Goal: Task Accomplishment & Management: Complete application form

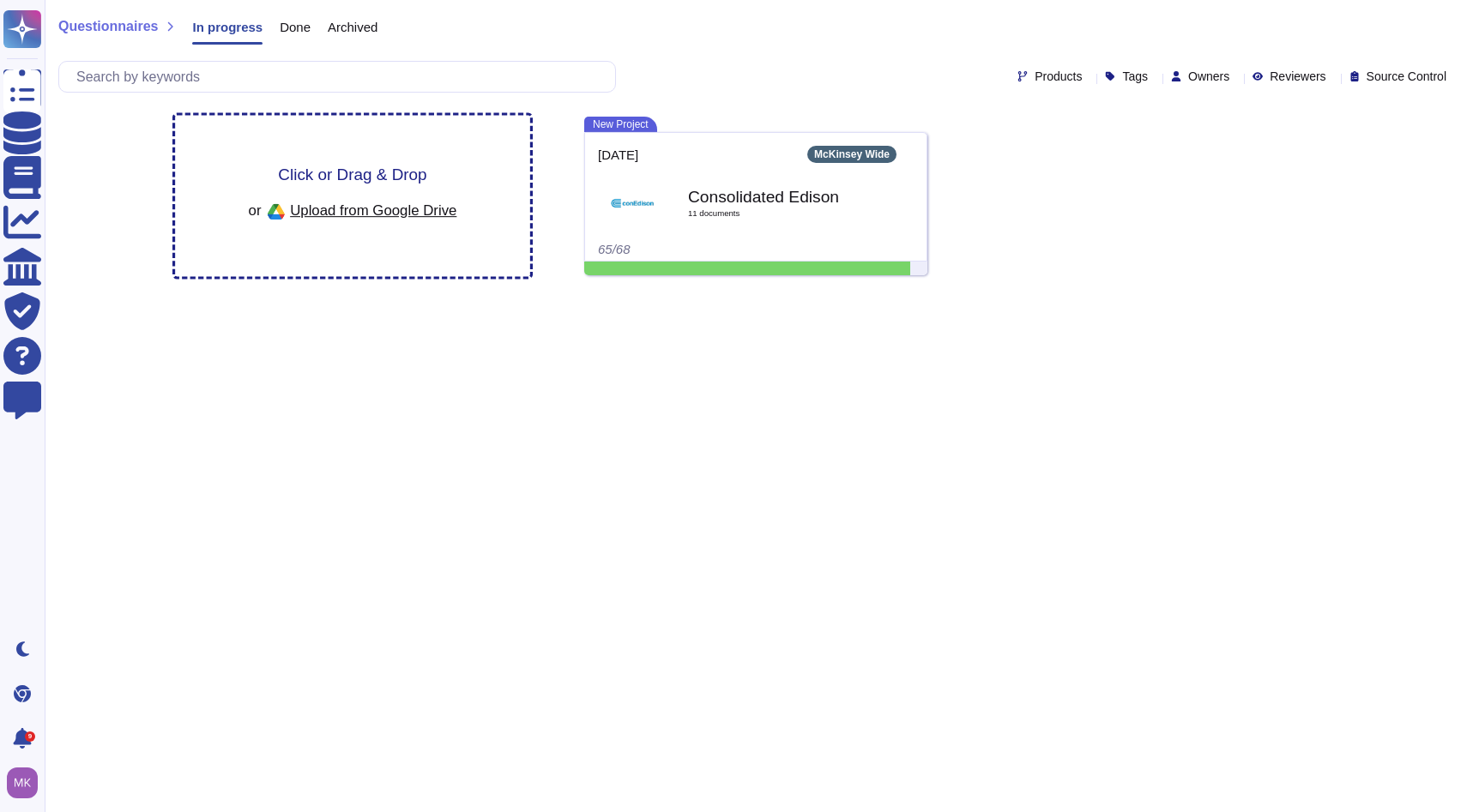
click at [370, 166] on span "Click or Drag & Drop" at bounding box center [352, 174] width 148 height 17
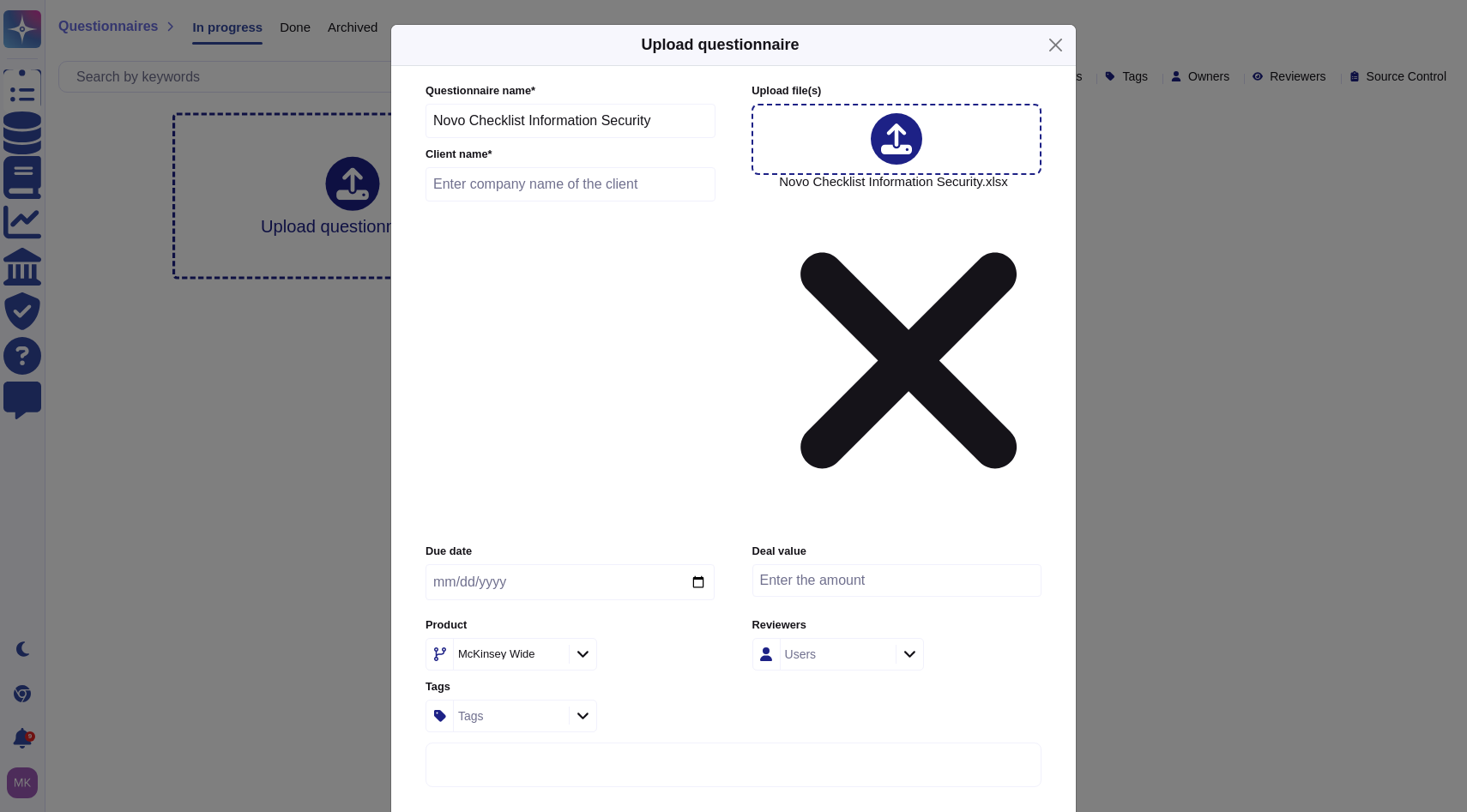
click at [563, 138] on input "Novo Checklist Information Security" at bounding box center [570, 120] width 290 height 34
click at [1055, 58] on button "Close" at bounding box center [1056, 44] width 27 height 27
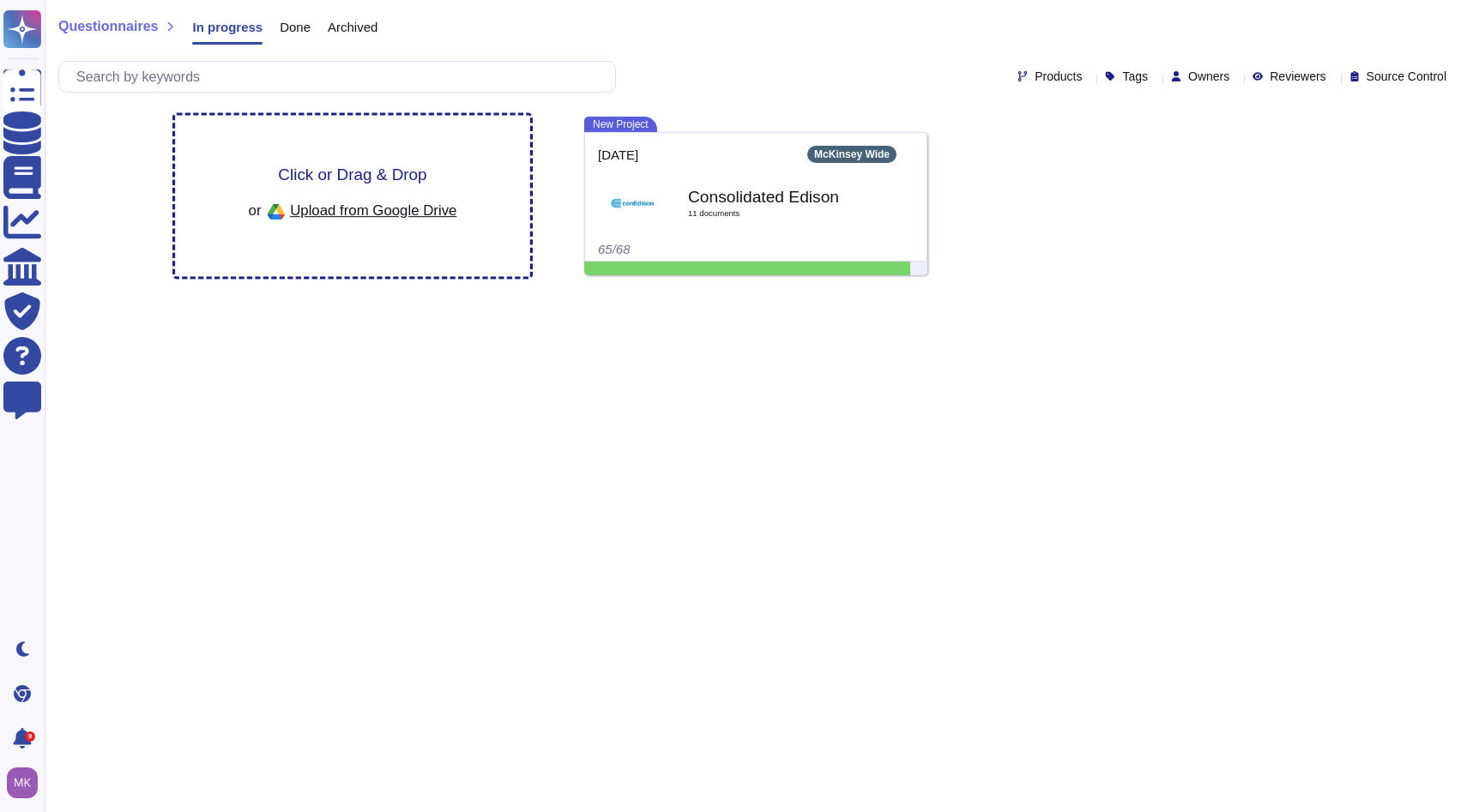
click at [378, 183] on span "Click or Drag & Drop" at bounding box center [352, 174] width 148 height 17
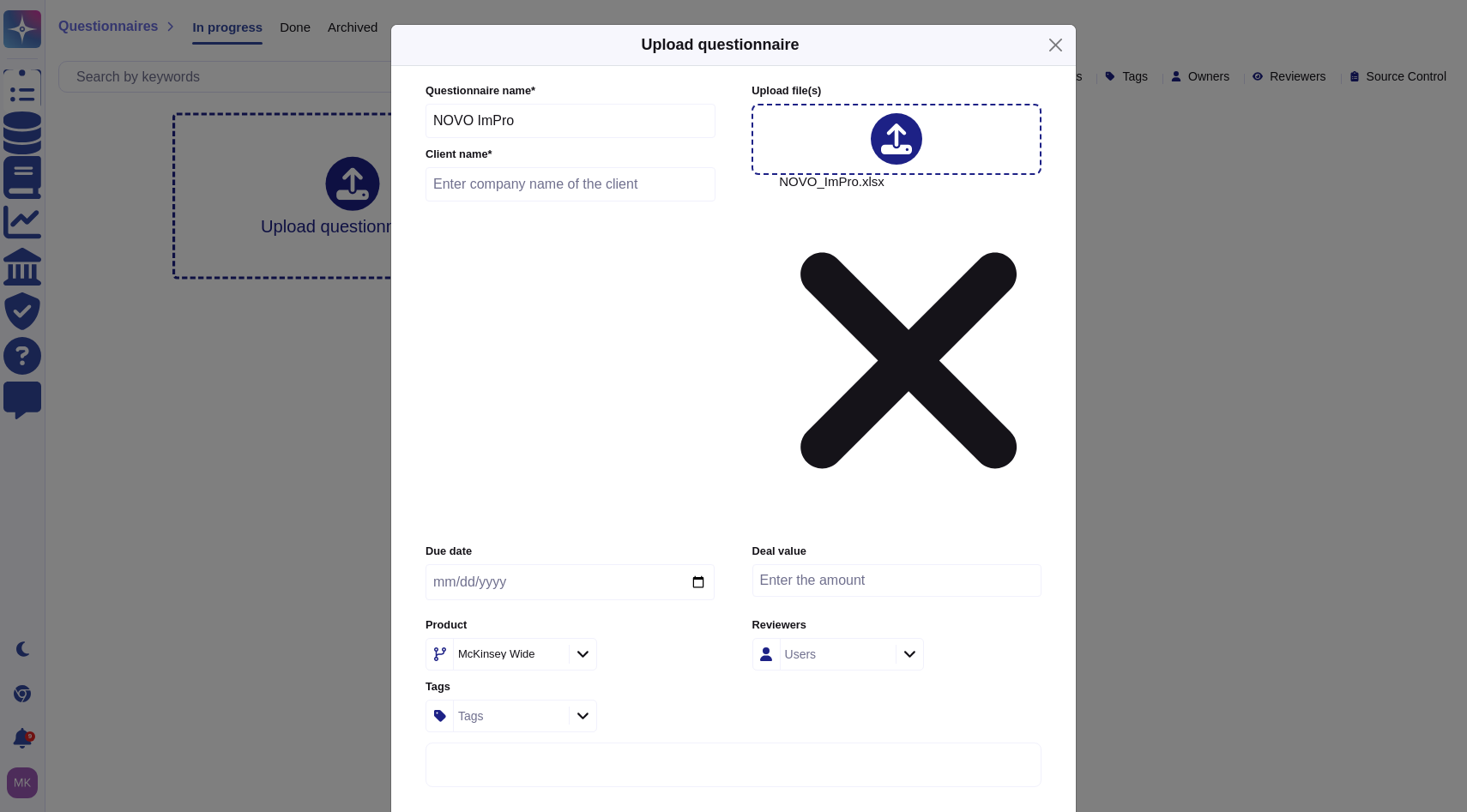
click at [632, 201] on input "text" at bounding box center [570, 184] width 290 height 34
type input "Novo"
click at [699, 565] on input "date" at bounding box center [570, 582] width 289 height 36
type input "[DATE]"
click at [910, 646] on icon at bounding box center [910, 653] width 13 height 15
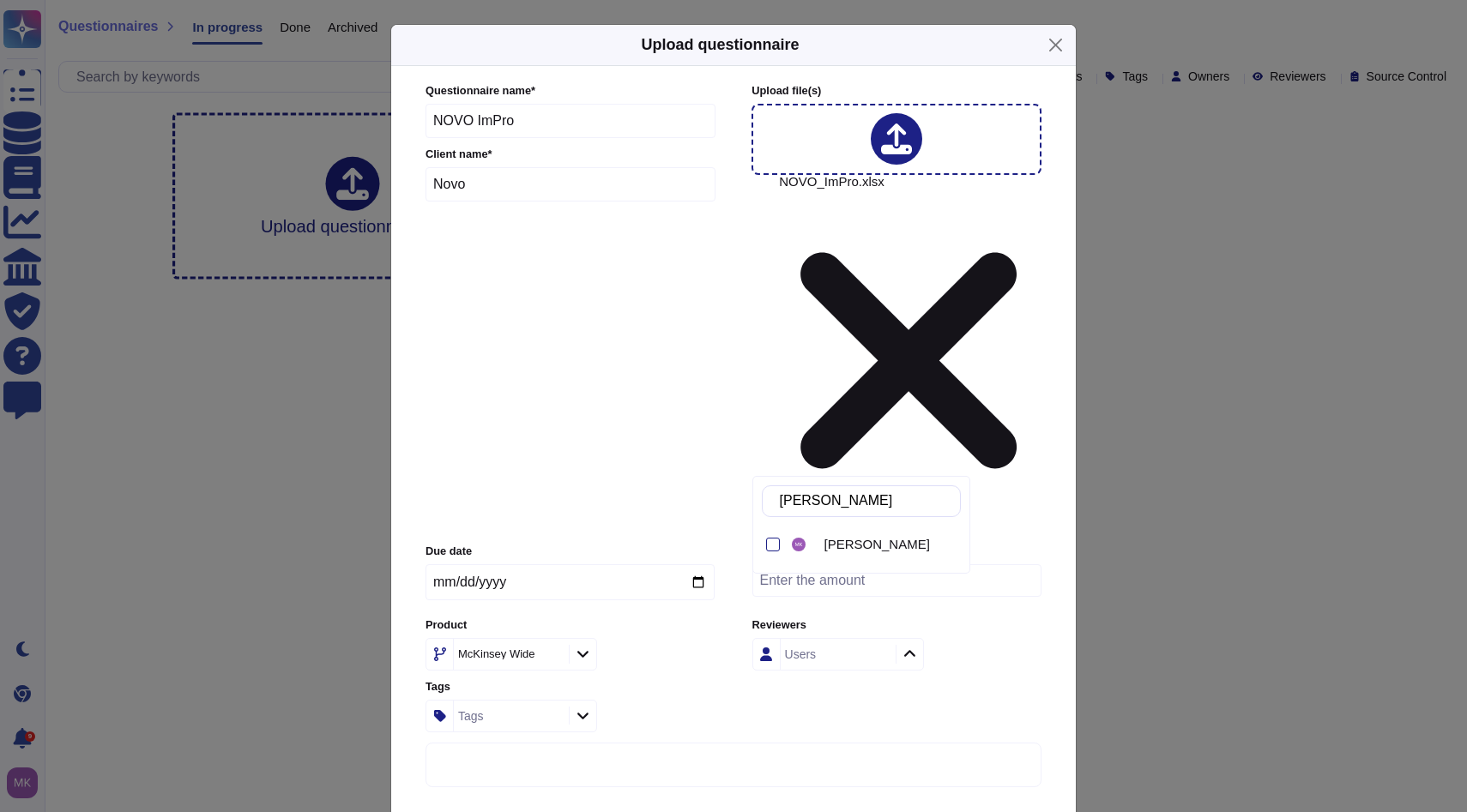
type input "mukesh"
click at [773, 548] on div at bounding box center [773, 545] width 14 height 14
click at [1019, 544] on div "Due date [DATE] Deal value Product McKinsey Wide Reviewers [PERSON_NAME] Tags T…" at bounding box center [733, 638] width 616 height 188
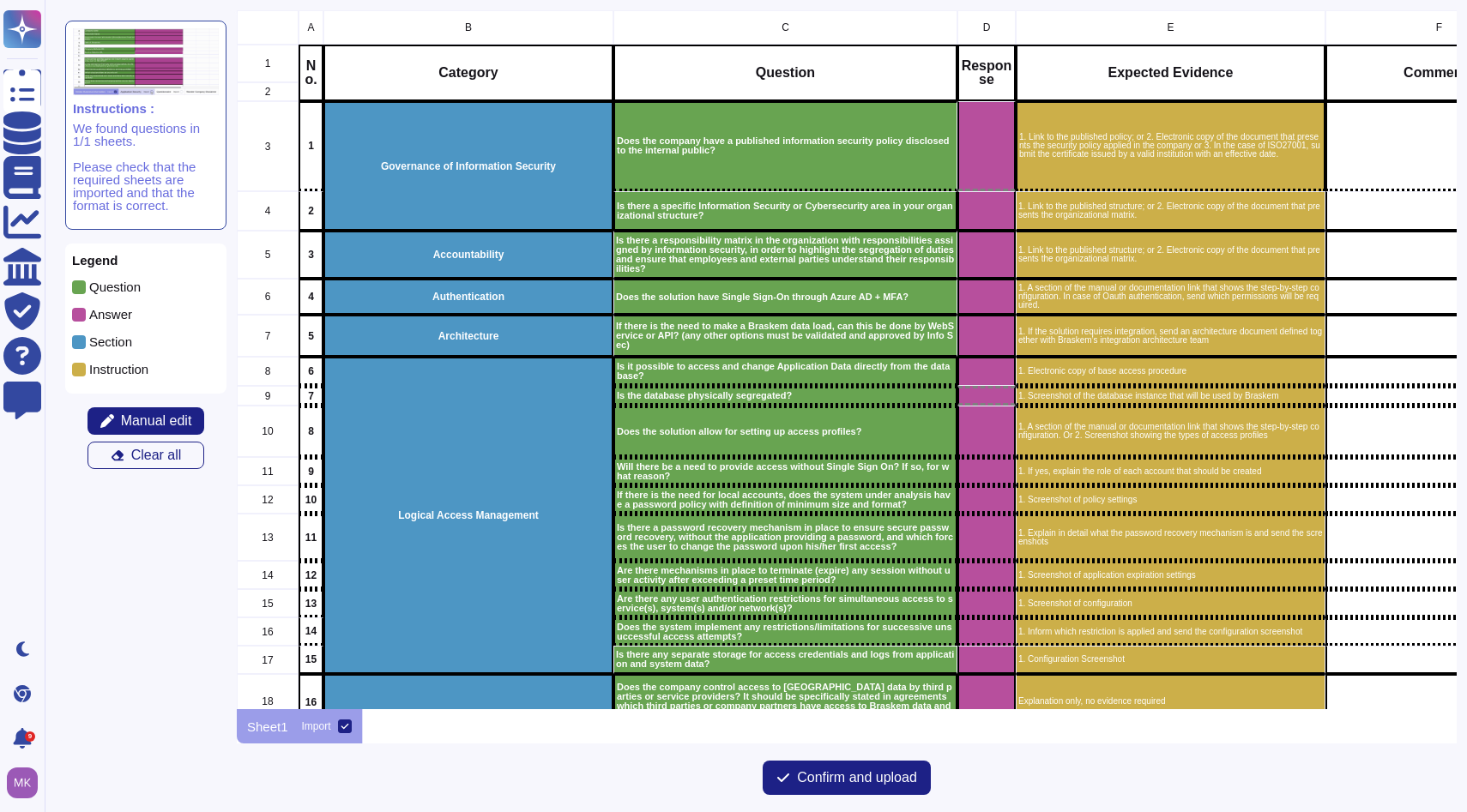
scroll to position [699, 1220]
click at [846, 785] on span "Confirm and upload" at bounding box center [857, 778] width 120 height 14
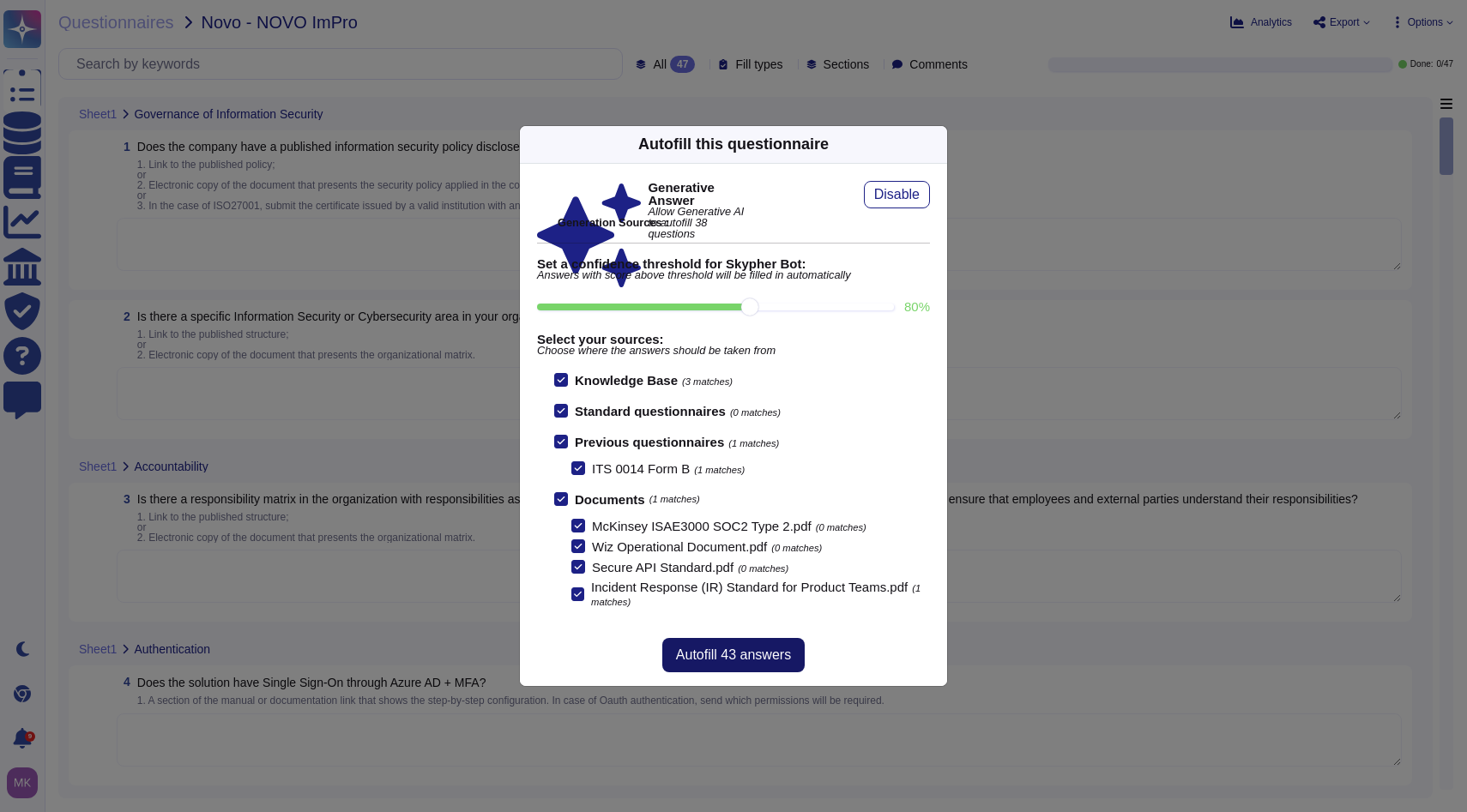
click at [750, 655] on span "Autofill 43 answers" at bounding box center [734, 655] width 115 height 14
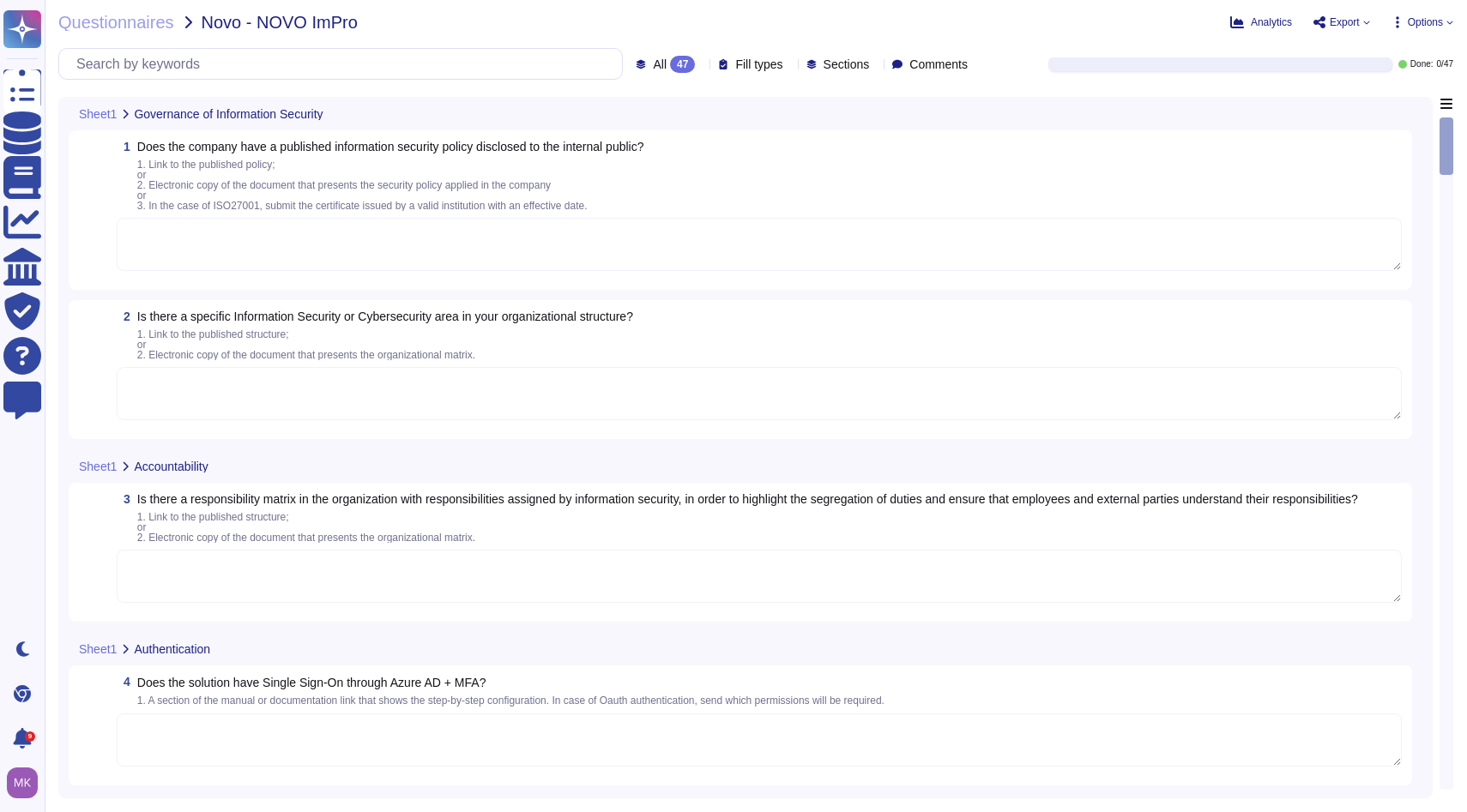
type textarea "Yes, the company has published and enforced information security policies that …"
type textarea "Yes, [PERSON_NAME] has a dedicated Cybersecurity function, which includes vario…"
type textarea "Managers must honor the principle of segregation of duties to reduce opportunit…"
type textarea "Yes, the solution supports Single Sign-On (SSO) through Azure Active Directory …"
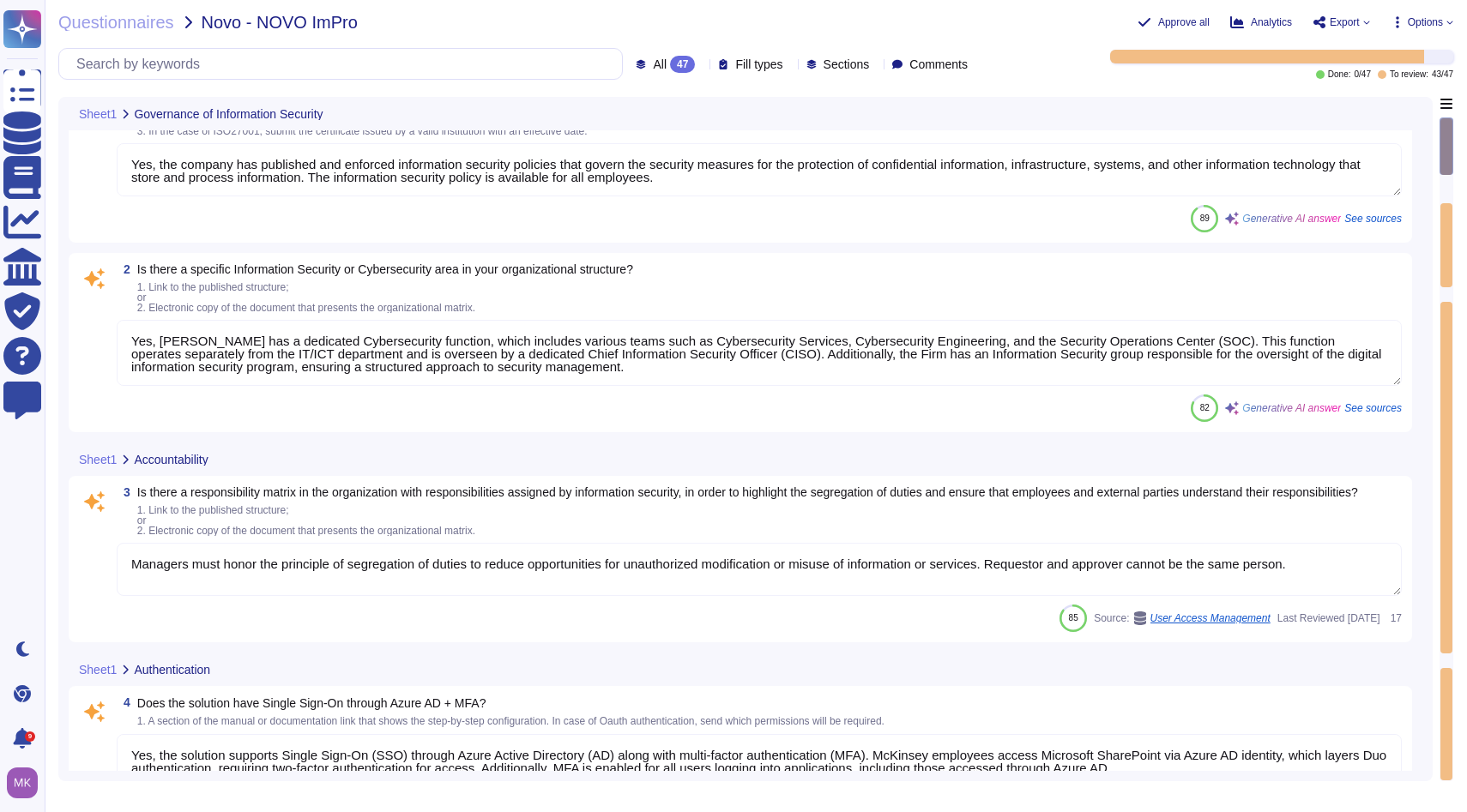
type textarea "Yes, the database is physically segregated. The data centers and their hosted s…"
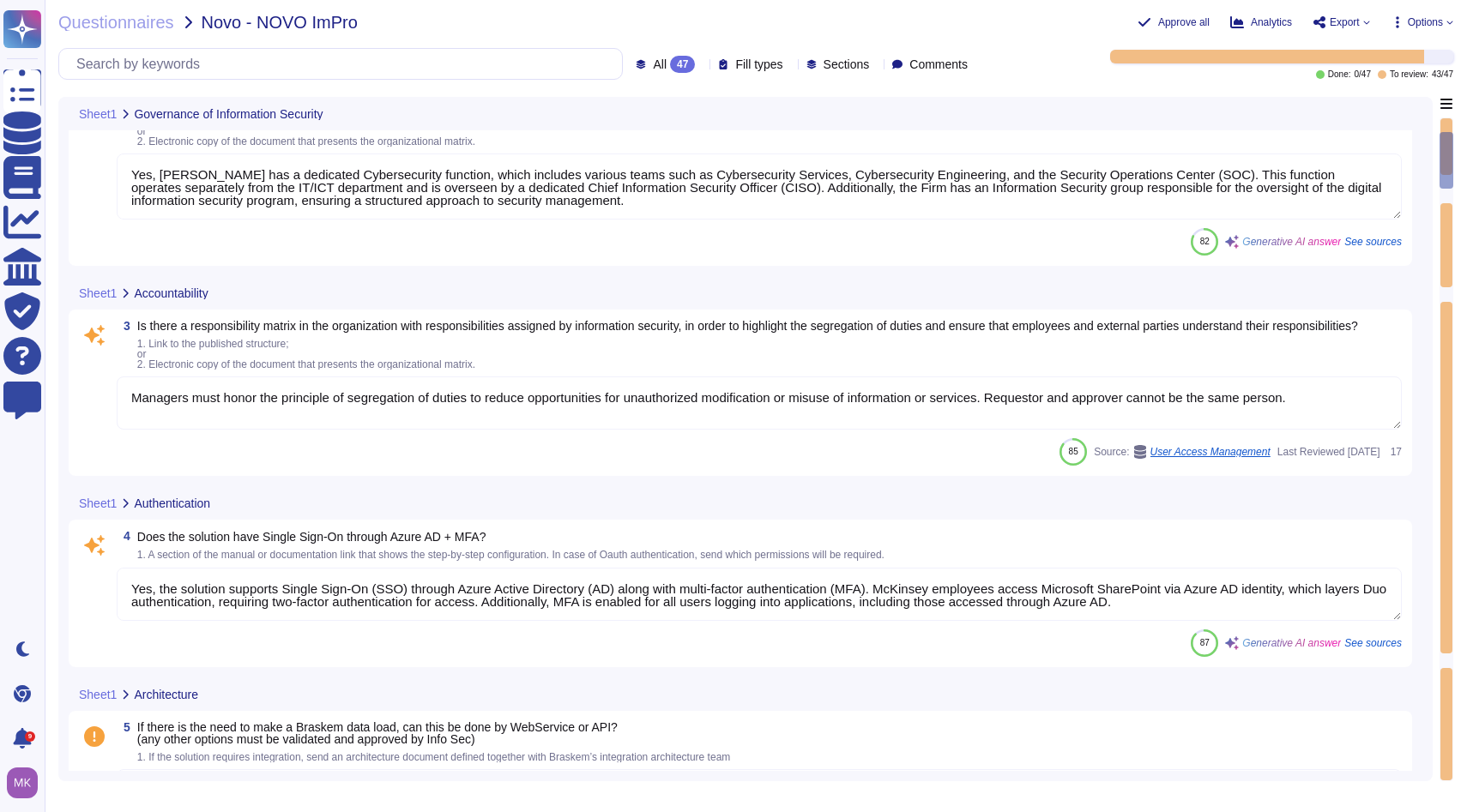
type textarea "Yes"
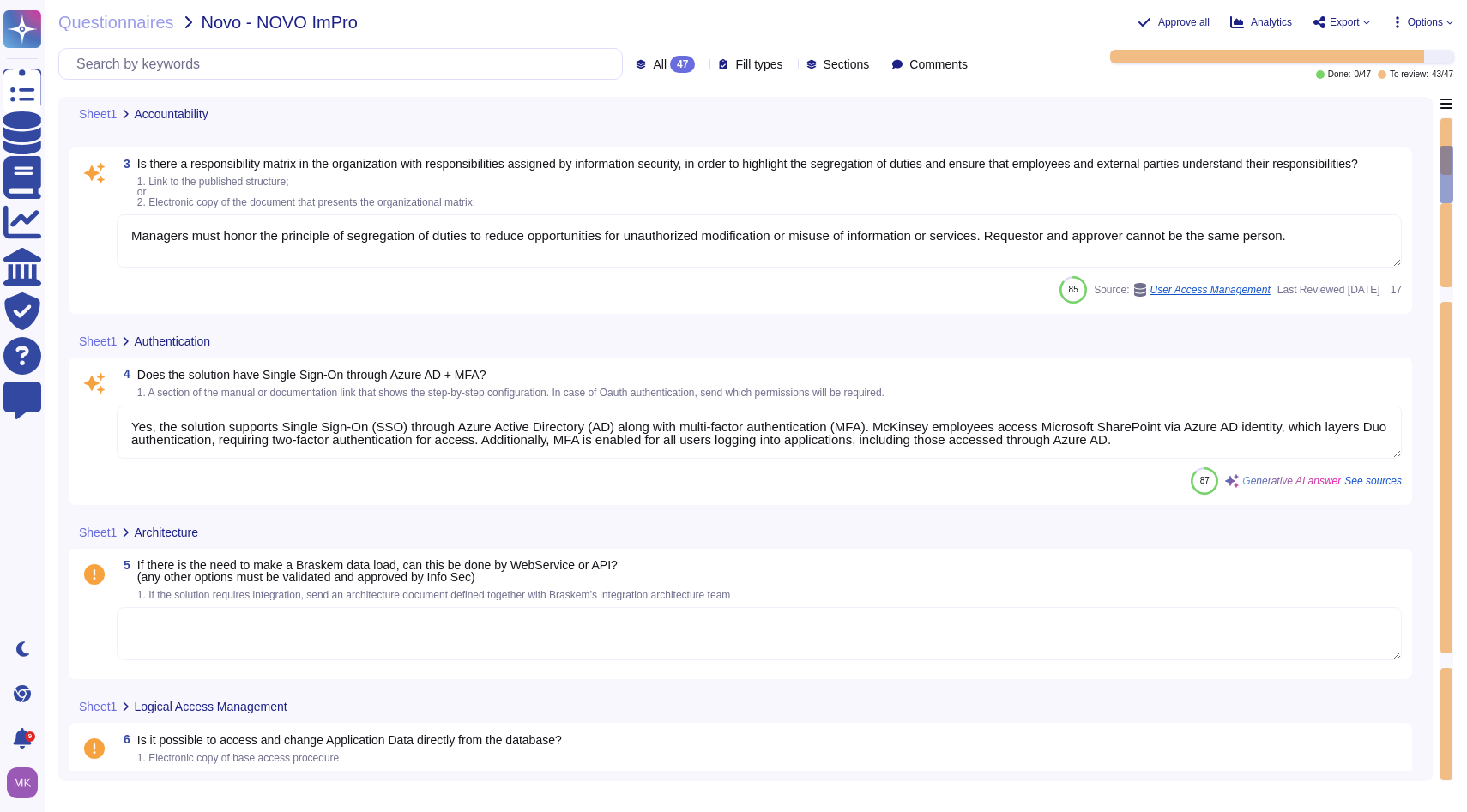
type textarea "Users authenticate to workstations via username and password. The password poli…"
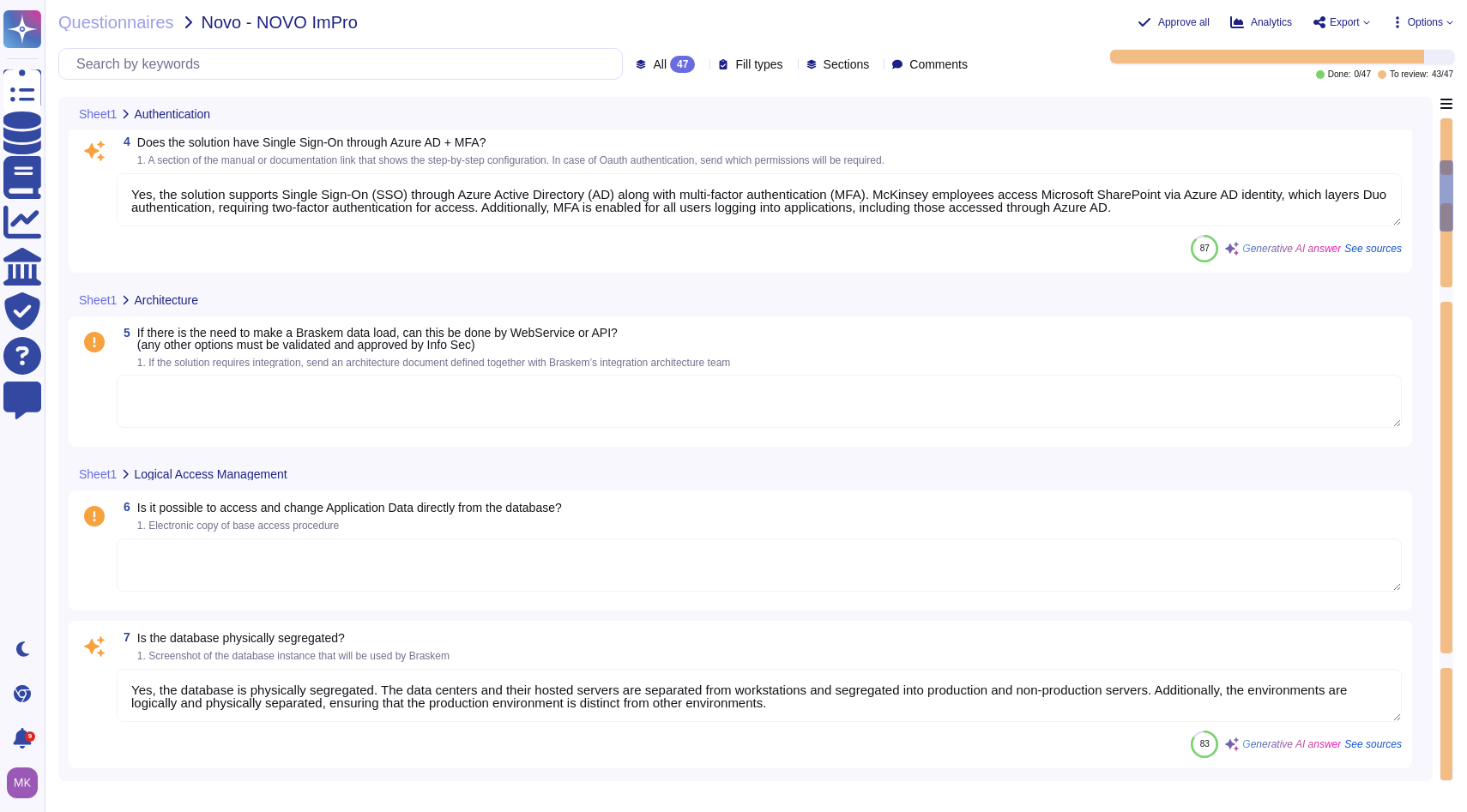
type textarea "Yes, the system has a password policy that defines a minimum size and format. T…"
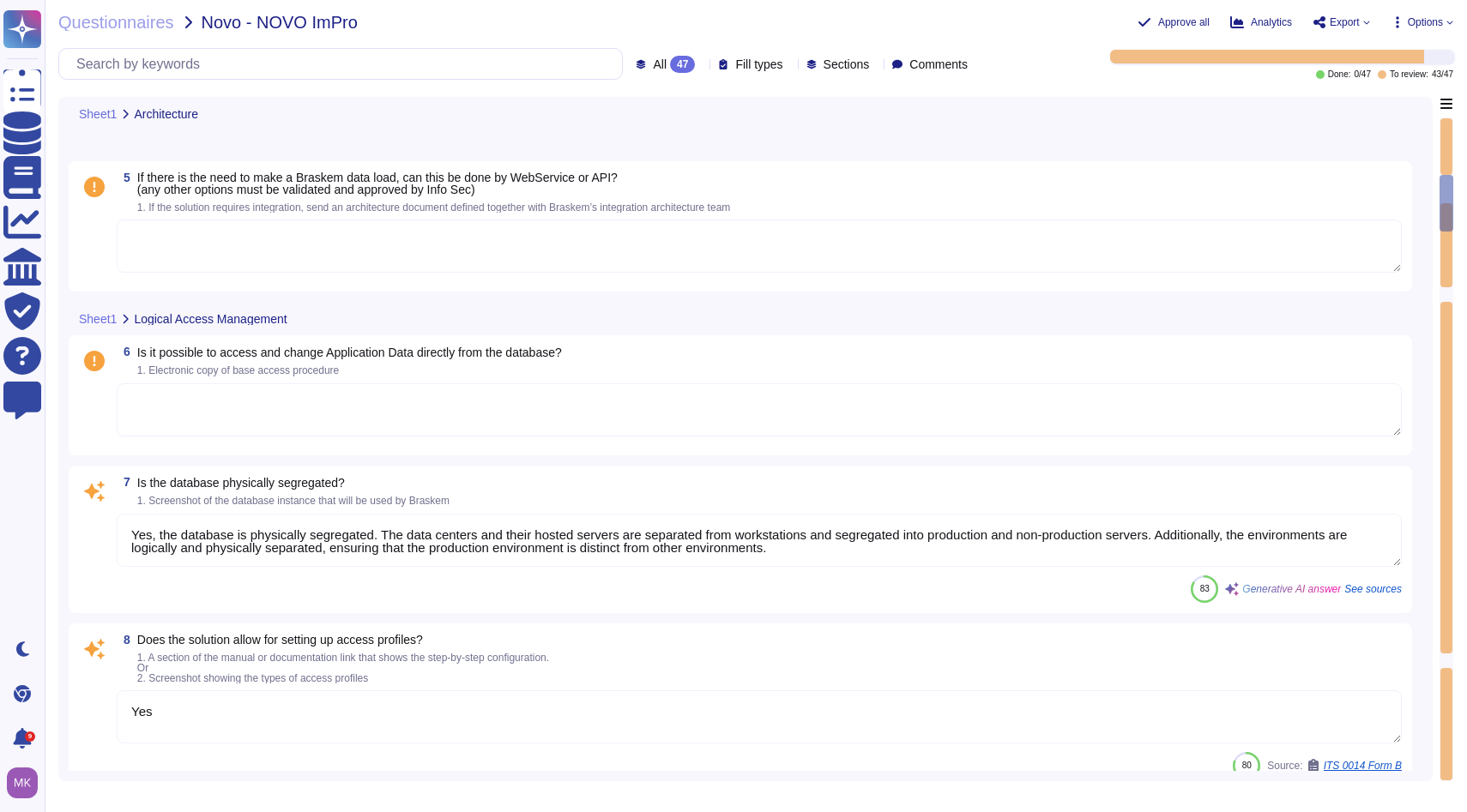
type textarea "Yes, there is a password recovery mechanism in place. When a user account is cr…"
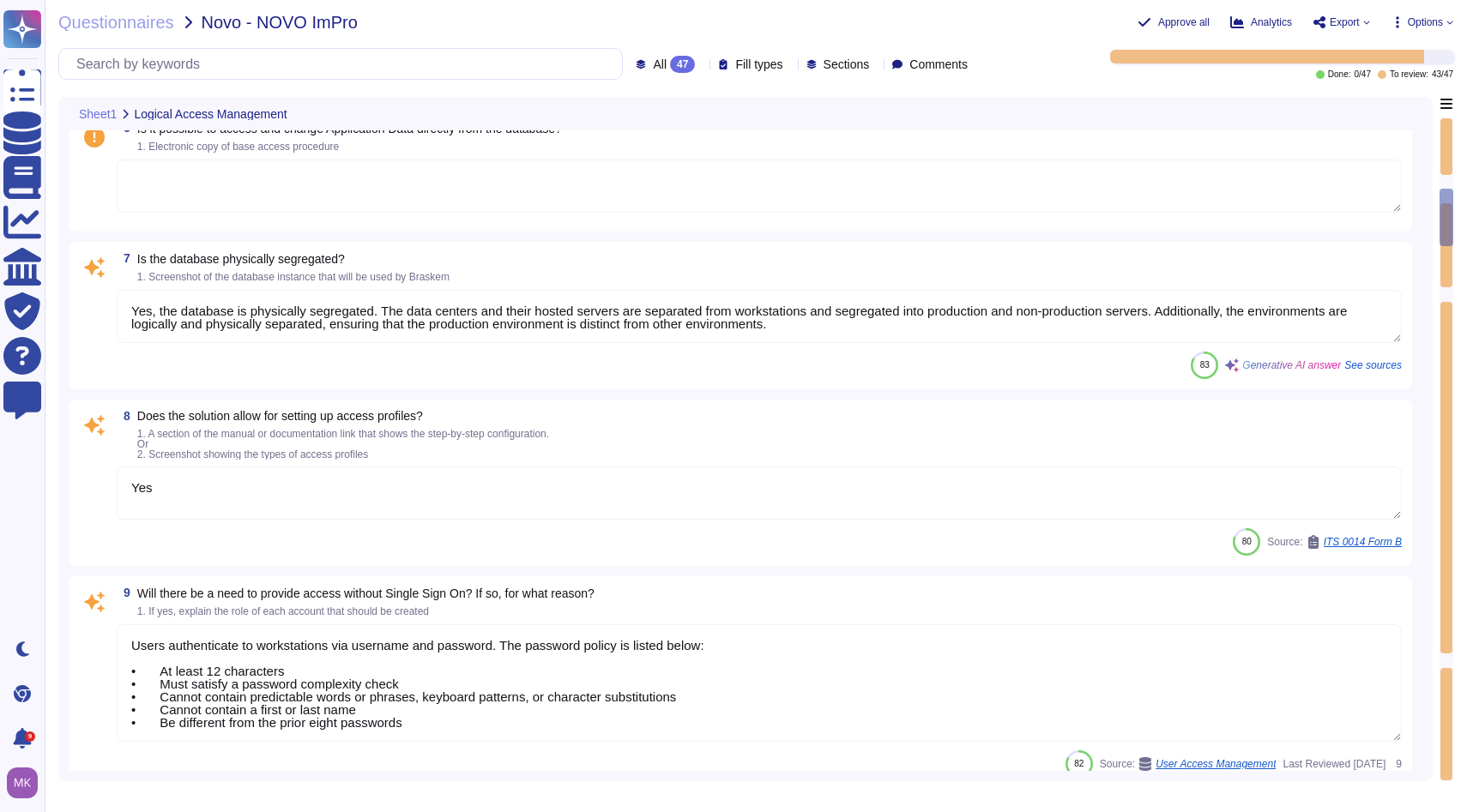
type textarea "Yes, there are mechanisms in place to terminate sessions without user activity …"
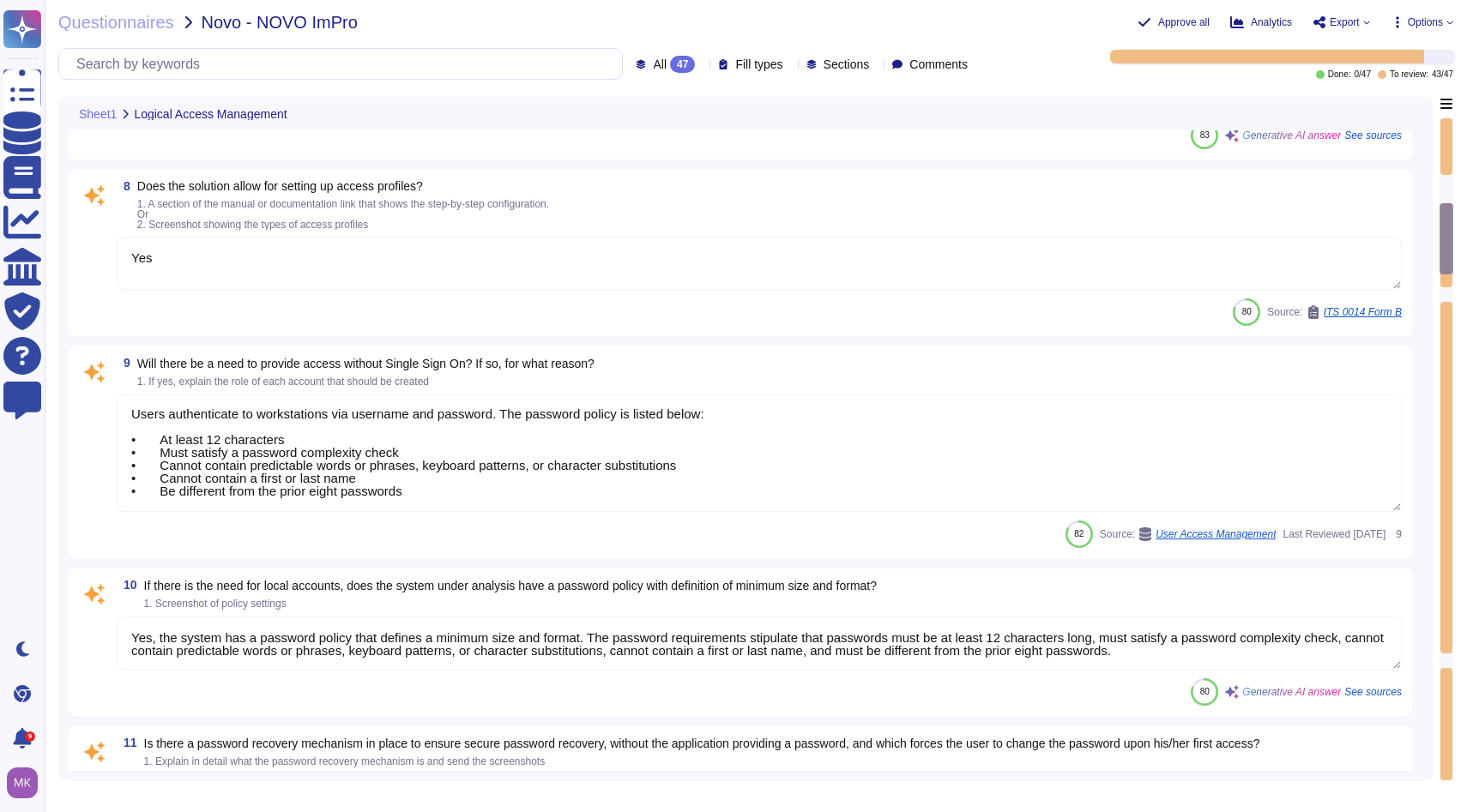
scroll to position [2, 0]
type textarea "Yes, the system implements restrictions for successive unsuccessful access atte…"
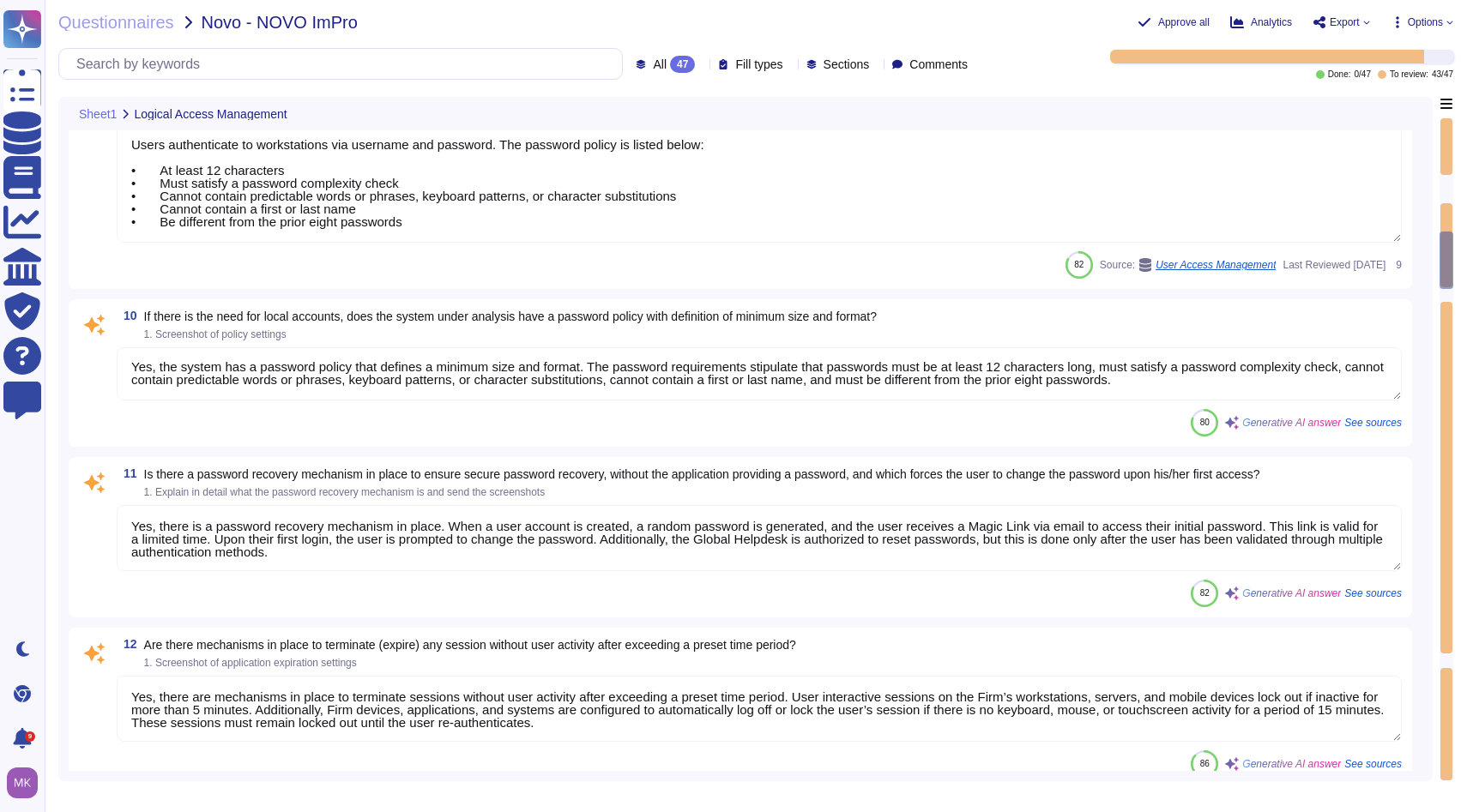
type textarea "Access credentials are stored and controlled separately, as they are kept in a …"
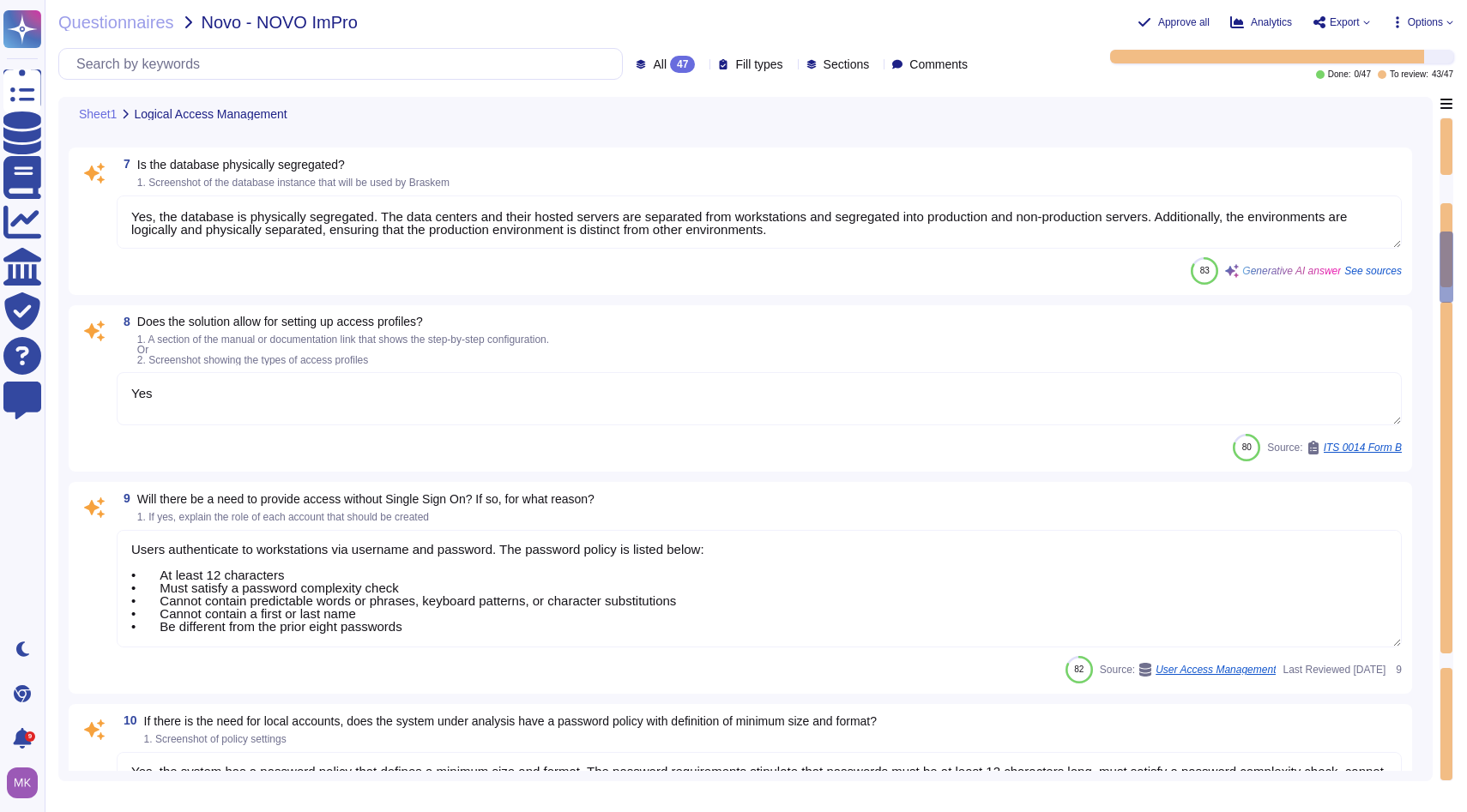
scroll to position [468, 0]
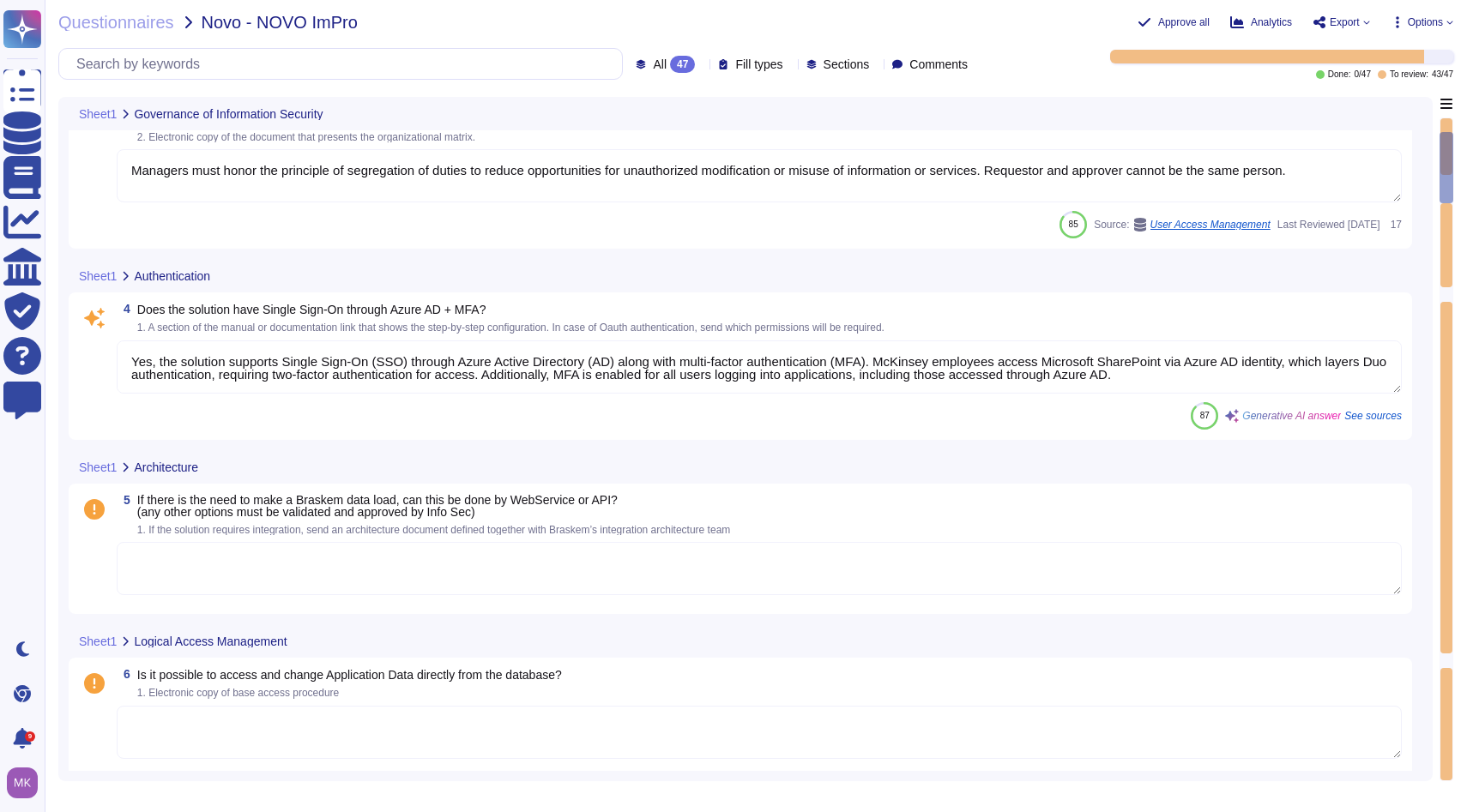
type textarea "Yes, the company has published and enforced information security policies that …"
type textarea "Yes, [PERSON_NAME] has a dedicated Cybersecurity function, which includes vario…"
type textarea "Managers must honor the principle of segregation of duties to reduce opportunit…"
type textarea "Yes, the solution supports Single Sign-On (SSO) through Azure Active Directory …"
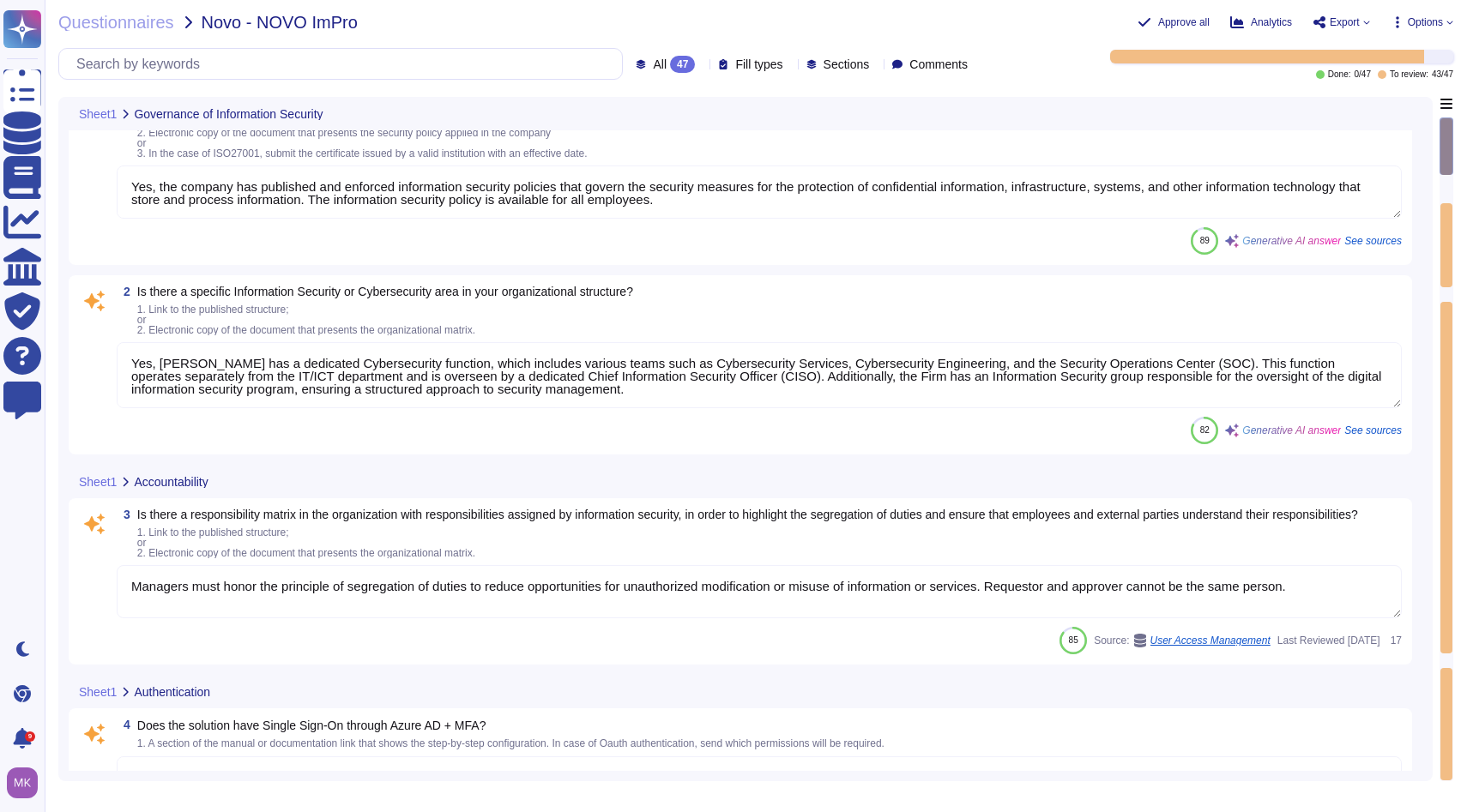
type textarea "Yes, the database is physically segregated. The data centers and their hosted s…"
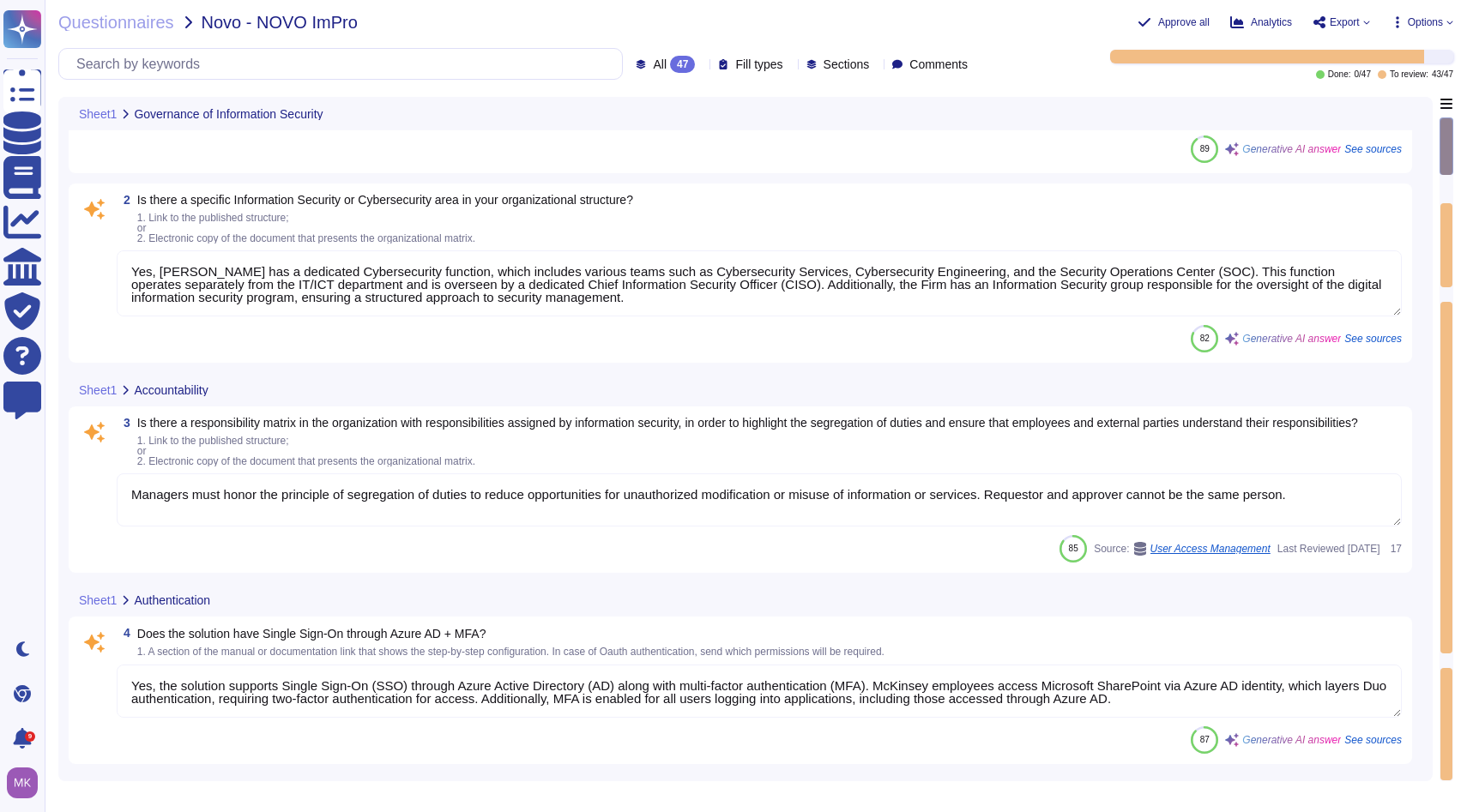
scroll to position [139, 0]
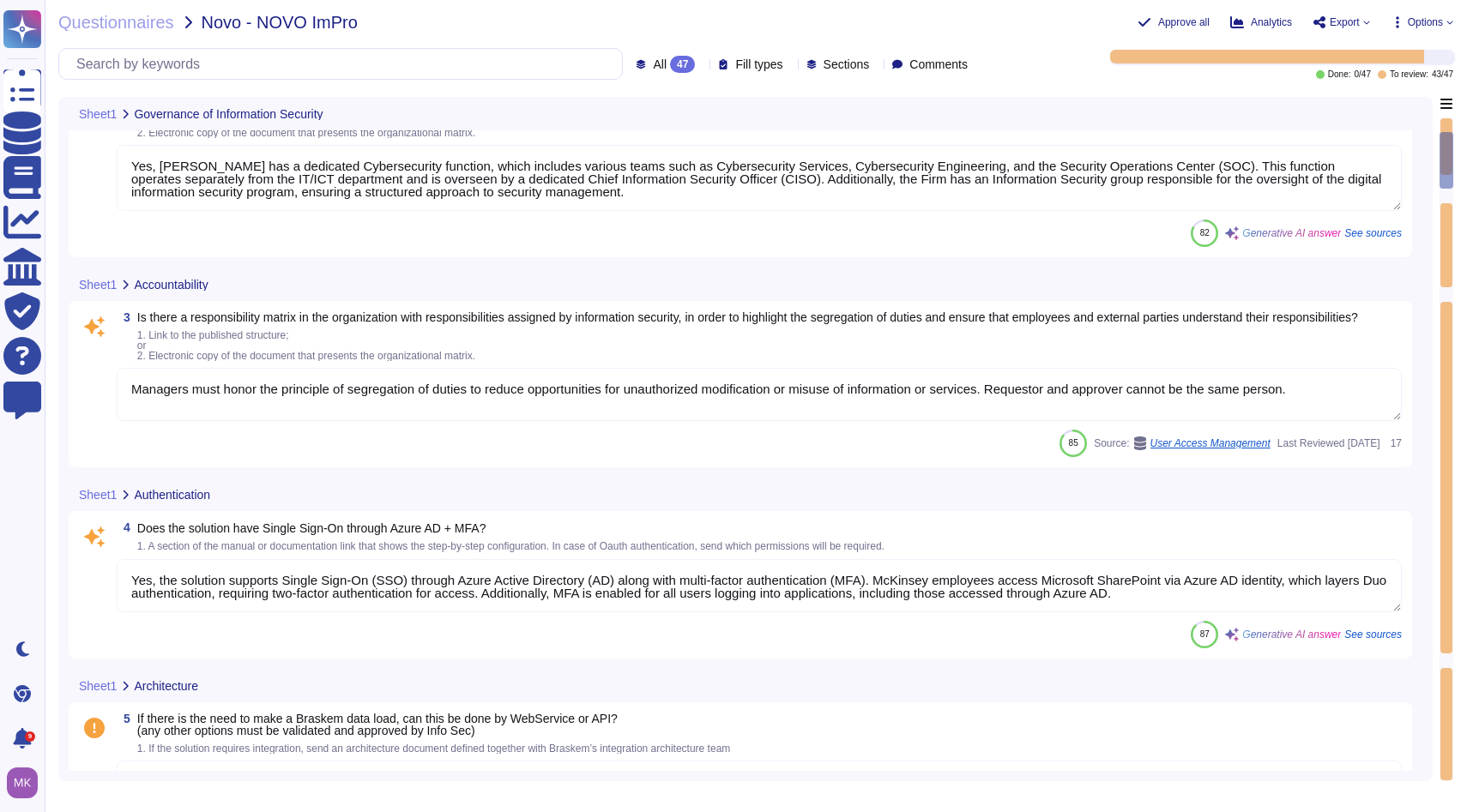
type textarea "Yes"
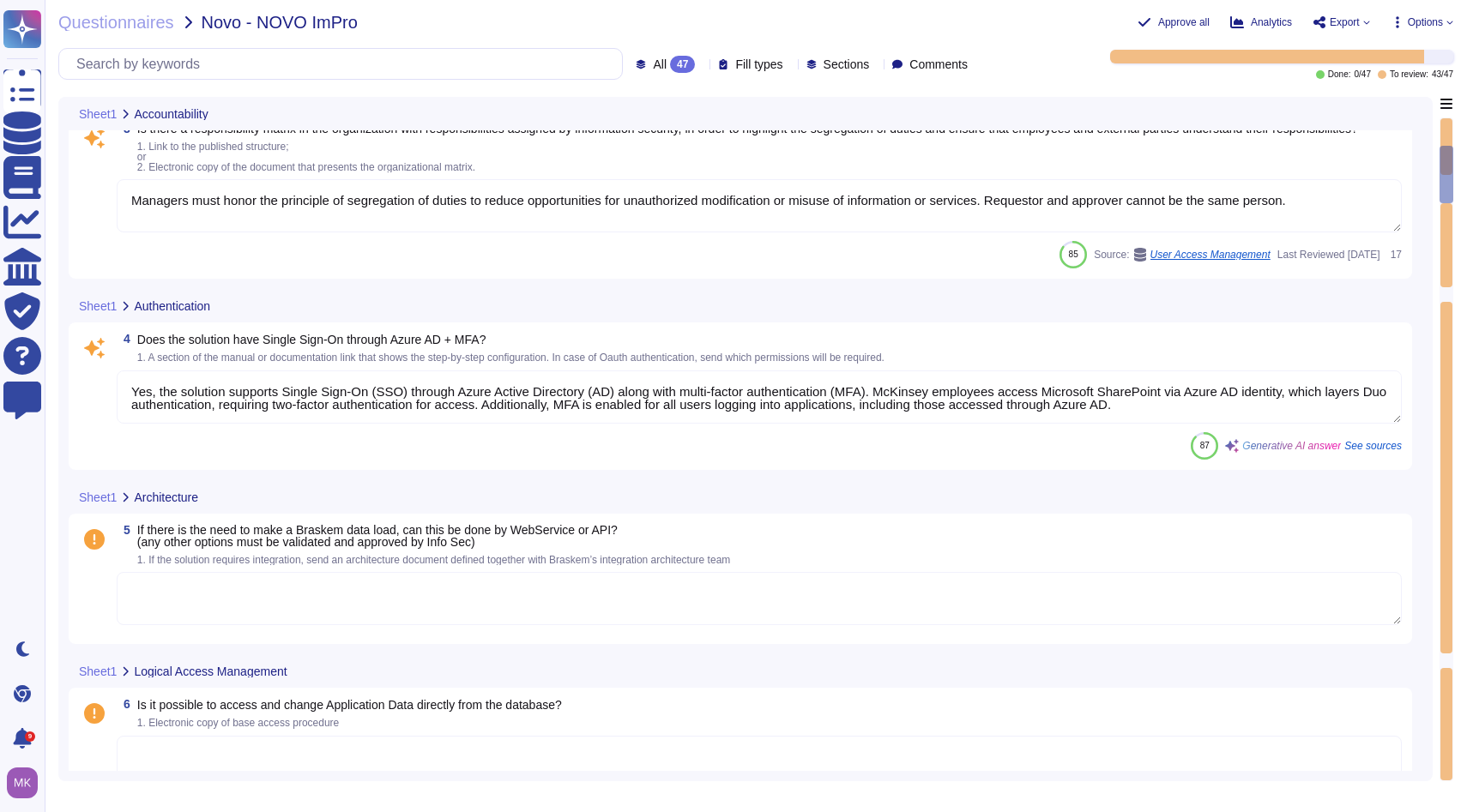
type textarea "Users authenticate to workstations via username and password. The password poli…"
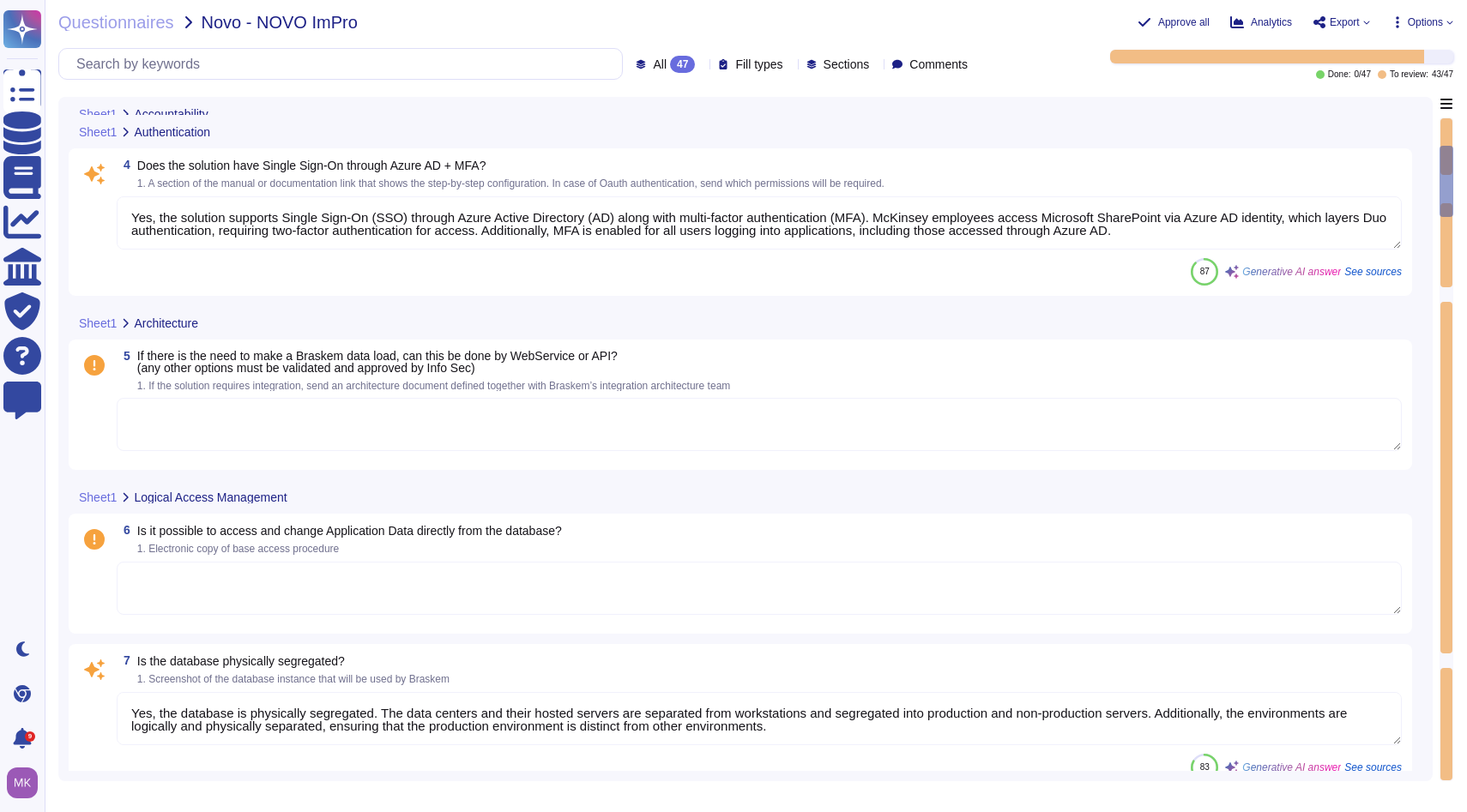
scroll to position [592, 0]
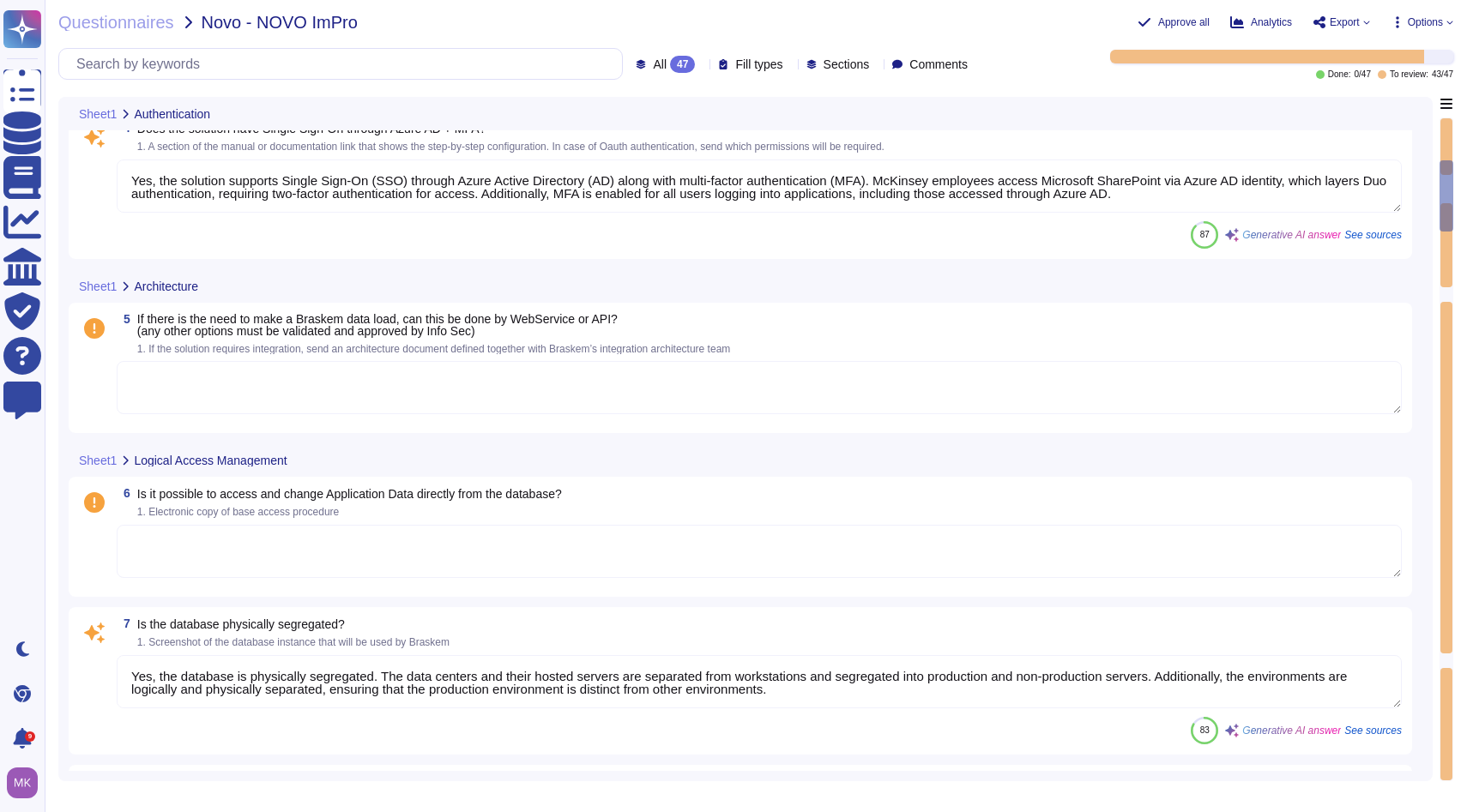
type textarea "Yes, the system has a password policy that defines a minimum size and format. T…"
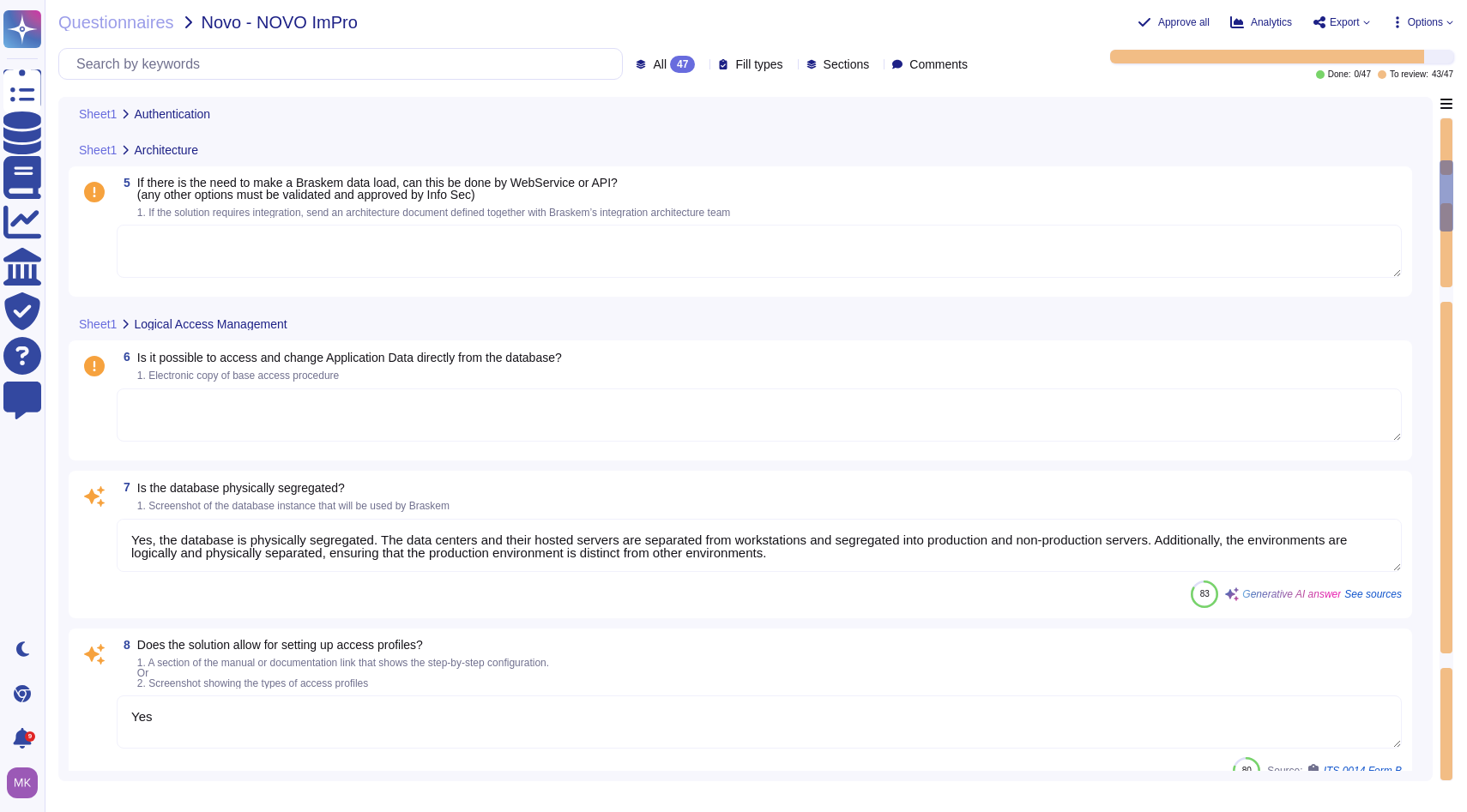
type textarea "Yes, there is a password recovery mechanism in place. When a user account is cr…"
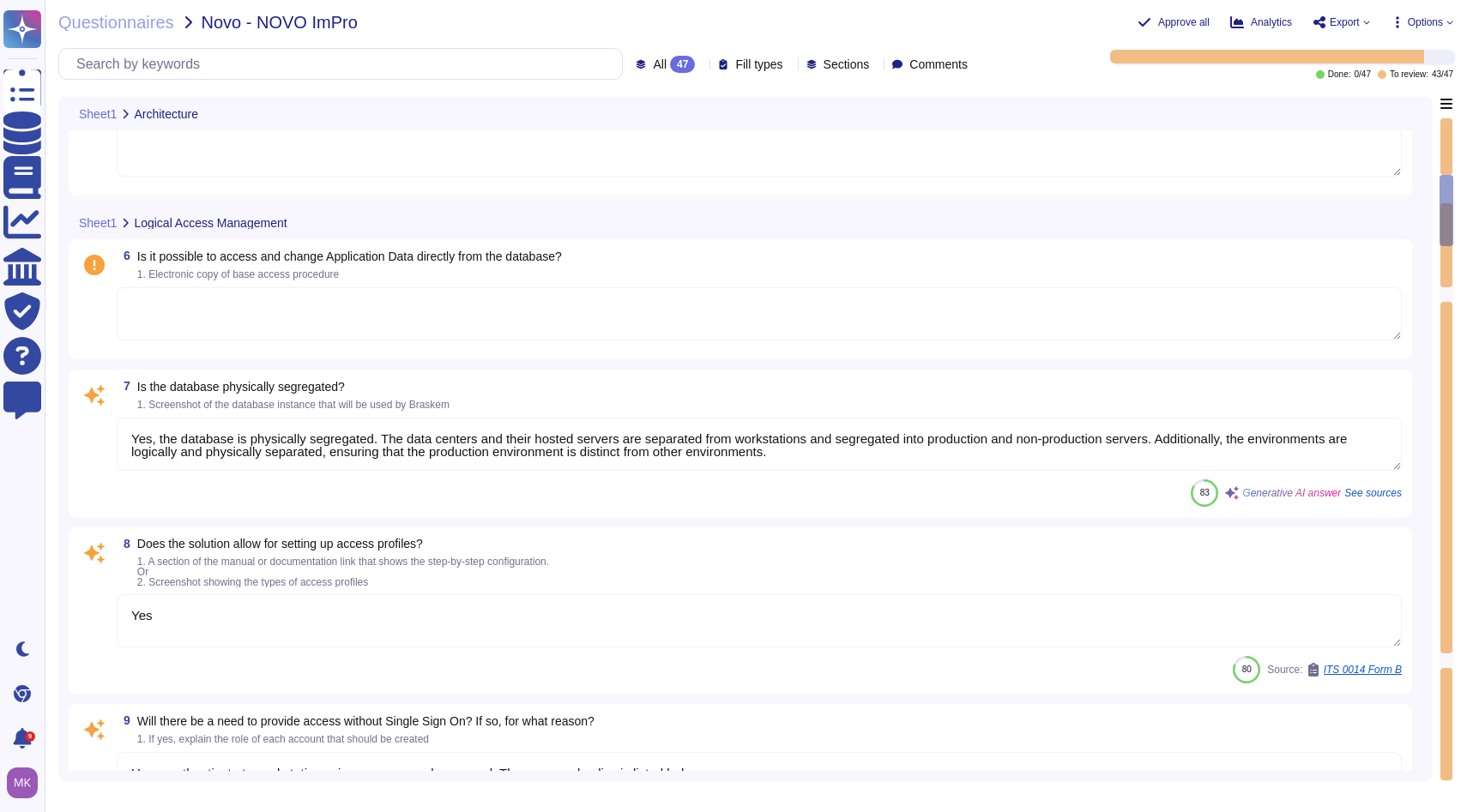
scroll to position [2, 0]
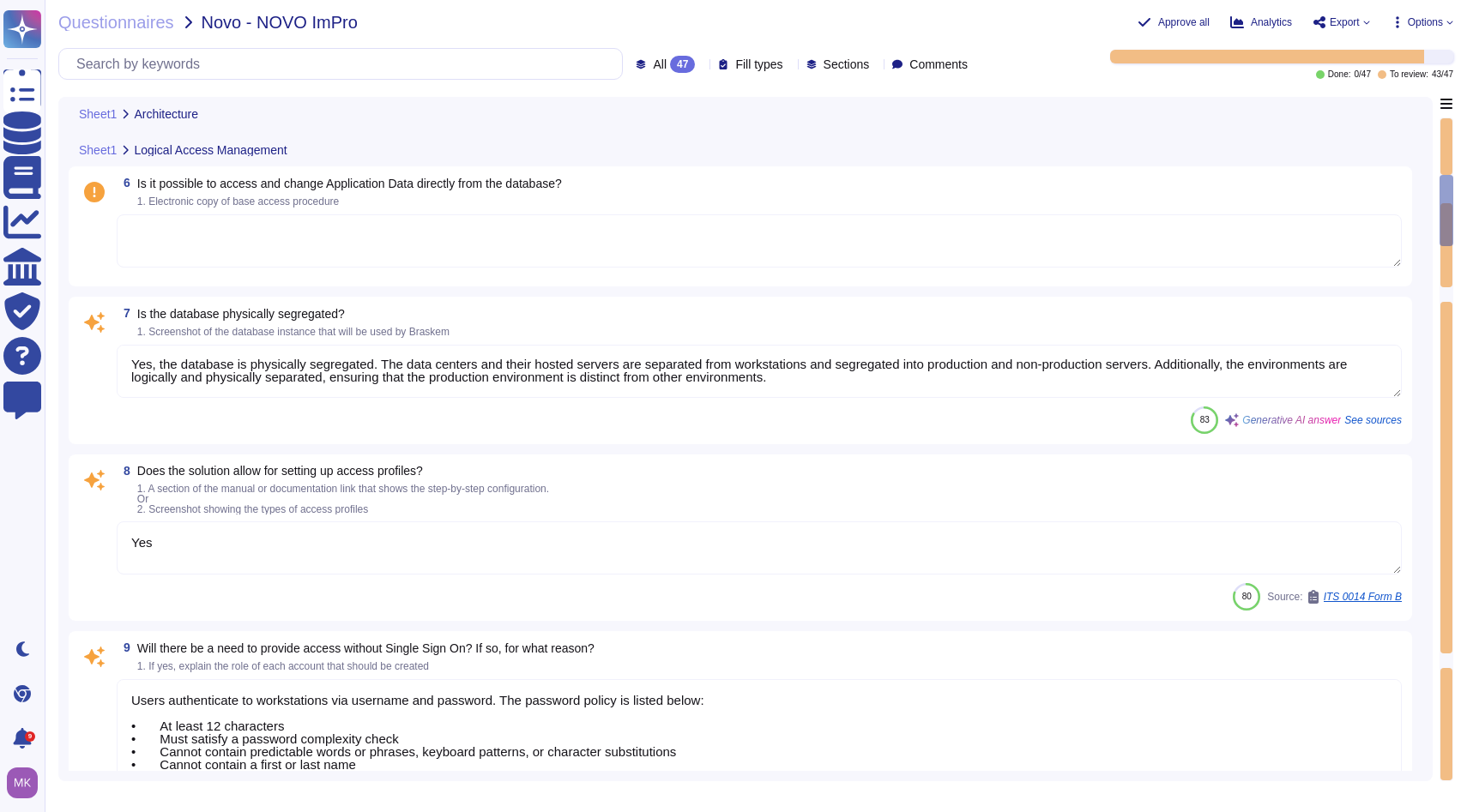
type textarea "Yes, there are mechanisms in place to terminate sessions without user activity …"
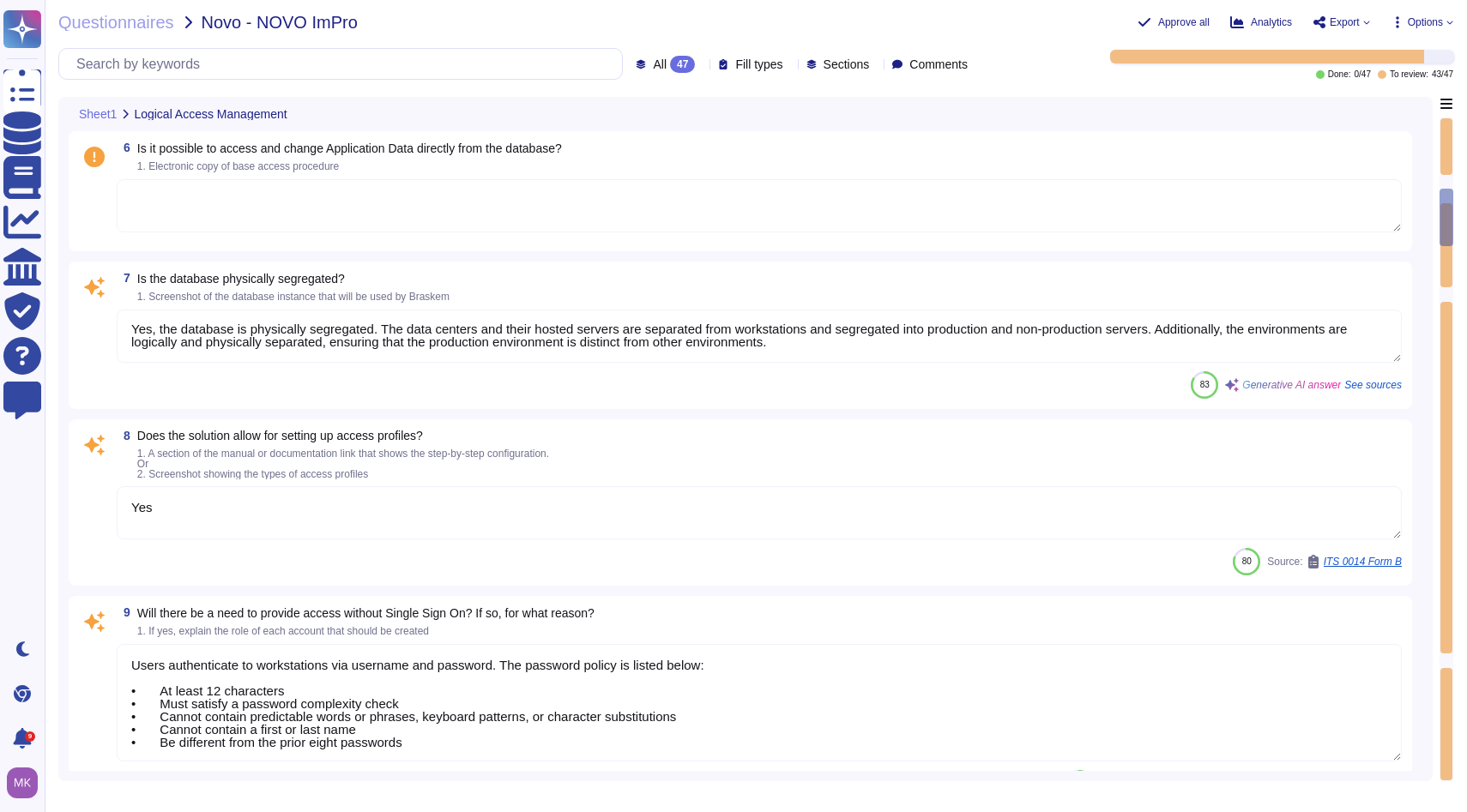
type textarea "Yes, there are mechanisms in place to terminate sessions without user activity …"
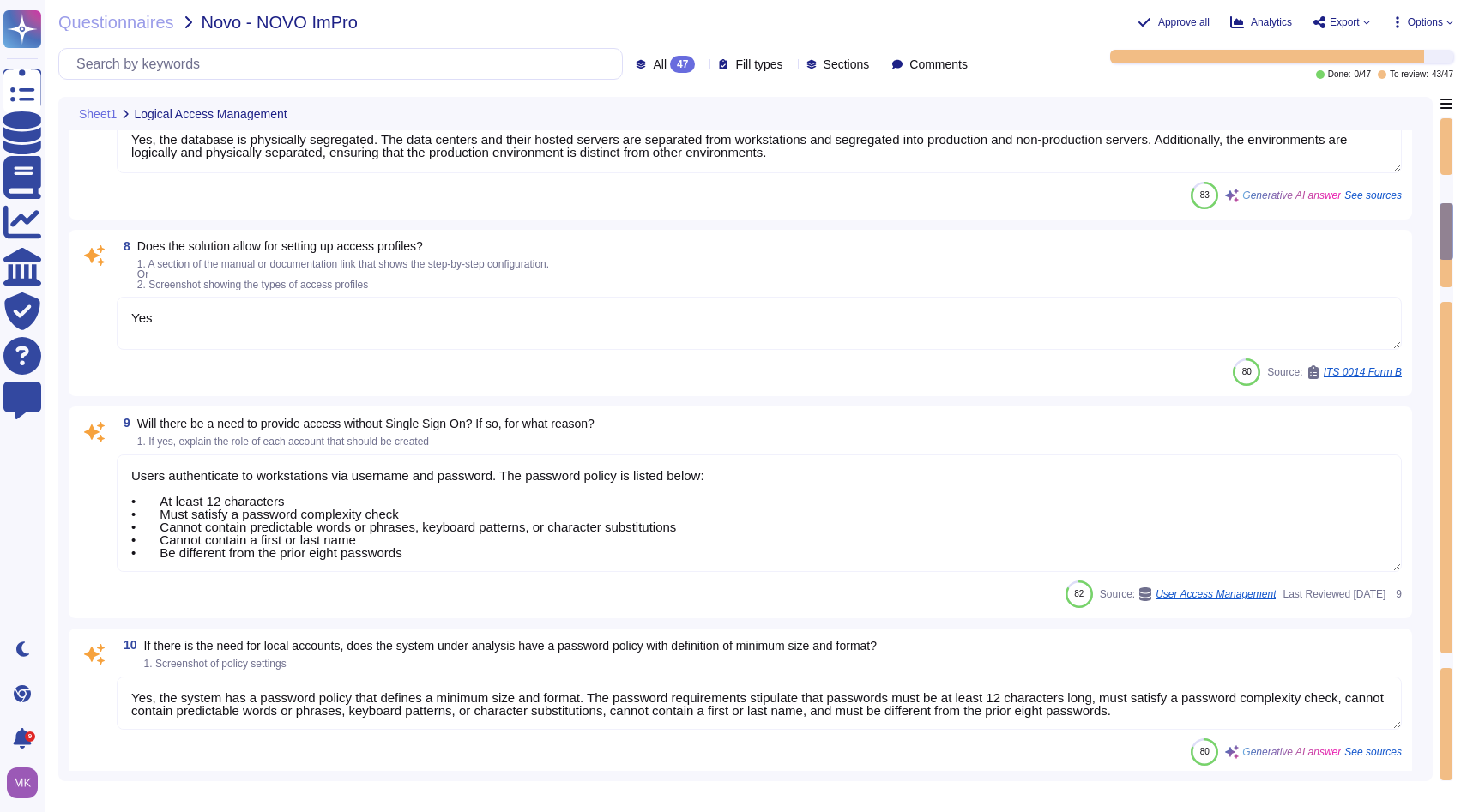
scroll to position [1148, 0]
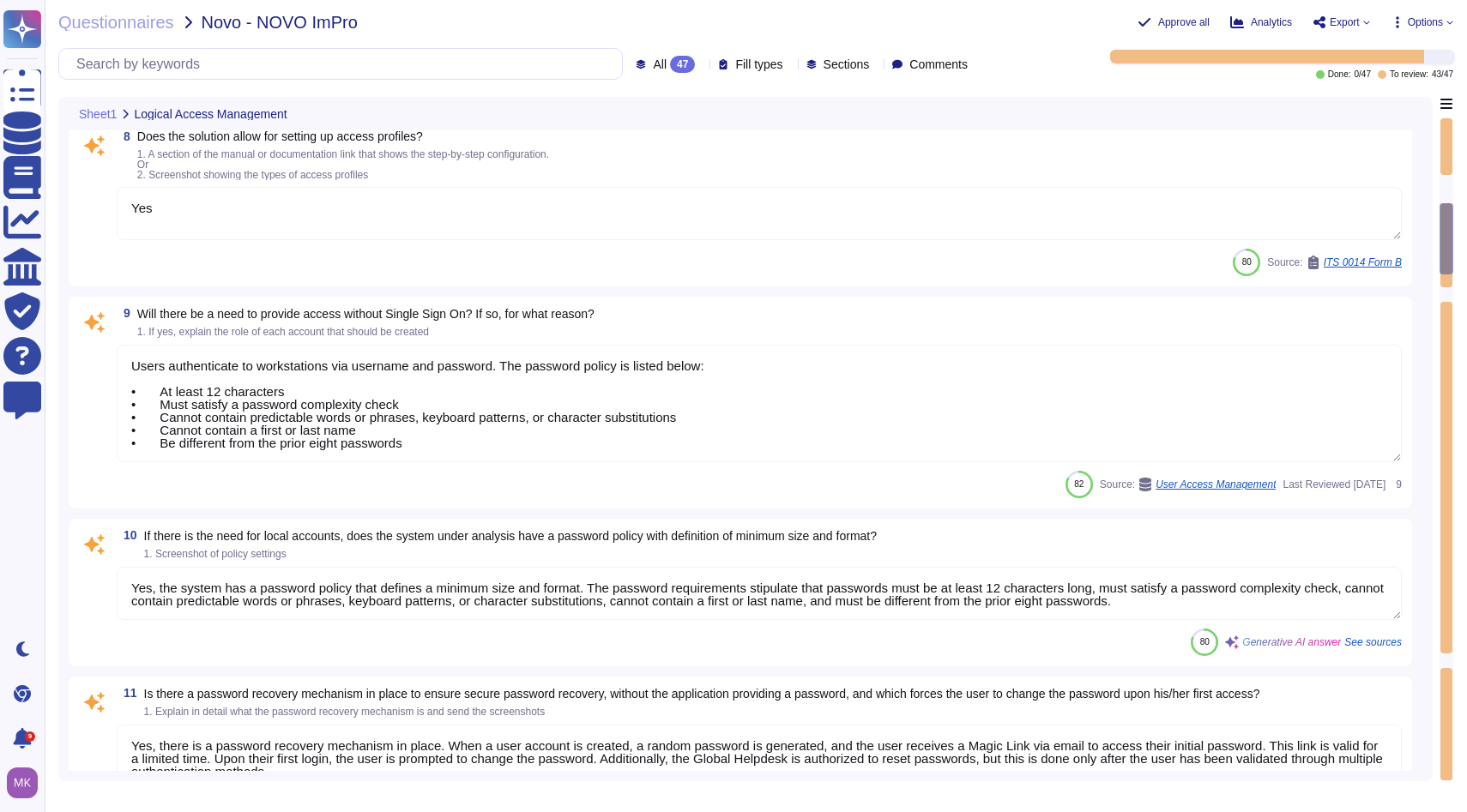
type textarea "Yes, the system implements restrictions for successive unsuccessful access atte…"
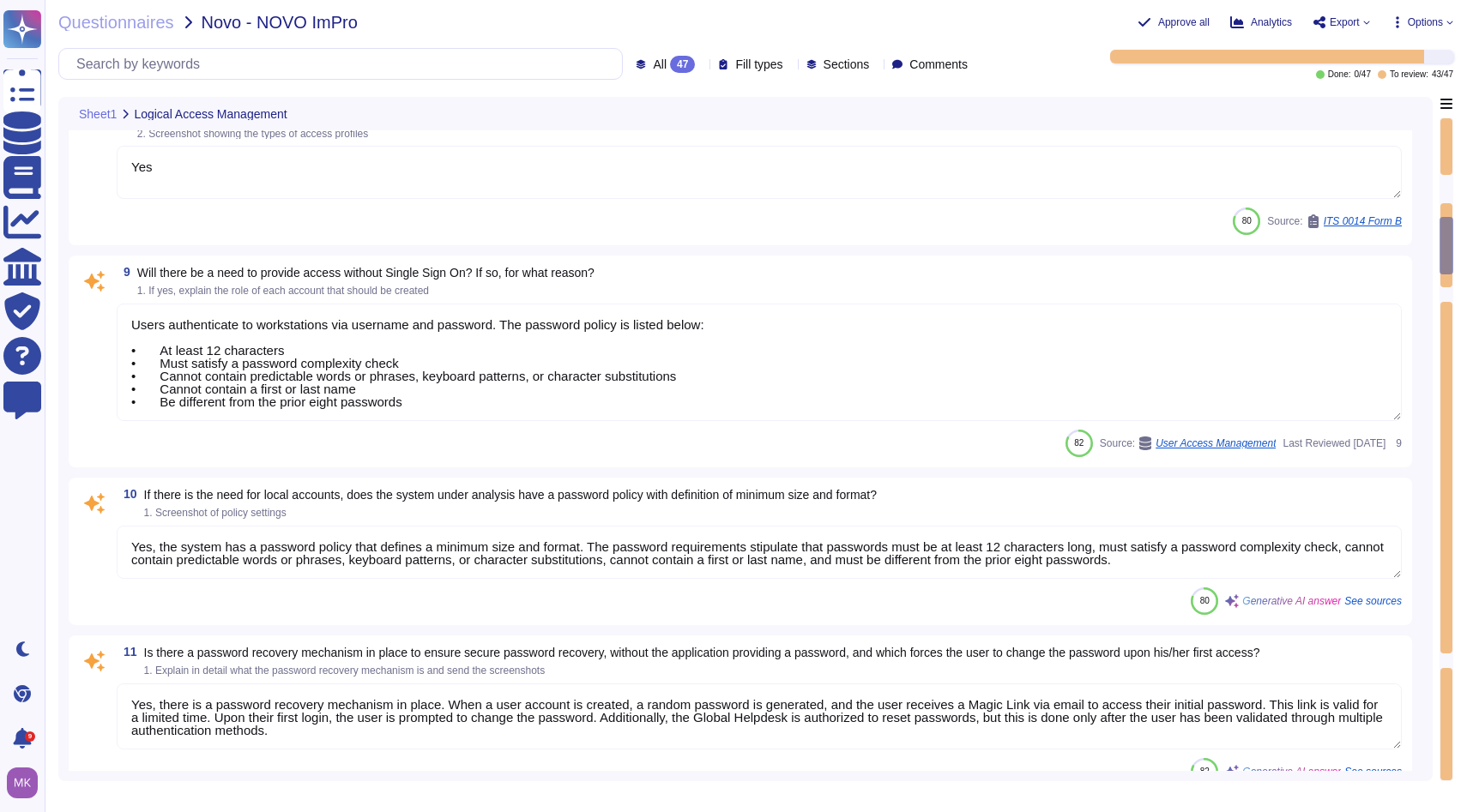
scroll to position [2, 0]
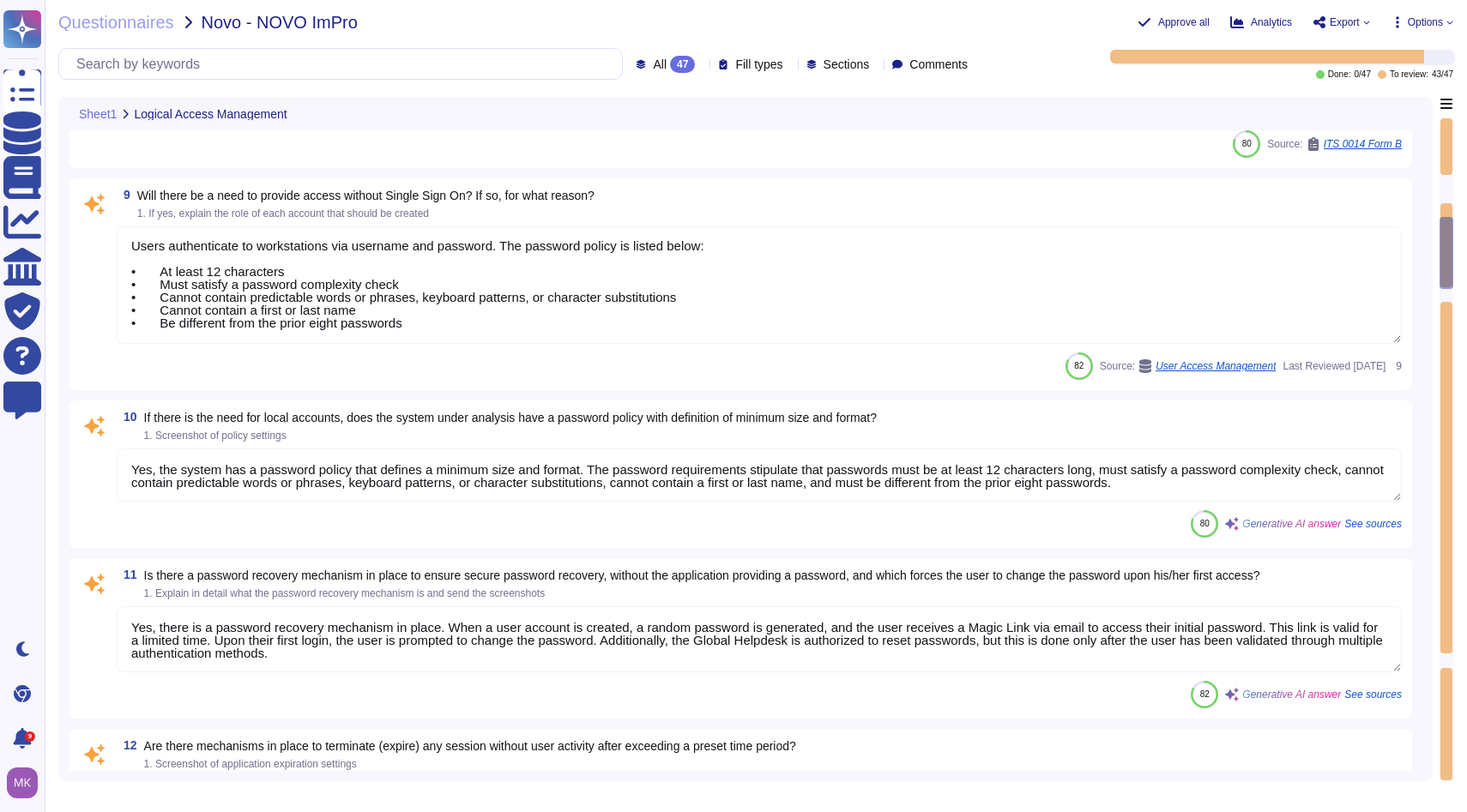
type textarea "Access credentials are stored and controlled separately, as they are kept in a …"
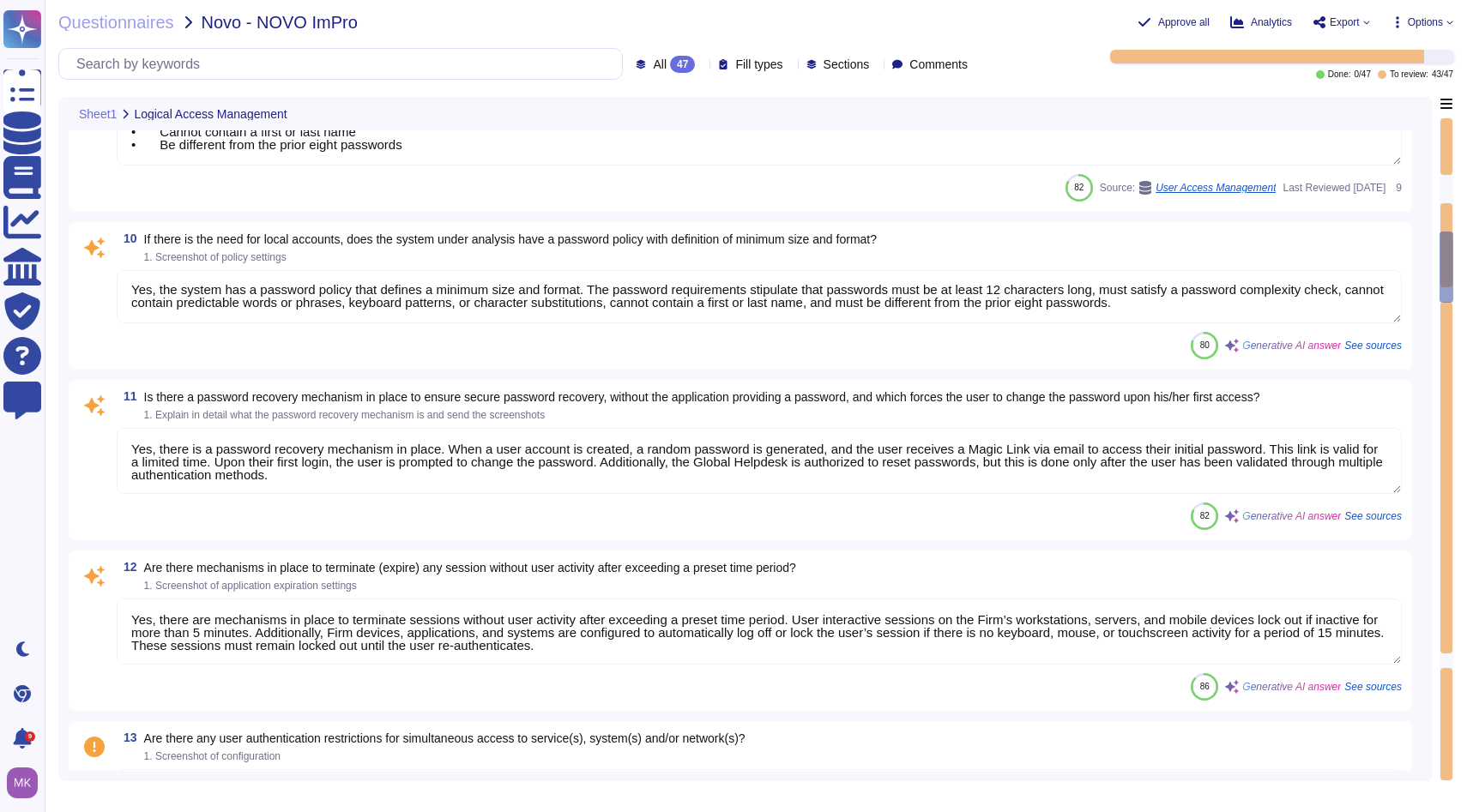
type textarea "Yes, the company controls access to client data, including Braskem data, by thi…"
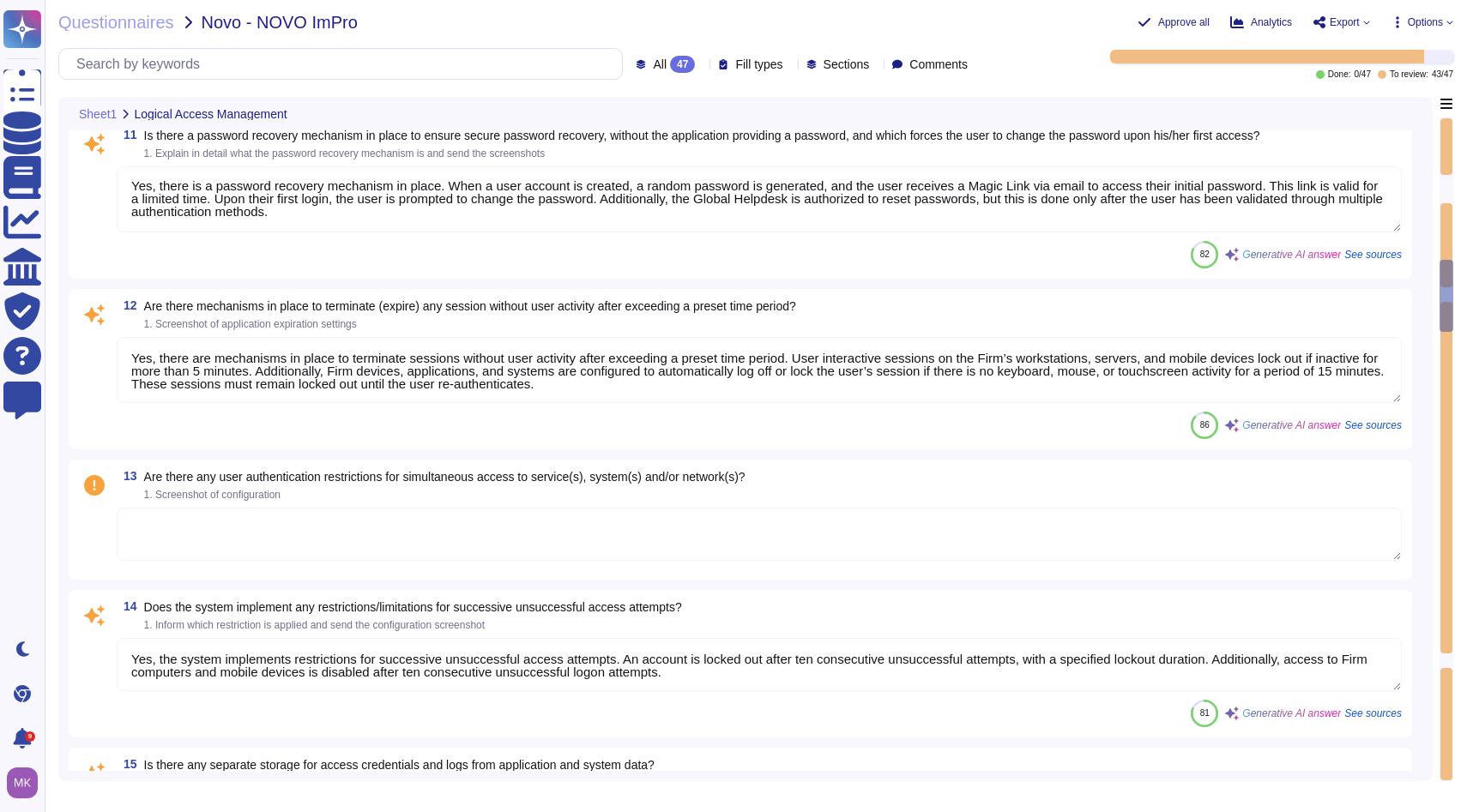
type textarea "Yes, [PERSON_NAME] utilizes third-party service providers for the provision of …"
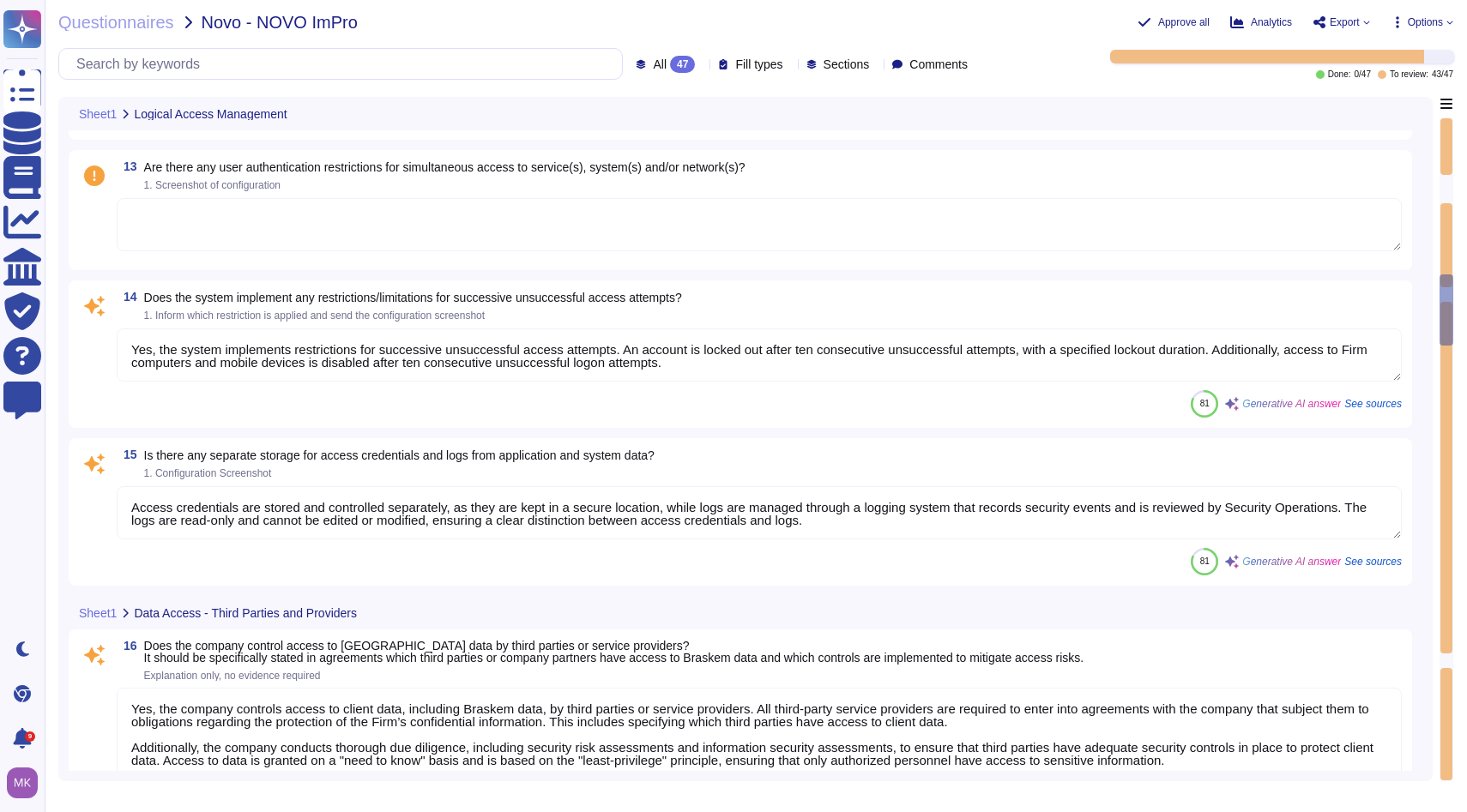
type textarea "Yes, all effective agreements concluded with third parties who provide such ser…"
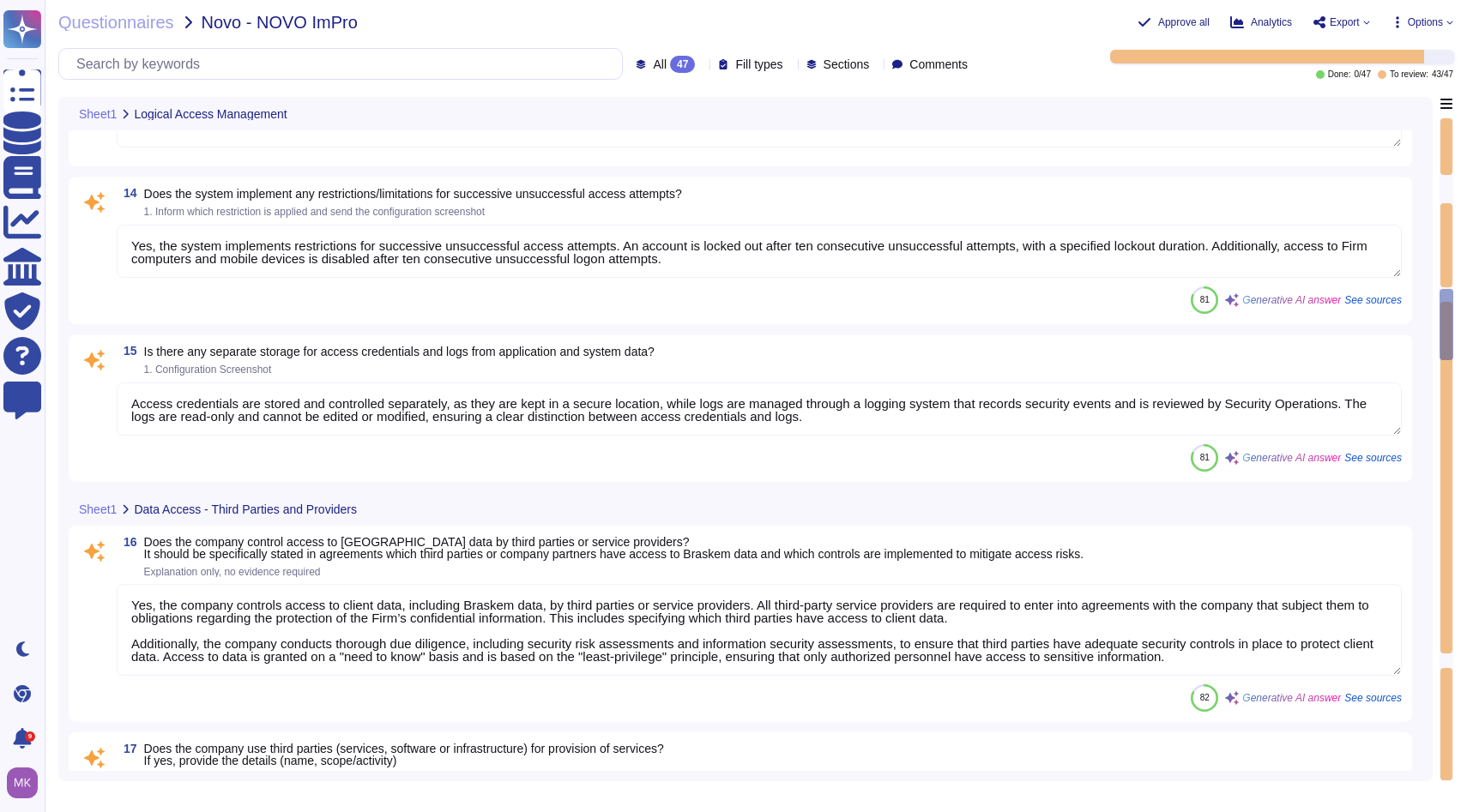
type textarea "Yes, the database is encrypted. Sensitive and confidential data is always encry…"
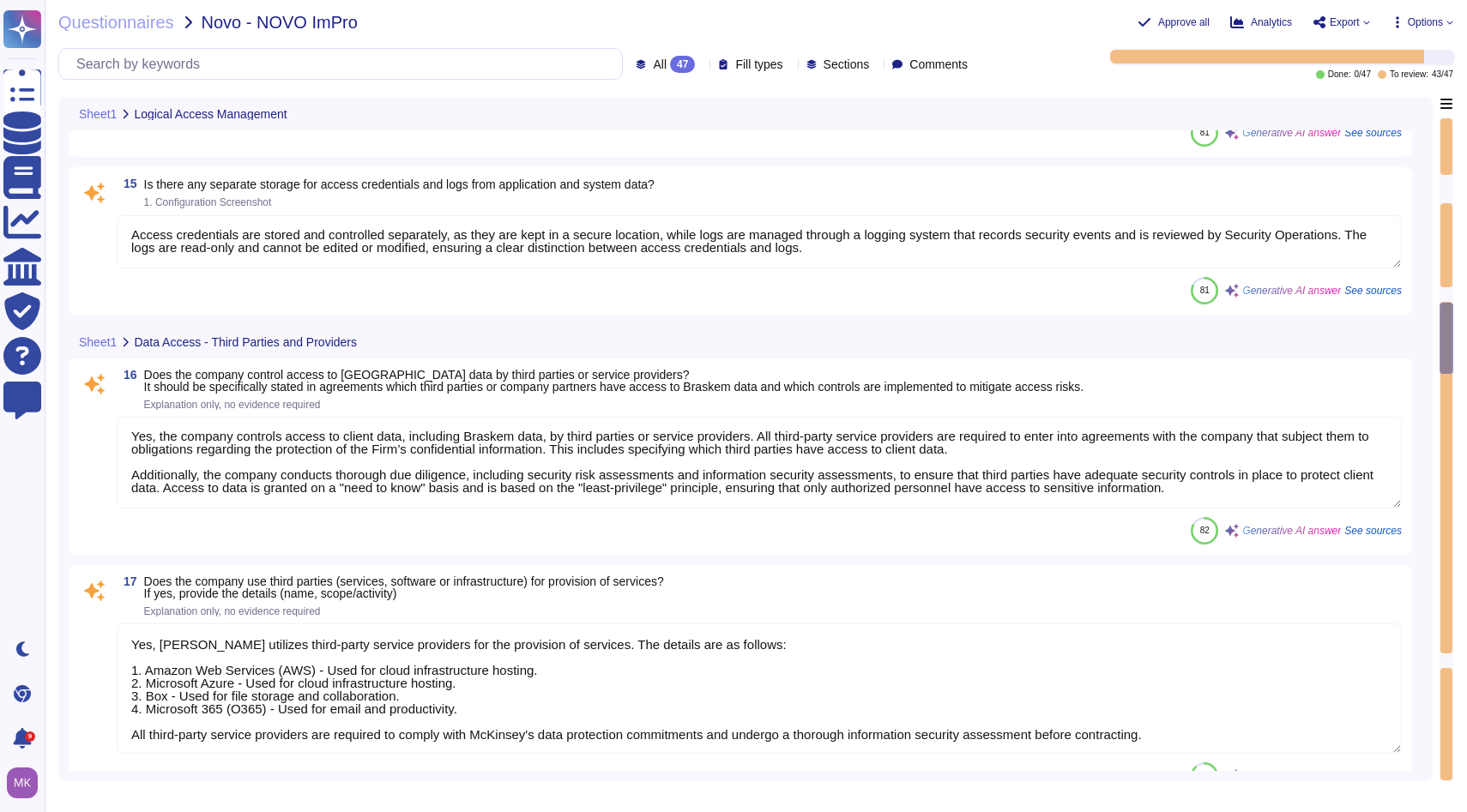
type textarea "Yes, data traffic is encrypted. All data in transit is encrypted using TLS 1.2 …"
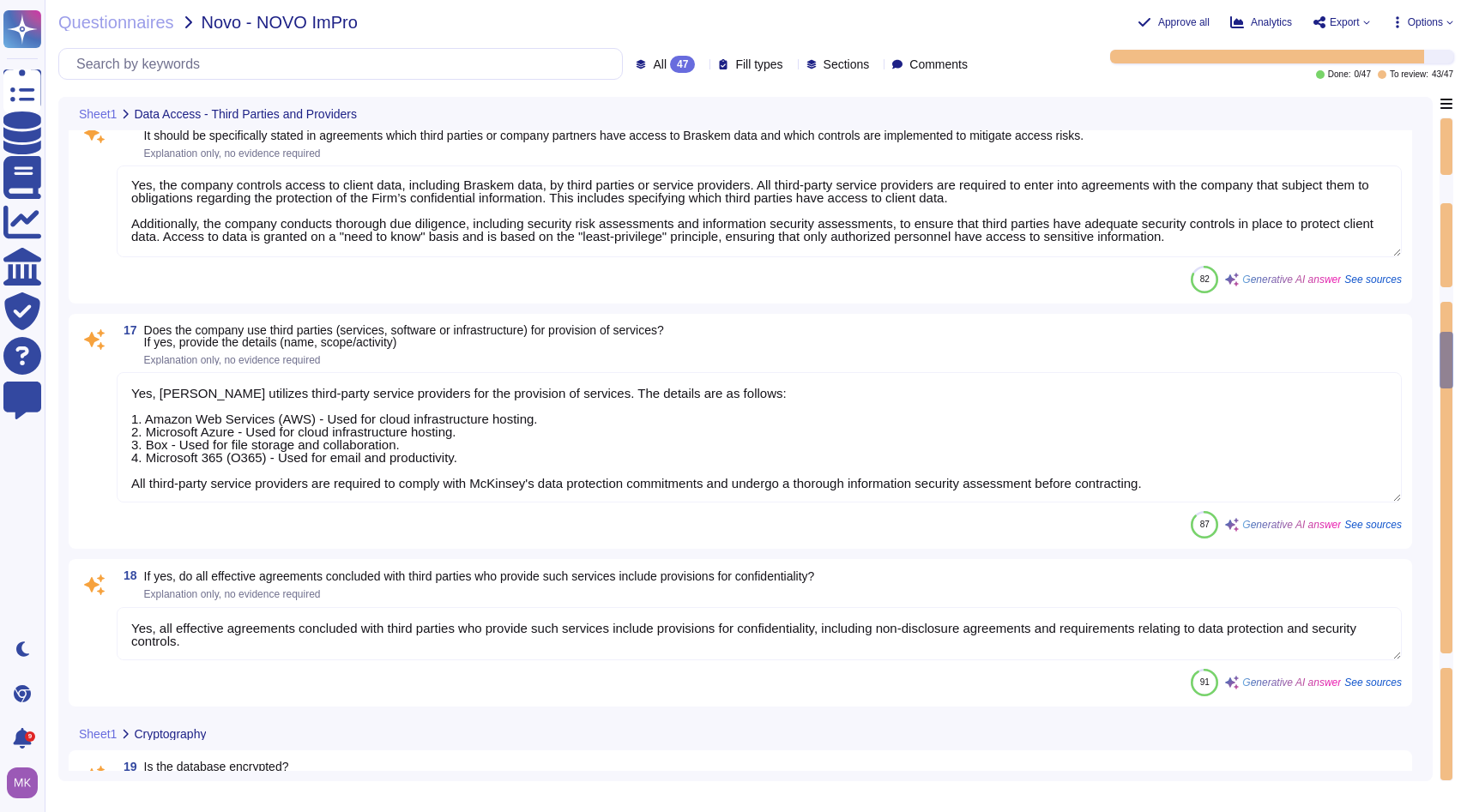
type textarea "Yes, there is both physical and logical segregation between the application net…"
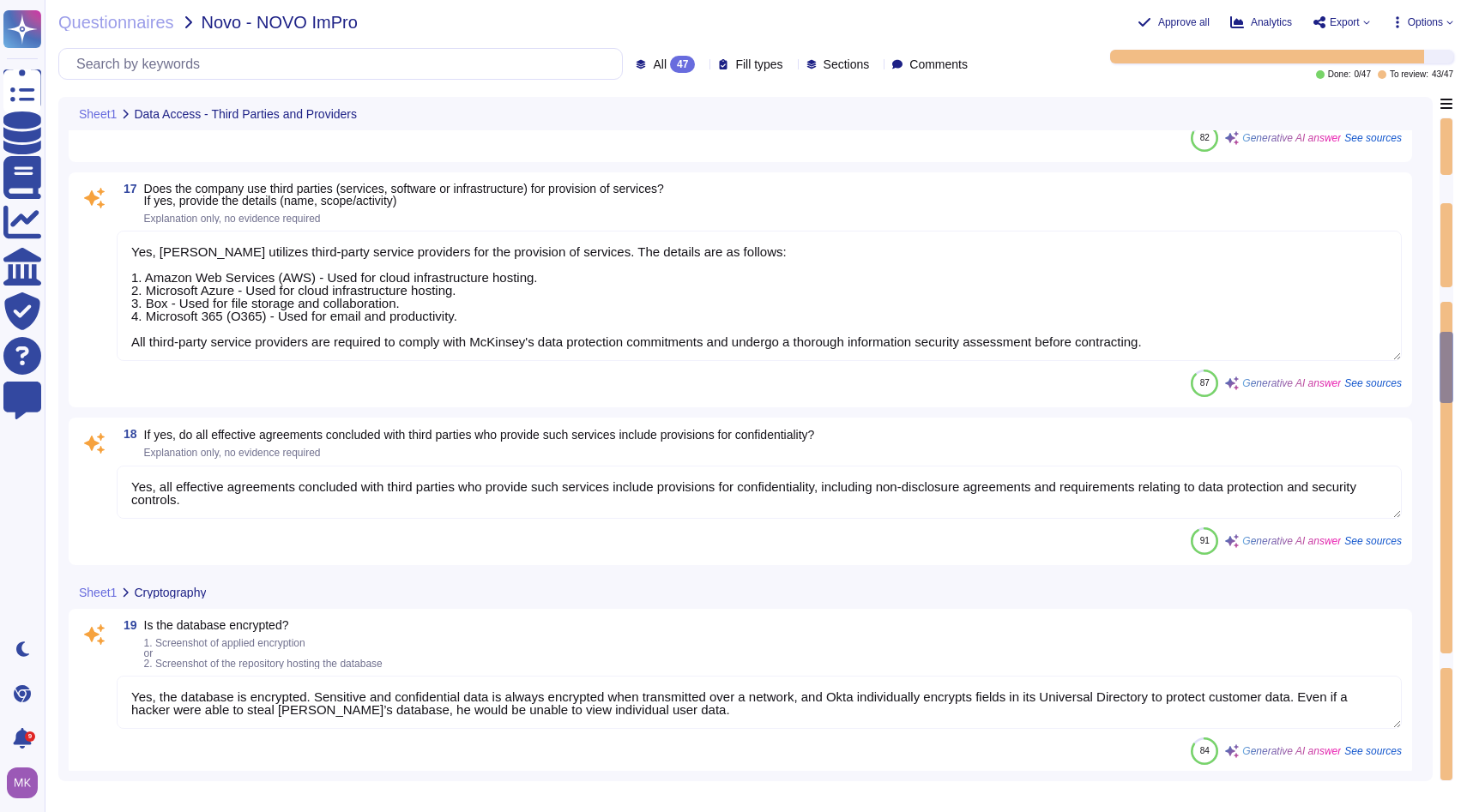
type textarea "Yes, the information processing site is restricted to authorized personnel only…"
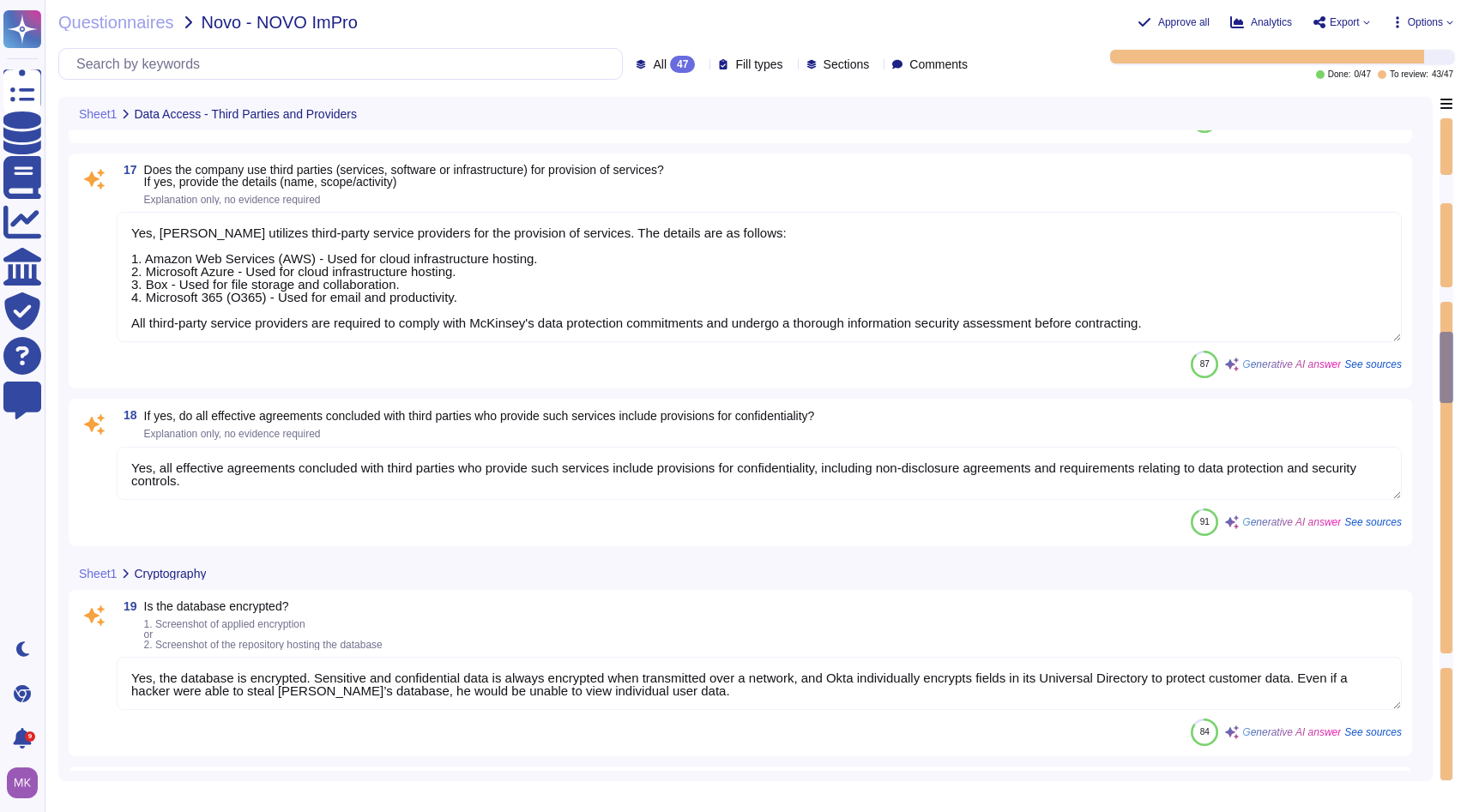
scroll to position [2705, 0]
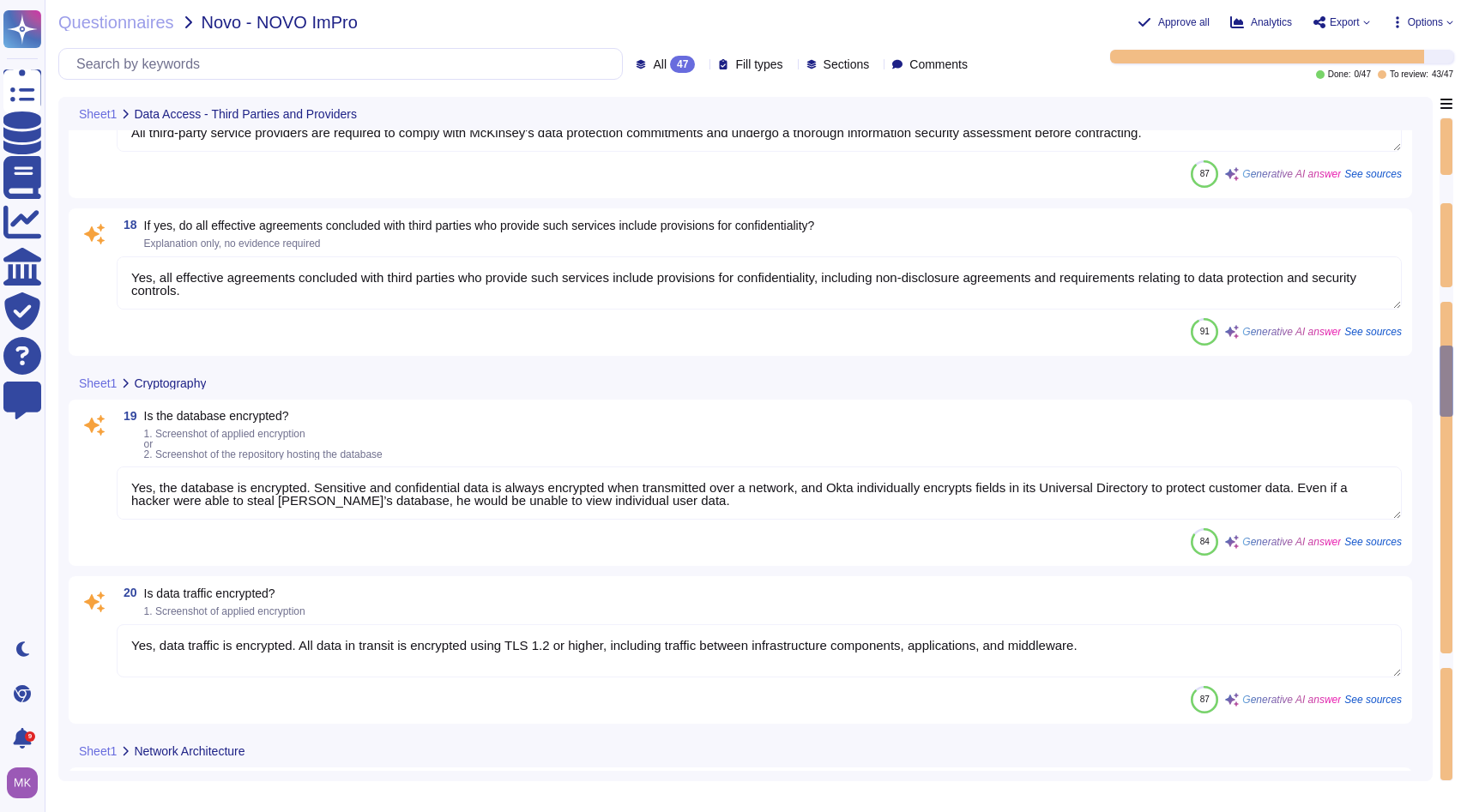
type textarea "McKinsey employs a common lower-layer network for both our mainland [GEOGRAPHIC…"
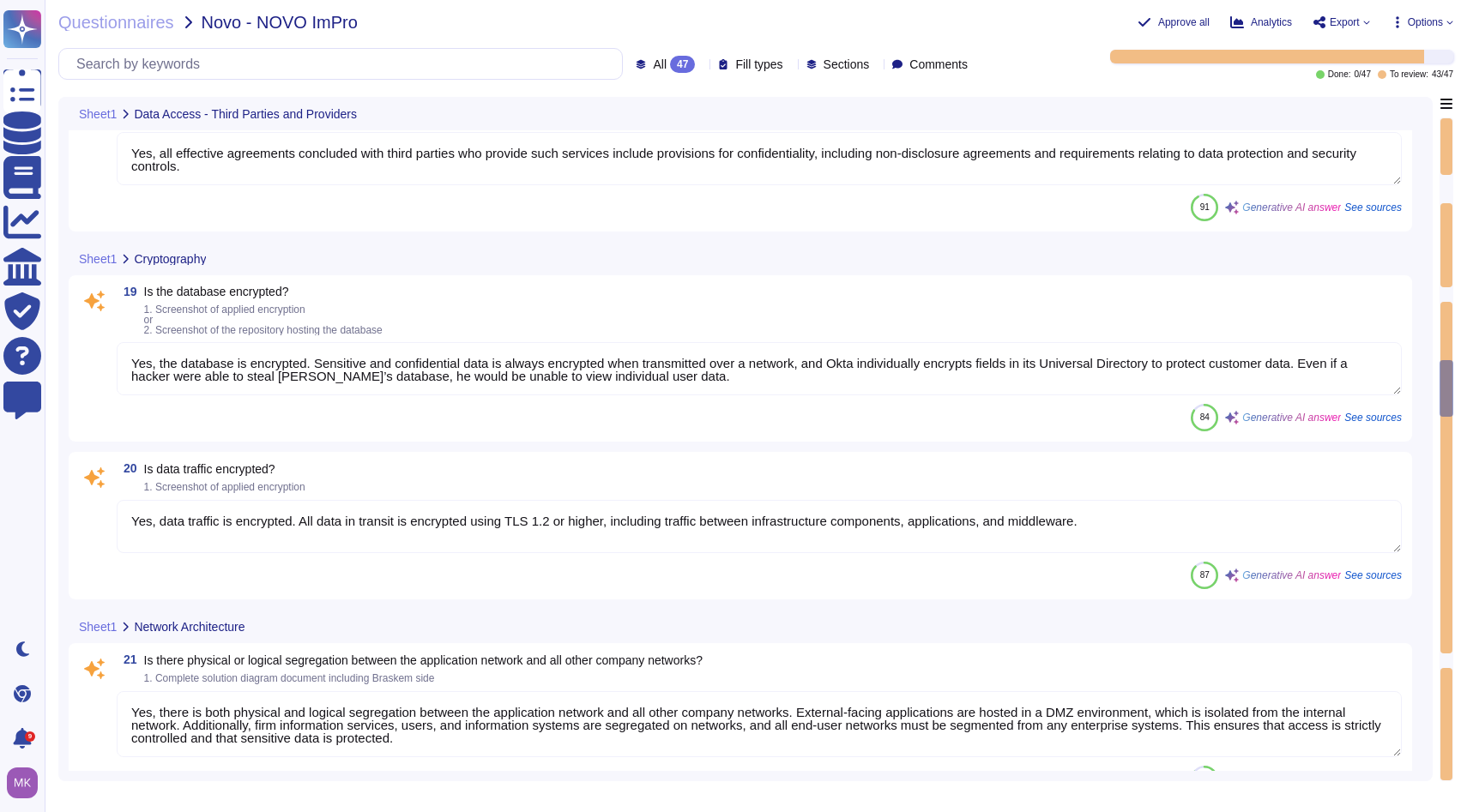
scroll to position [3041, 0]
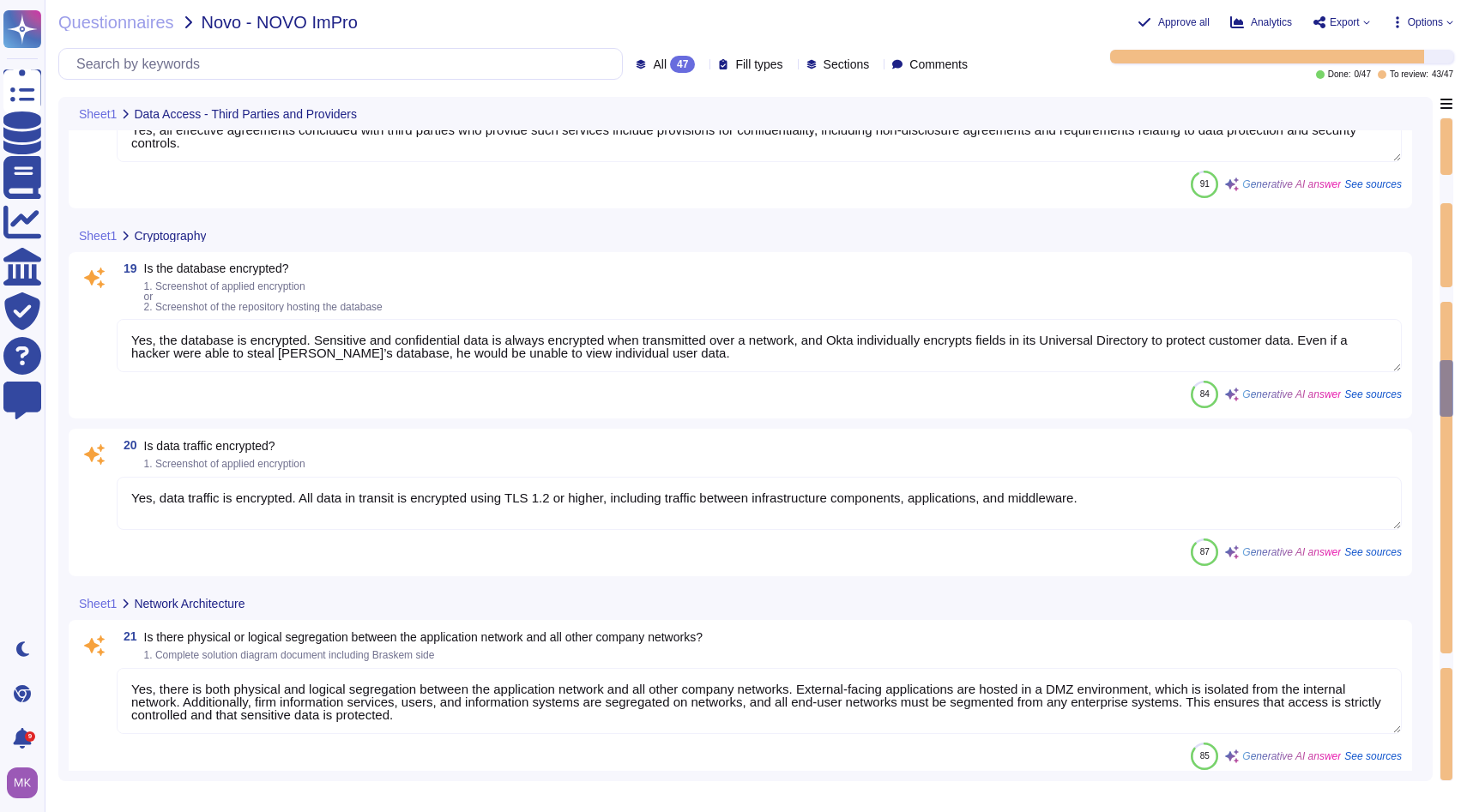
type textarea "Yes, there is a defined and approved backup policy that outlines the backup tec…"
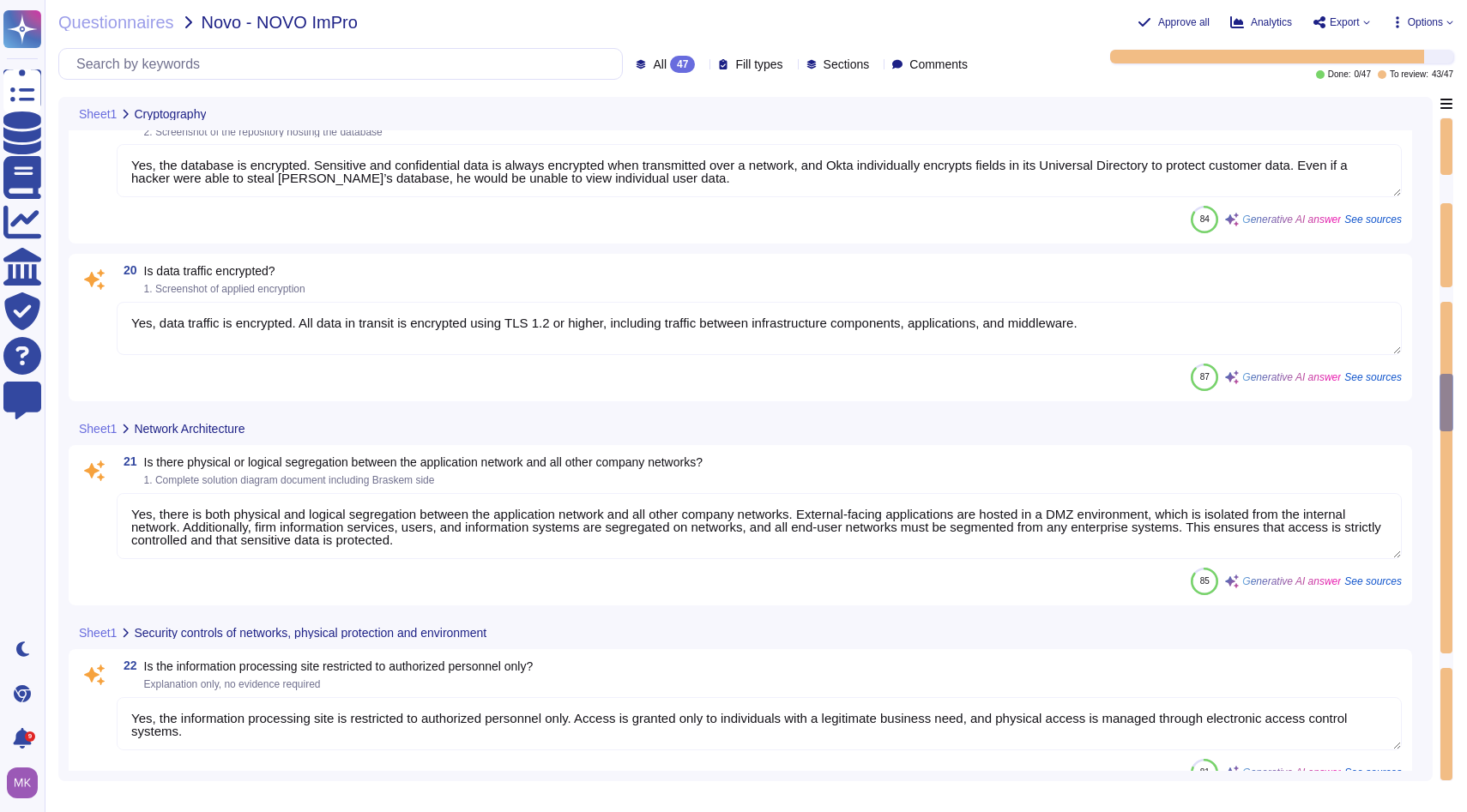
scroll to position [3190, 0]
type textarea "Backup data may be retained beyond 30 days in a Disaster Recovery (DR) location…"
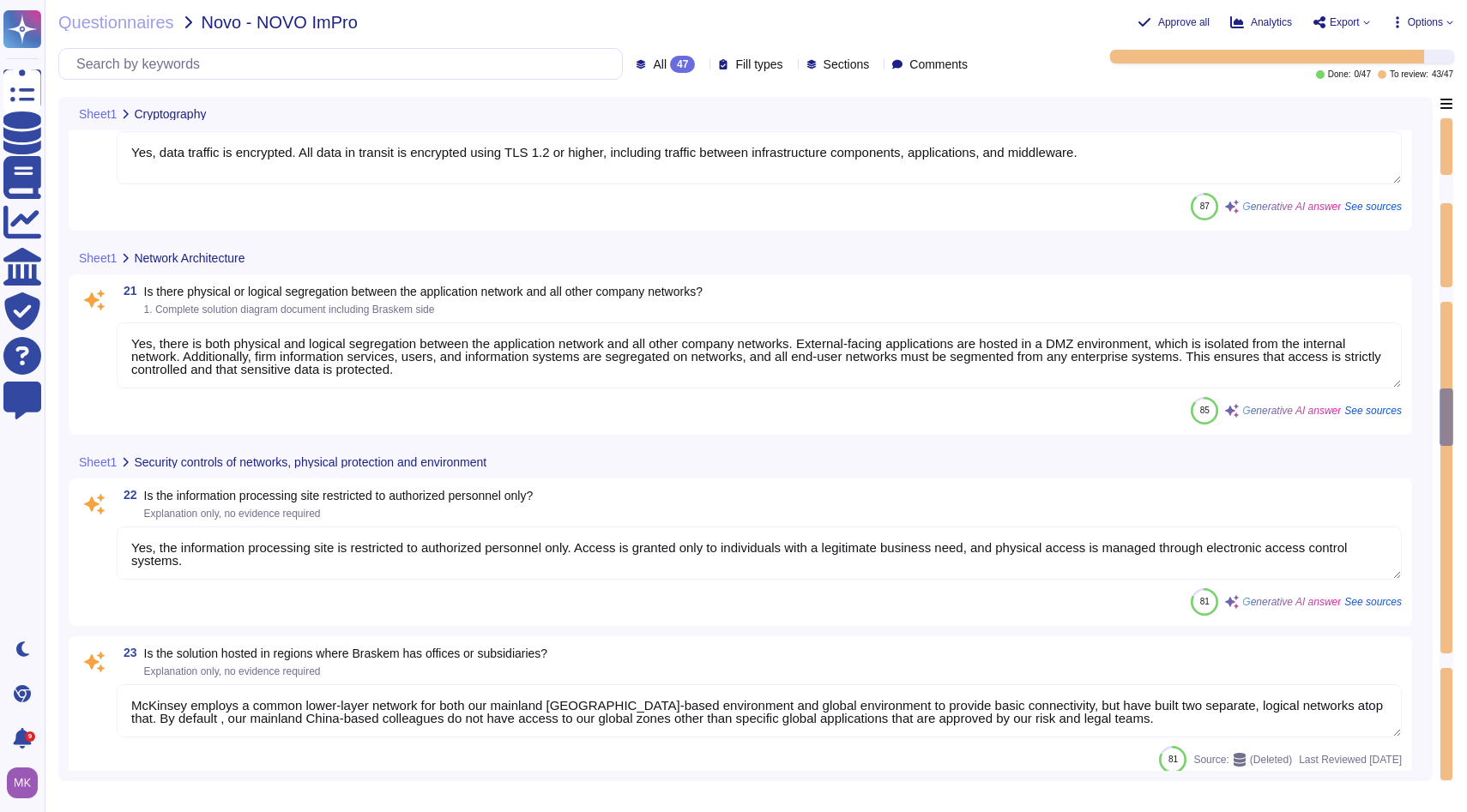
scroll to position [3368, 0]
type textarea "Yes, the backup copy media are stored in a remote location, specifically at a s…"
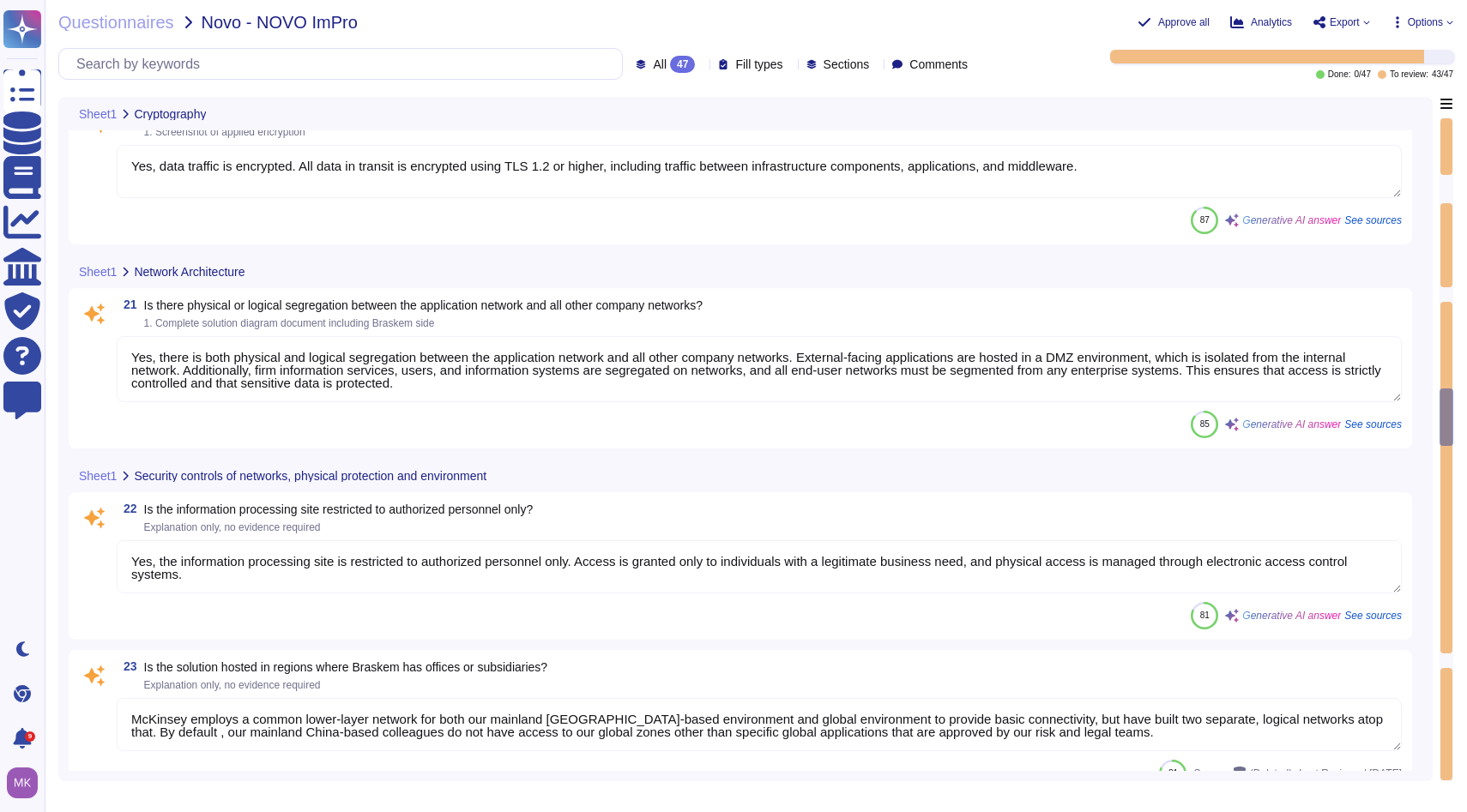
scroll to position [3357, 0]
type textarea "Yes, the backup copy media are stored in a remote location, specifically at a s…"
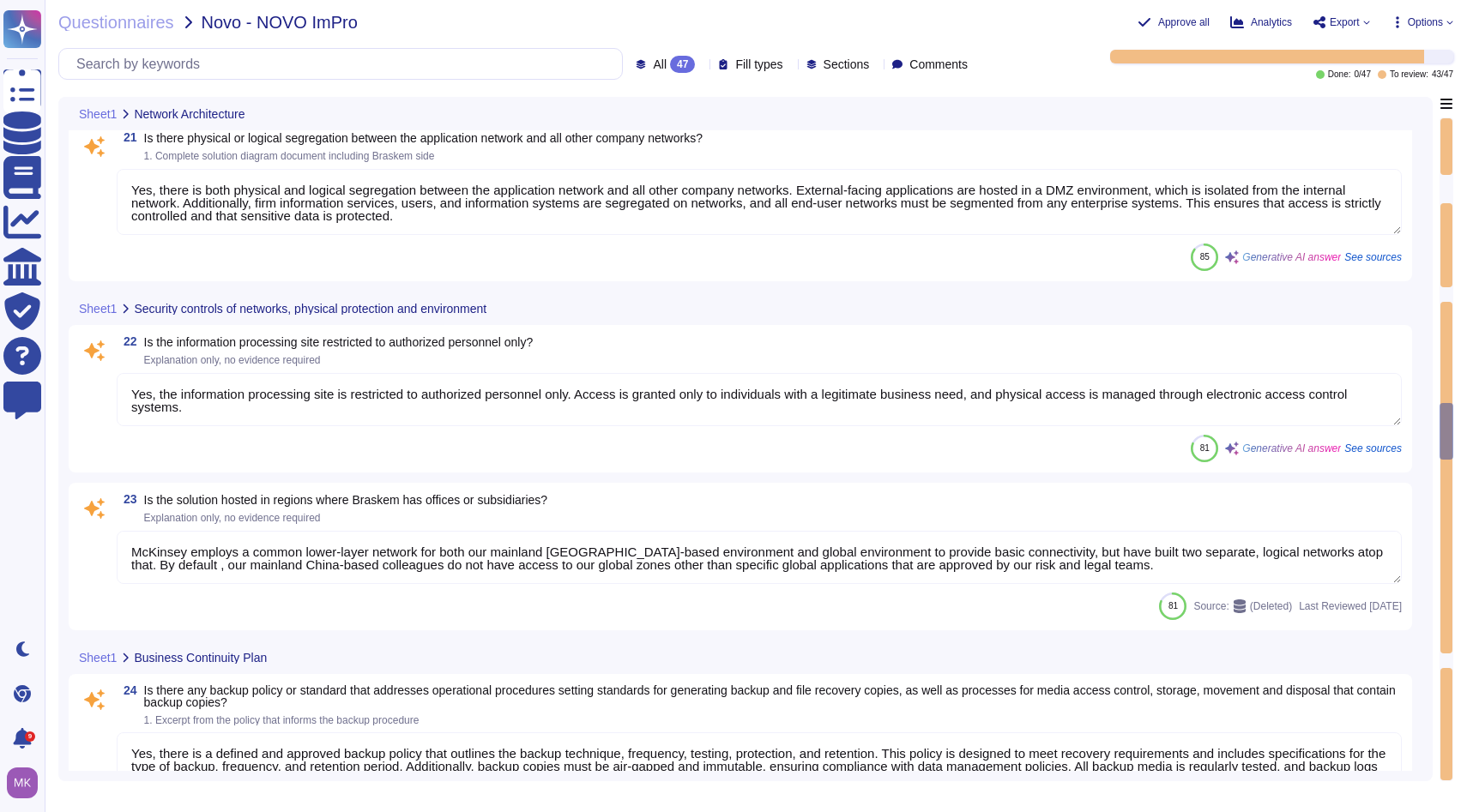
type textarea "Yes, [PERSON_NAME] has established, documented, and communicated incident manag…"
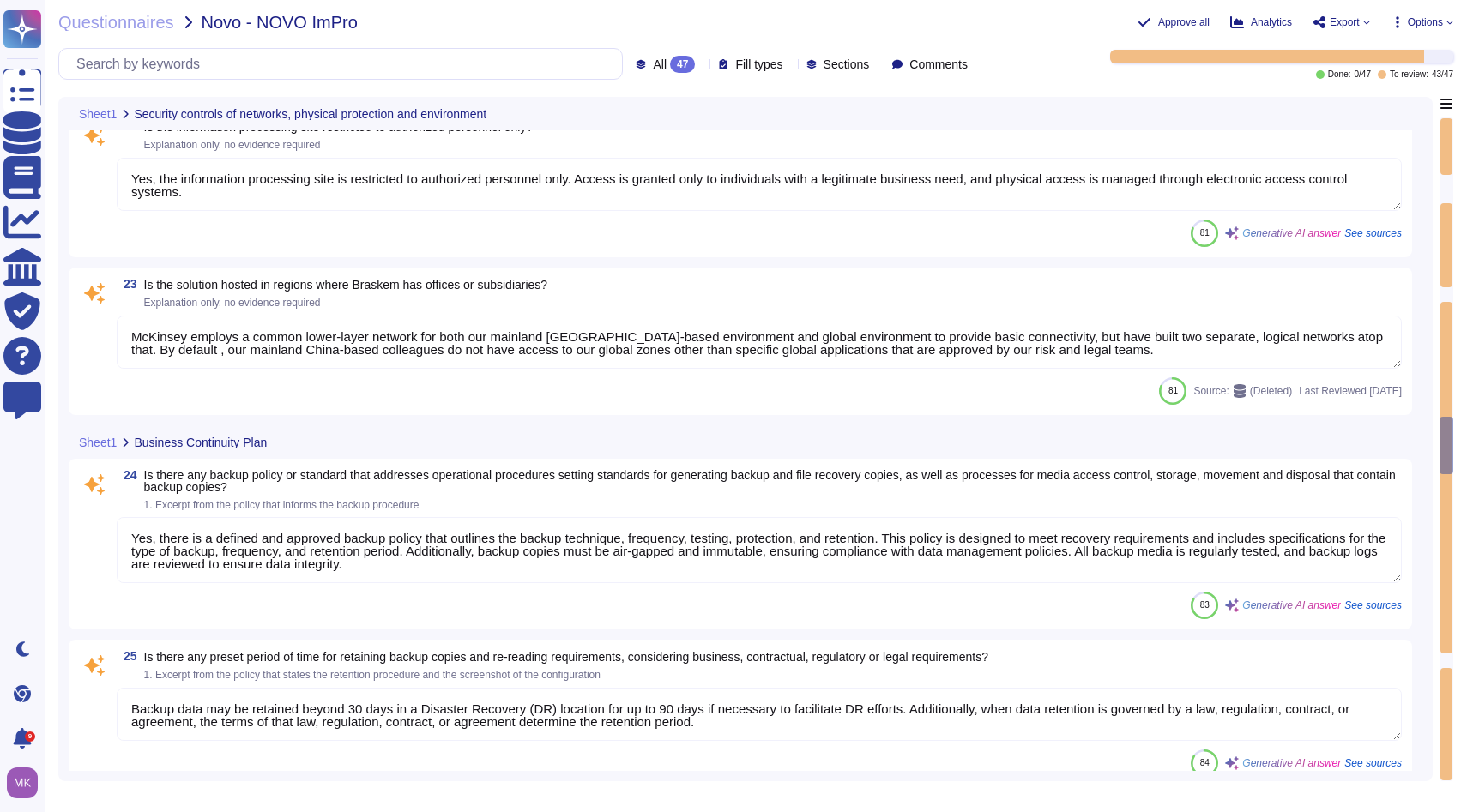
type textarea "Yes, our organization has implemented several mechanisms and procedures to miti…"
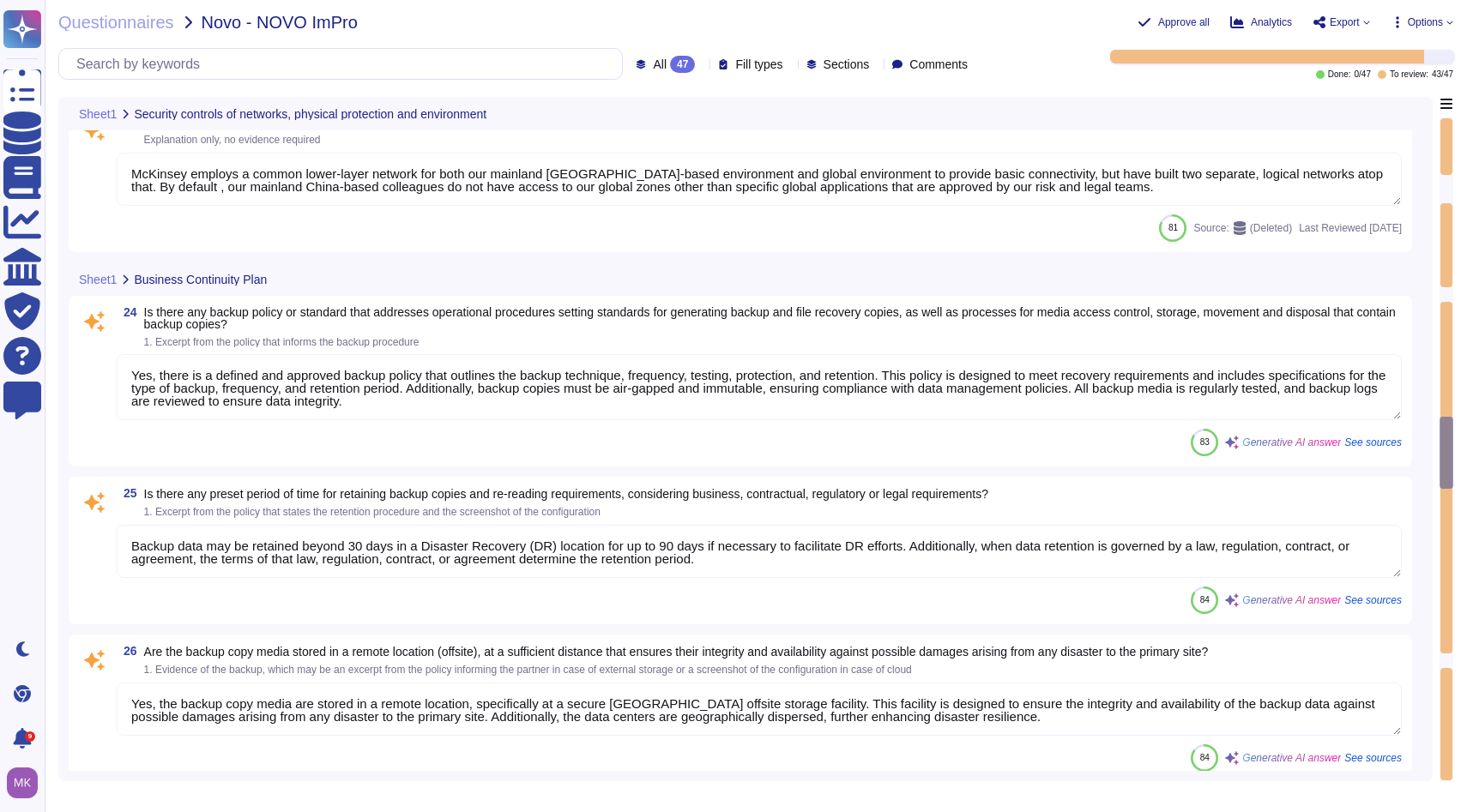
scroll to position [3860, 0]
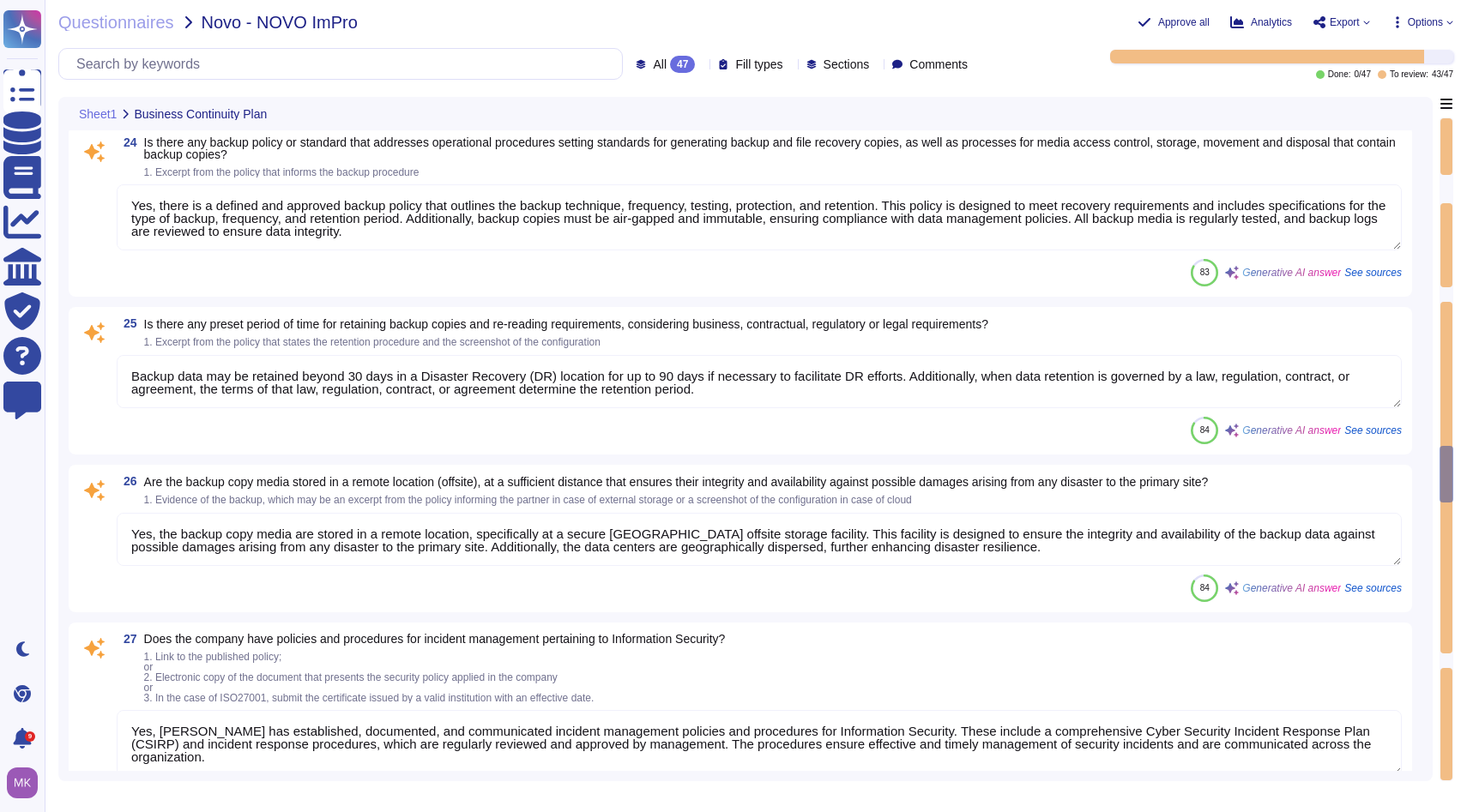
type textarea "[PERSON_NAME] maintains a formal Business Continuity (BC) and Disaster Recovery…"
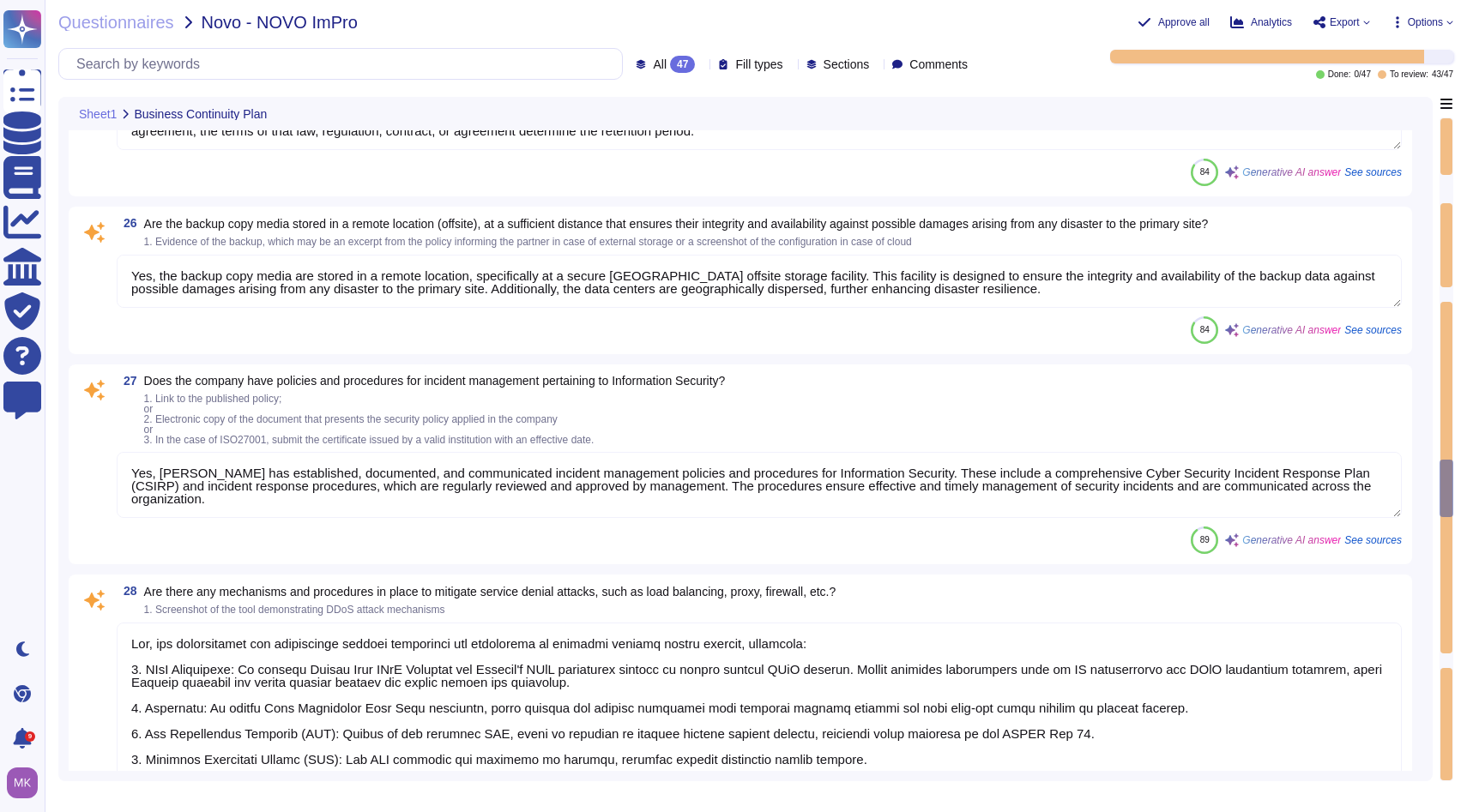
type textarea "Yes, [PERSON_NAME] has a defined and established Vulnerability Management Progr…"
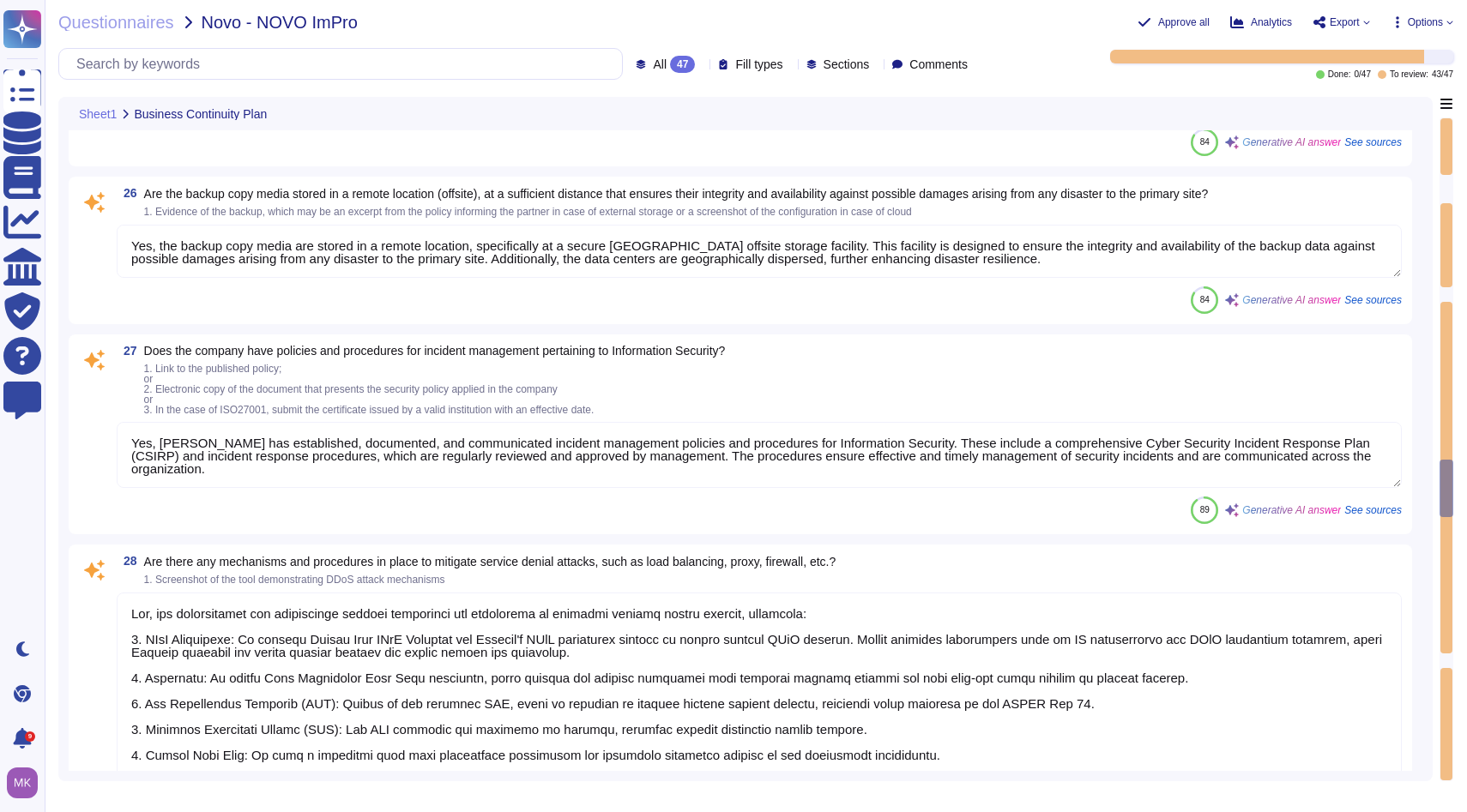
scroll to position [2, 0]
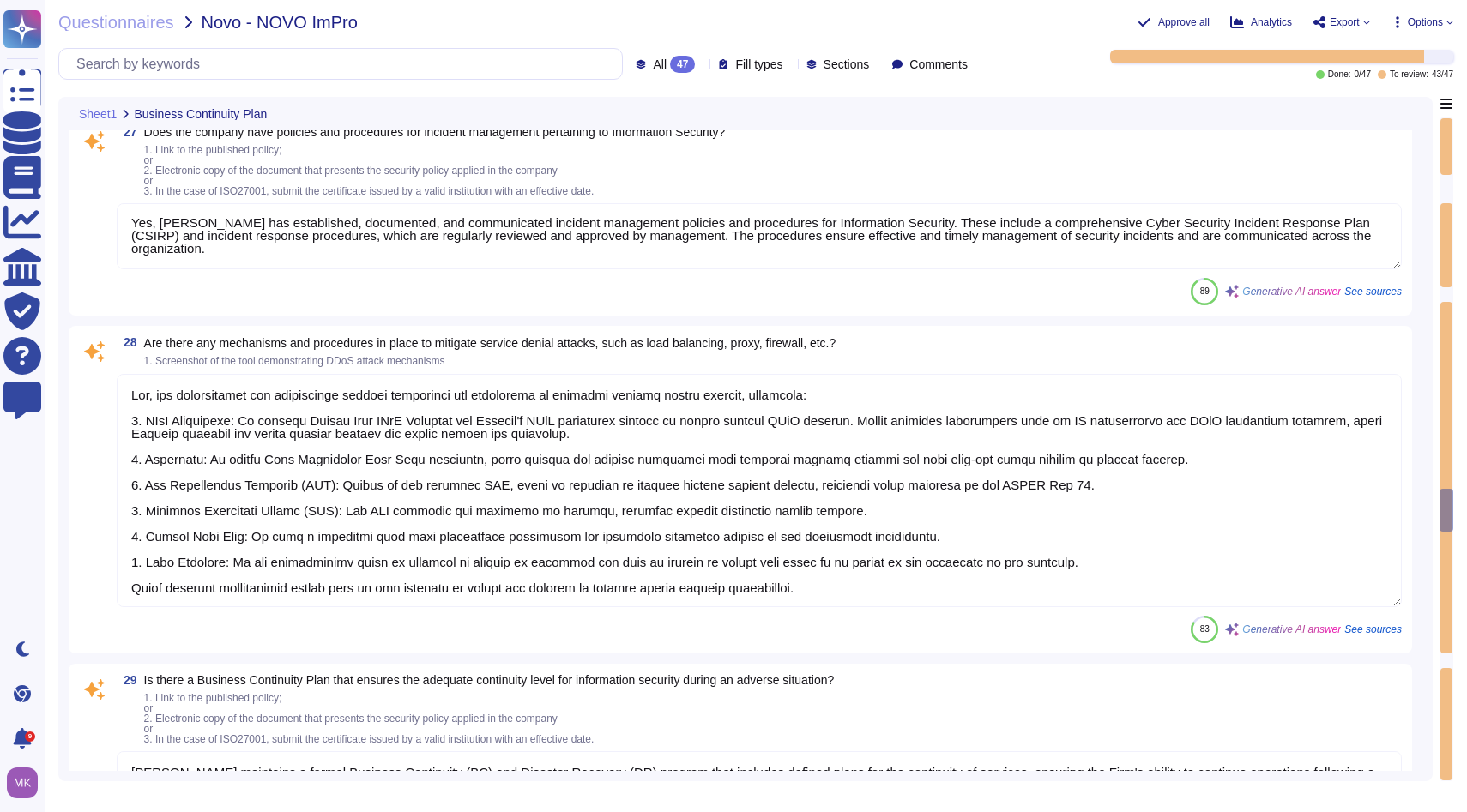
type textarea "Yes, risks of the IT architecture solution are subject to periodic analysis and…"
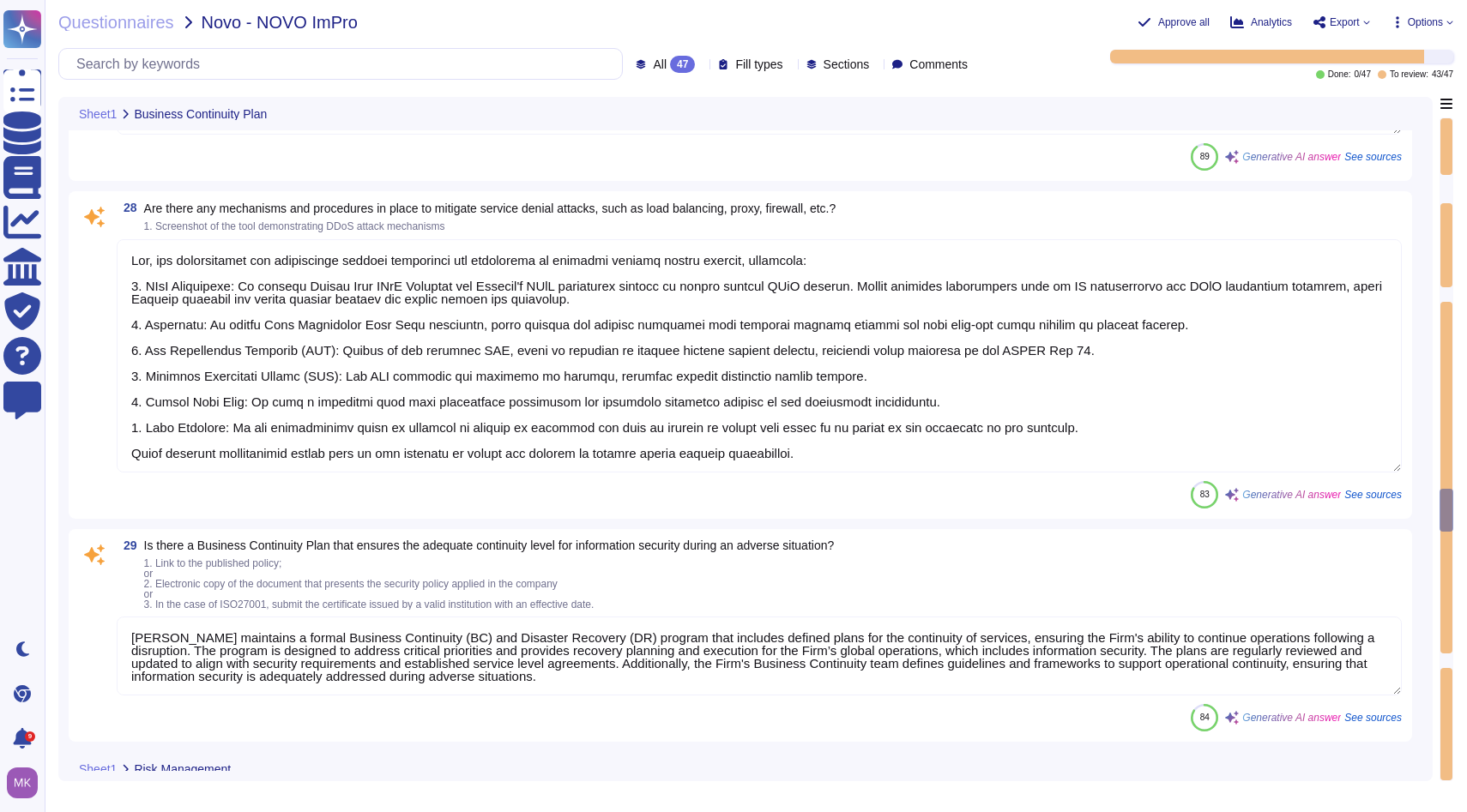
type textarea "Yes, [PERSON_NAME]'s systems are provisioned with sufficient redundancy capacit…"
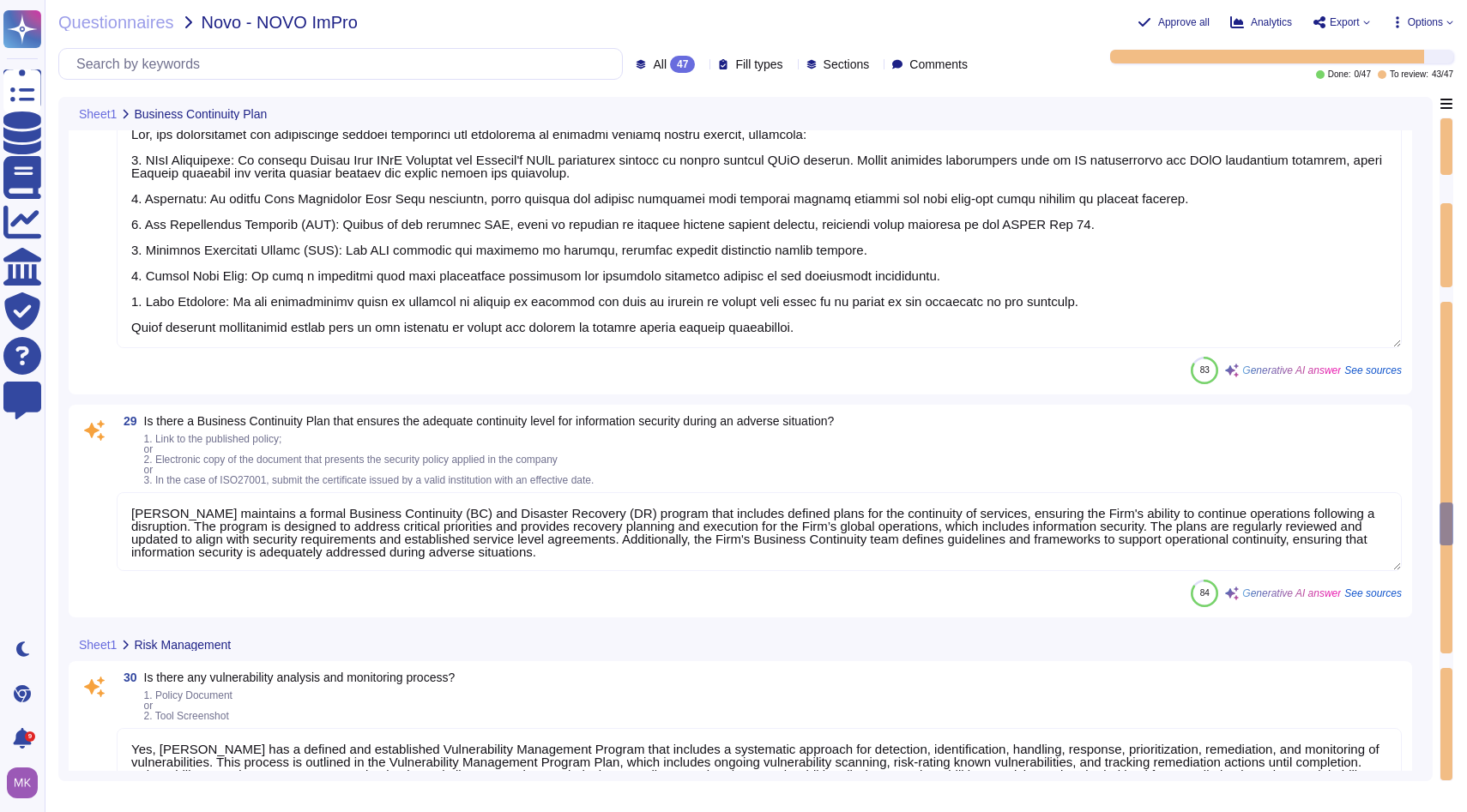
scroll to position [4767, 0]
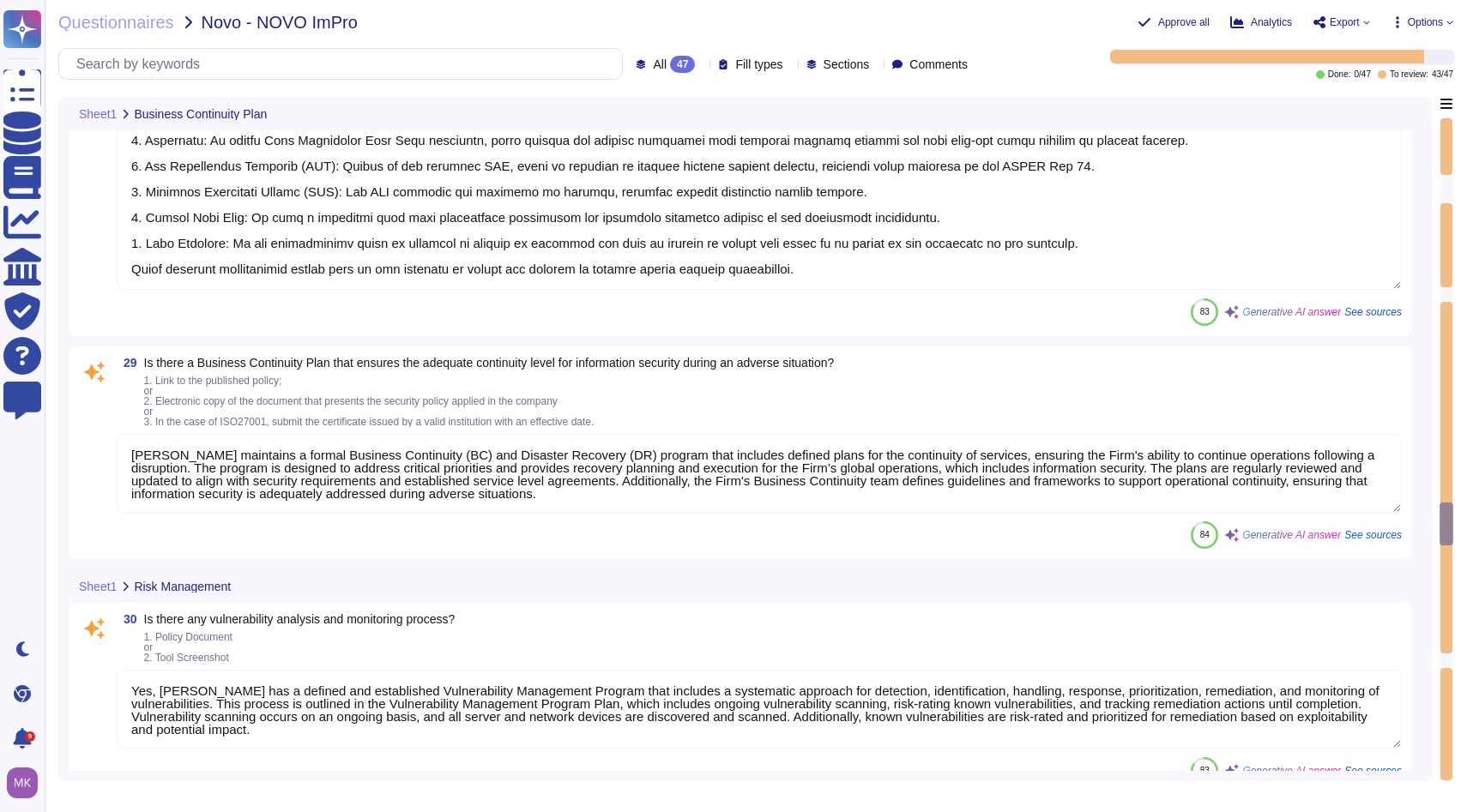
type textarea "The web platform solution is developed according to industry best practices and…"
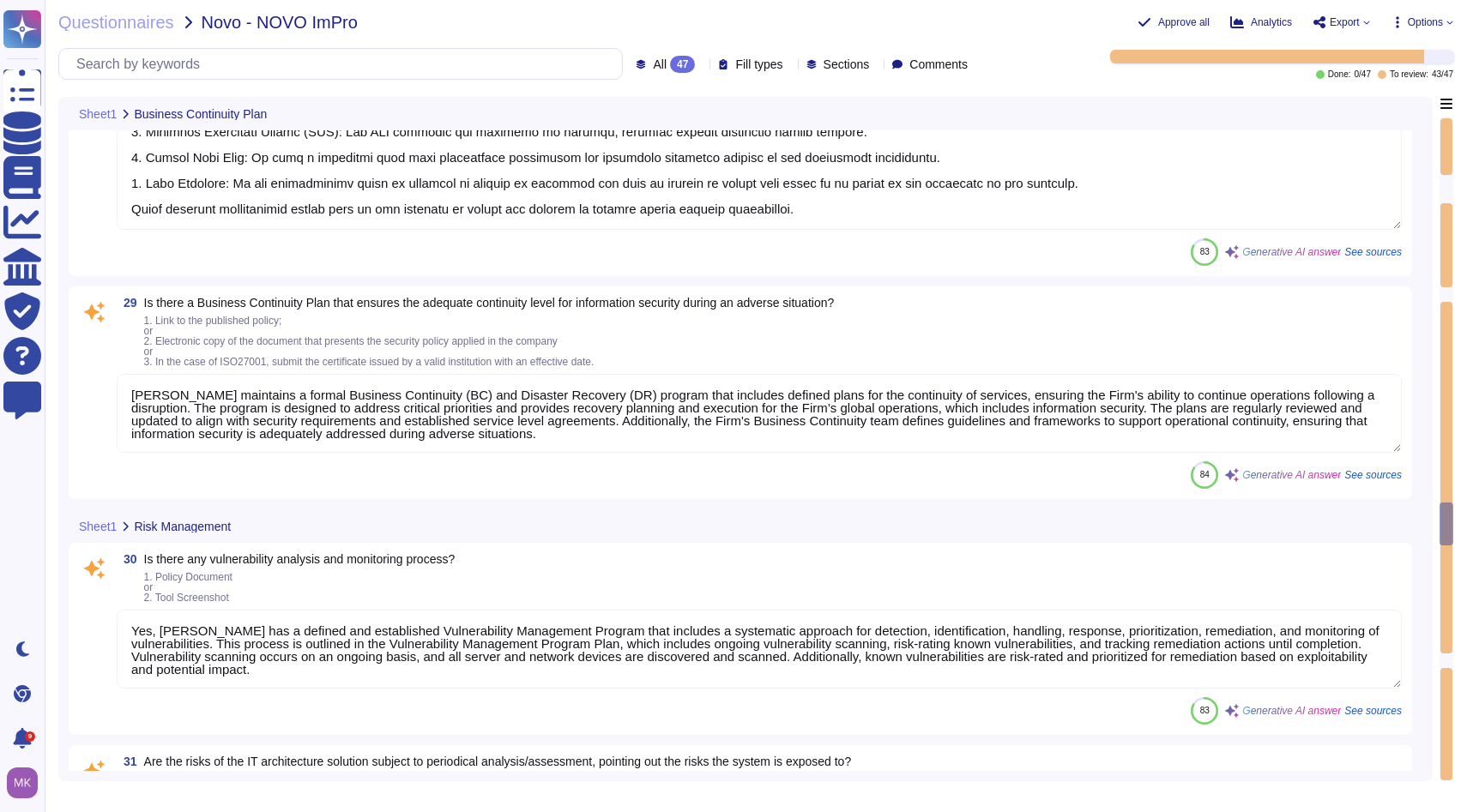
scroll to position [4887, 0]
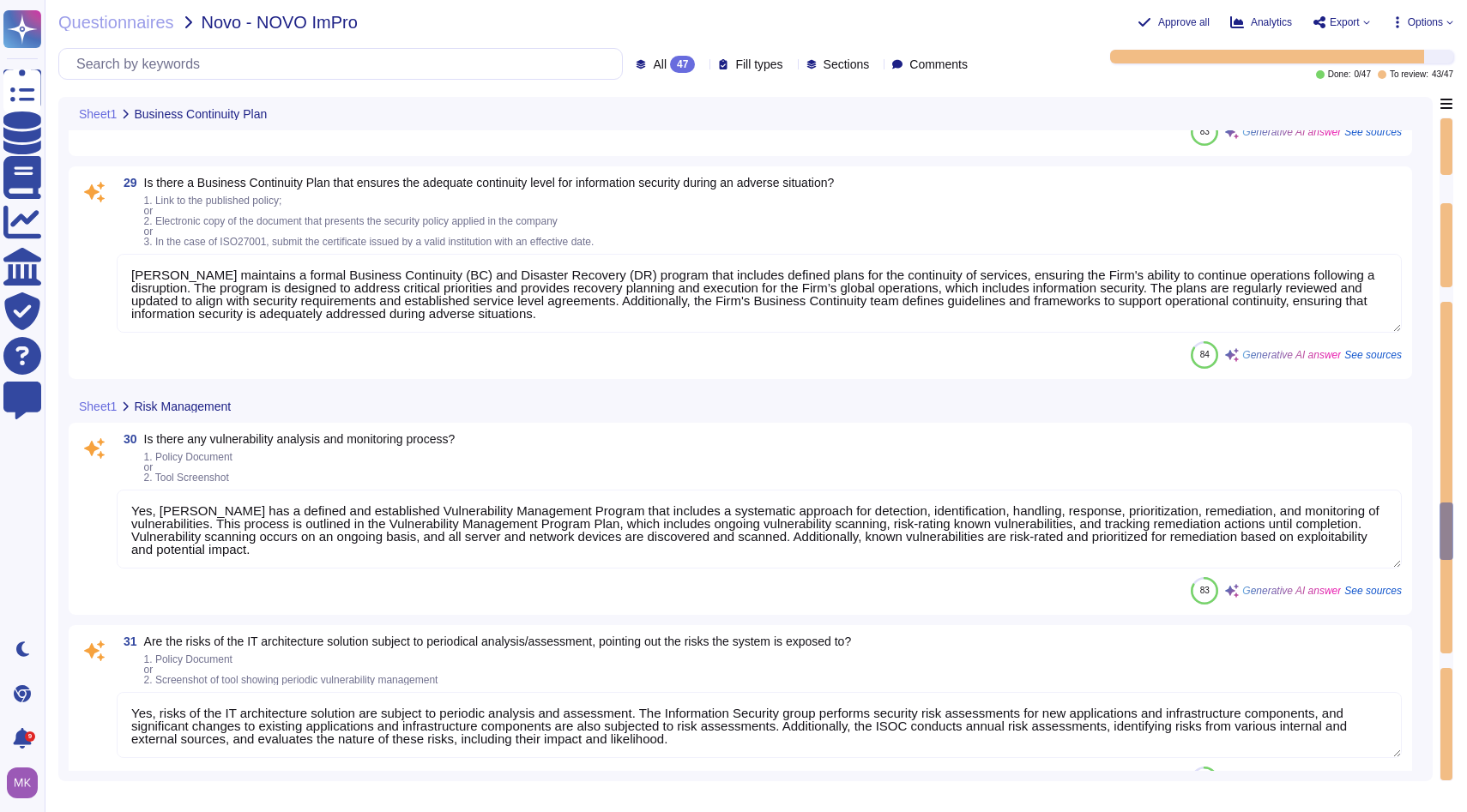
type textarea "Yes, the company conducts penetration tests of its externally exposed networks …"
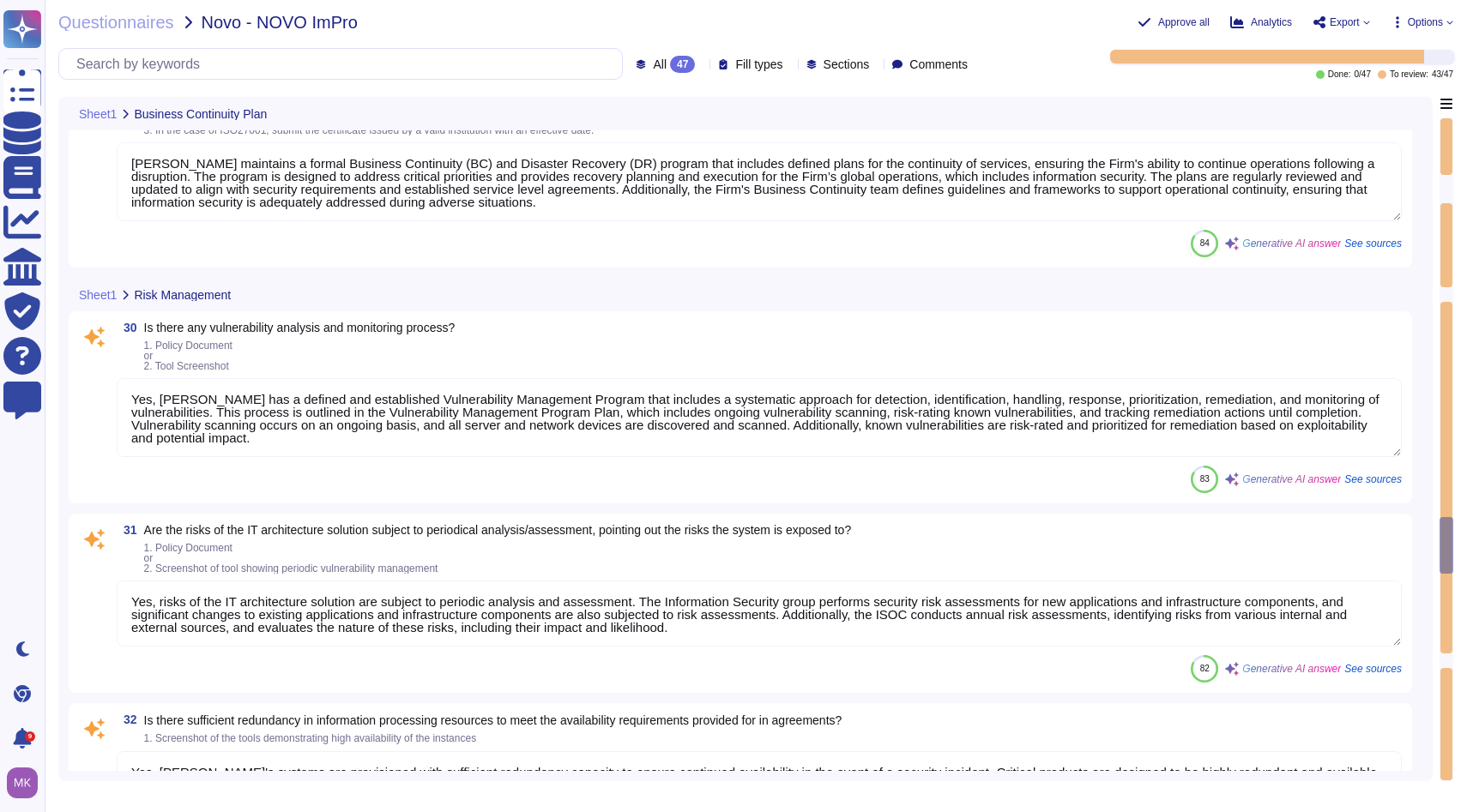
scroll to position [2, 0]
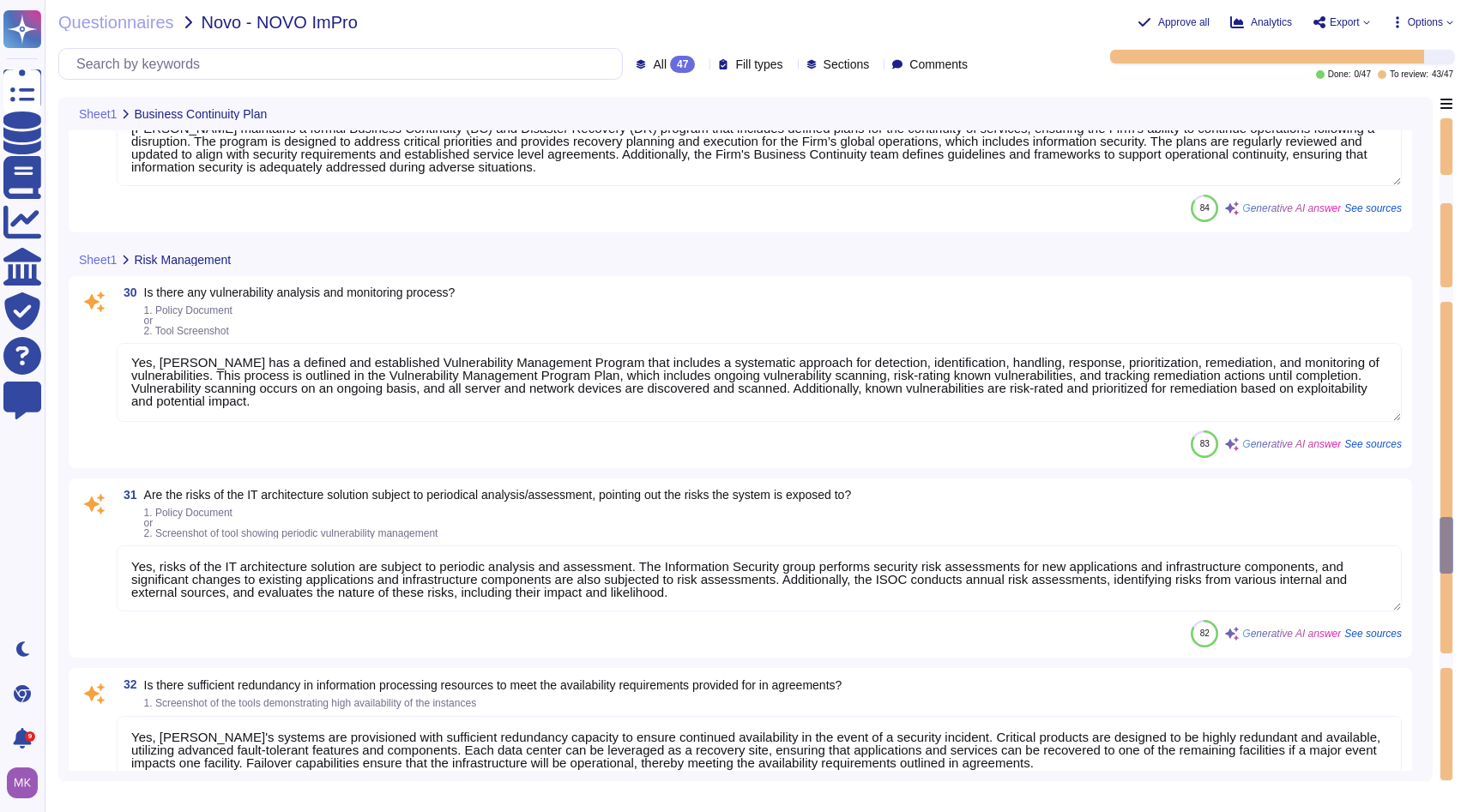
type textarea "Team debriefs may be scheduled before vulnerability remediation is completed."
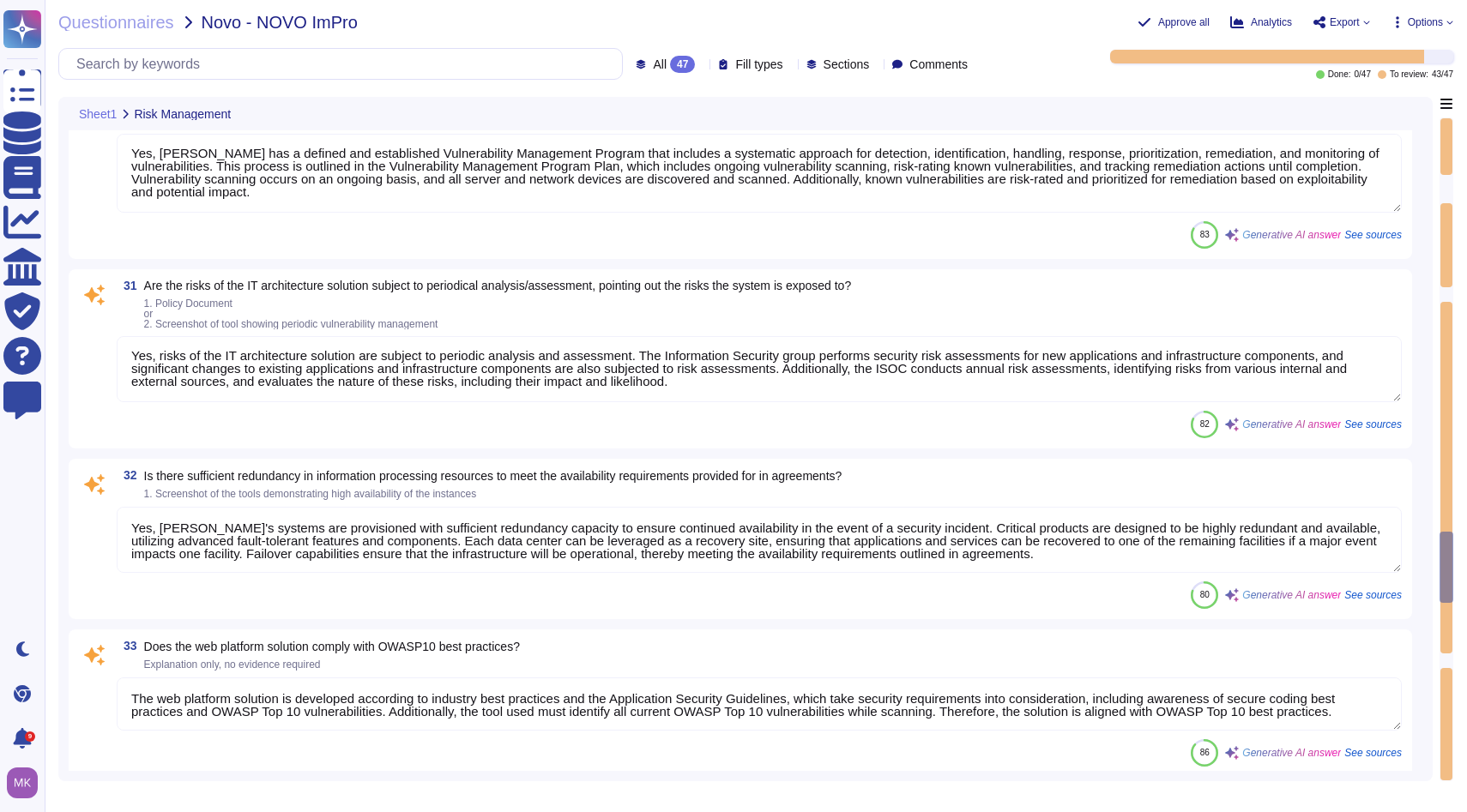
type textarea "Yes, there is a formal secure system development process in place, which is the…"
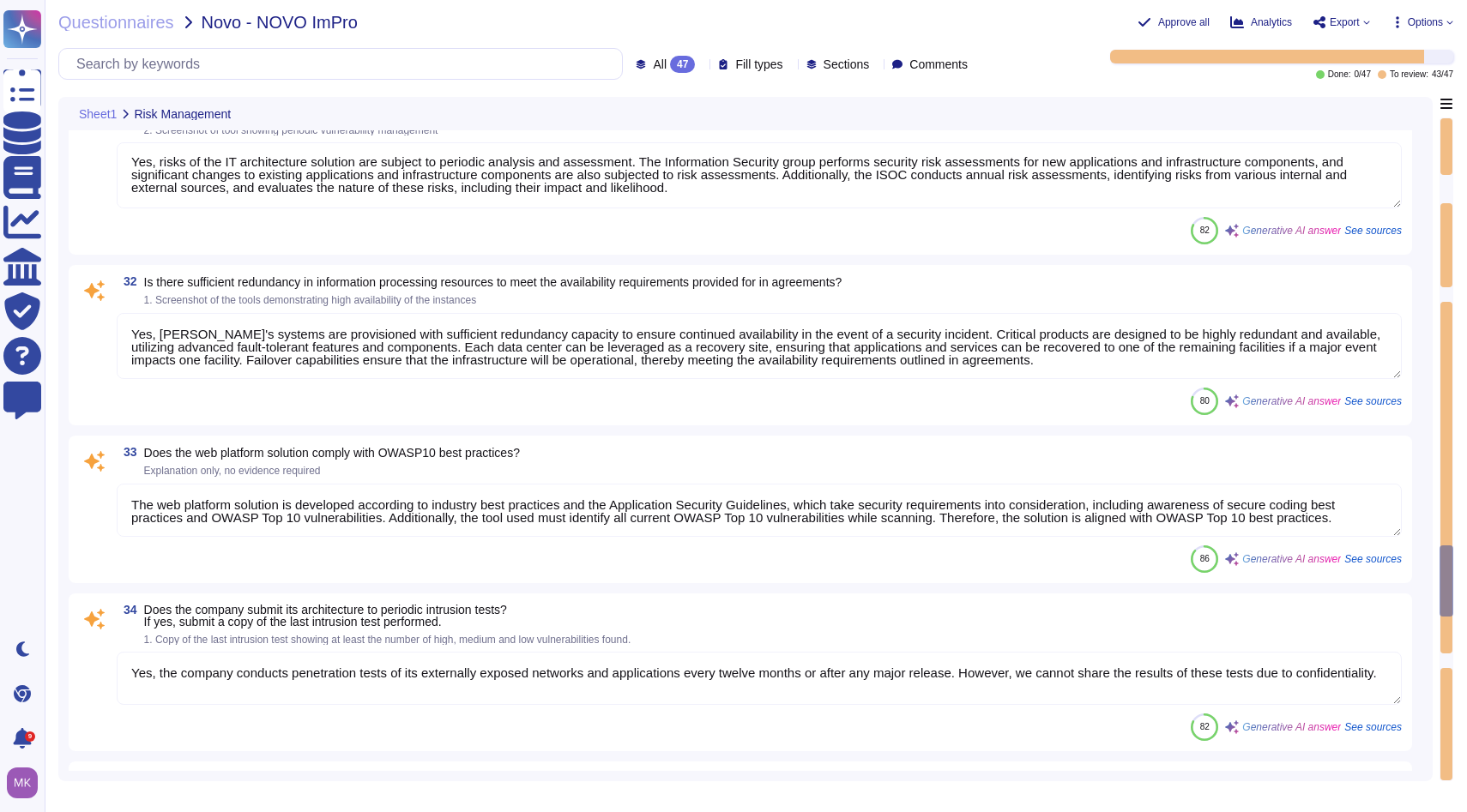
scroll to position [5498, 0]
type textarea "Yes, security requirements are identified and considered in all system design p…"
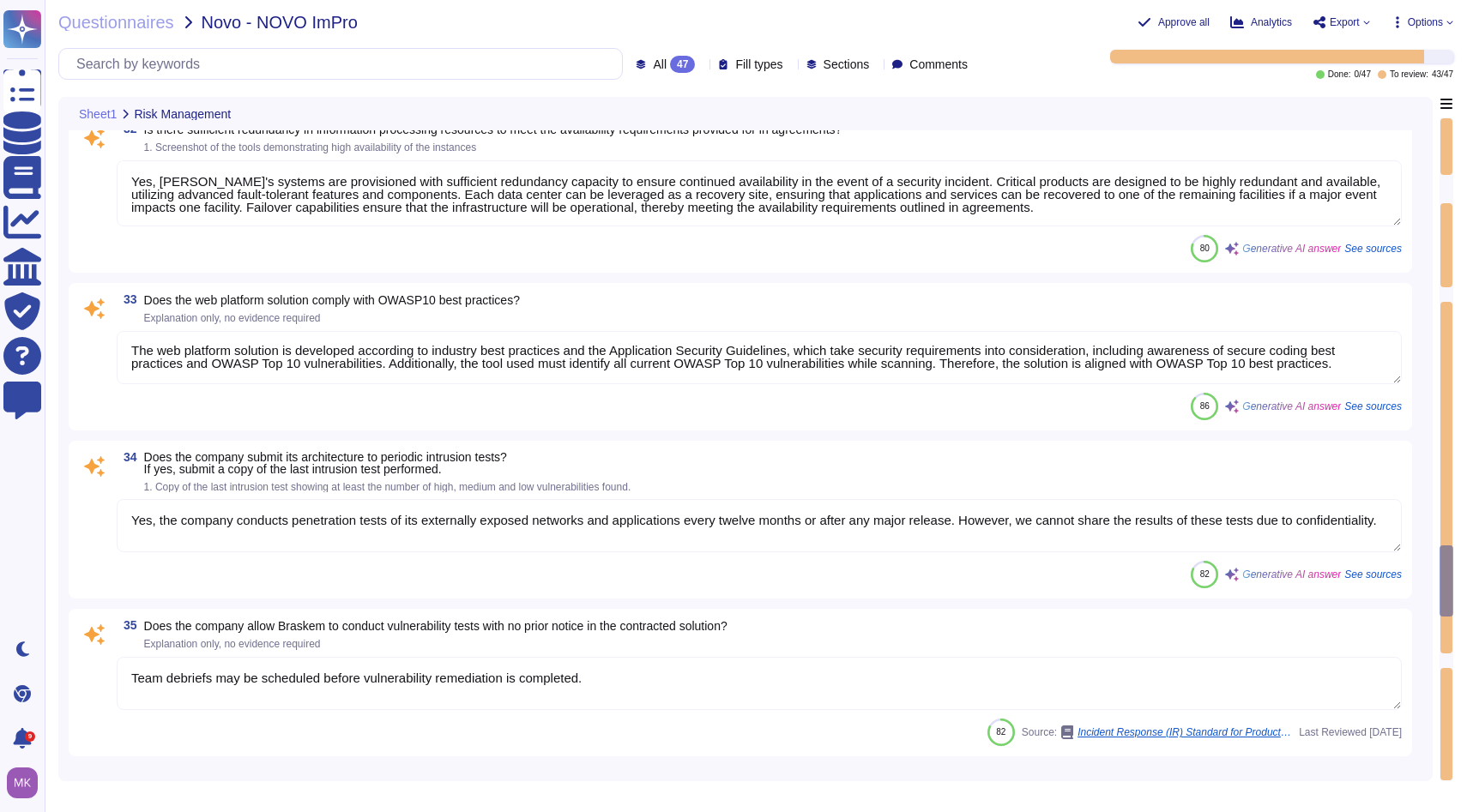
scroll to position [2, 0]
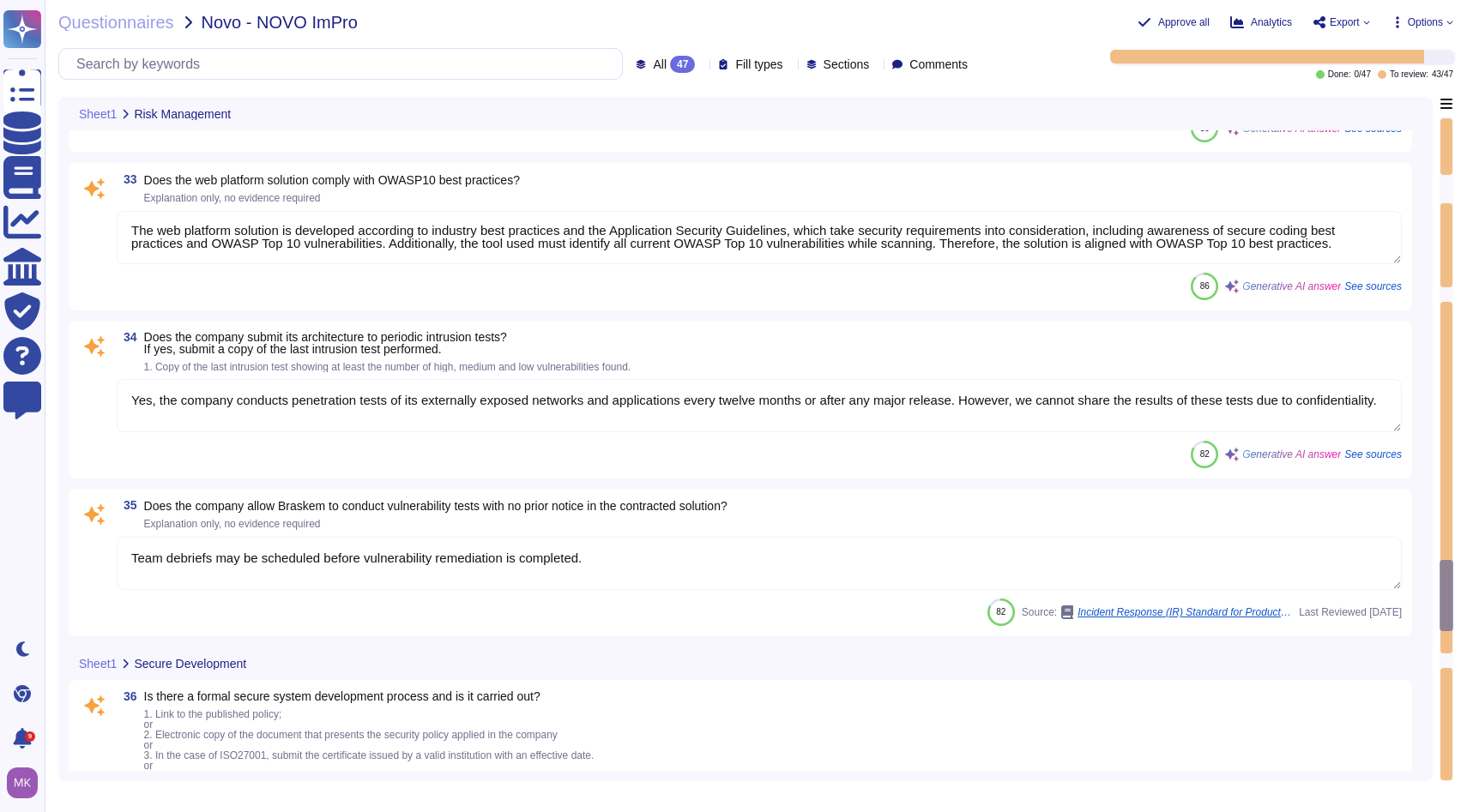
type textarea "Yes, all application code developed for the Firm is stored in a central system …"
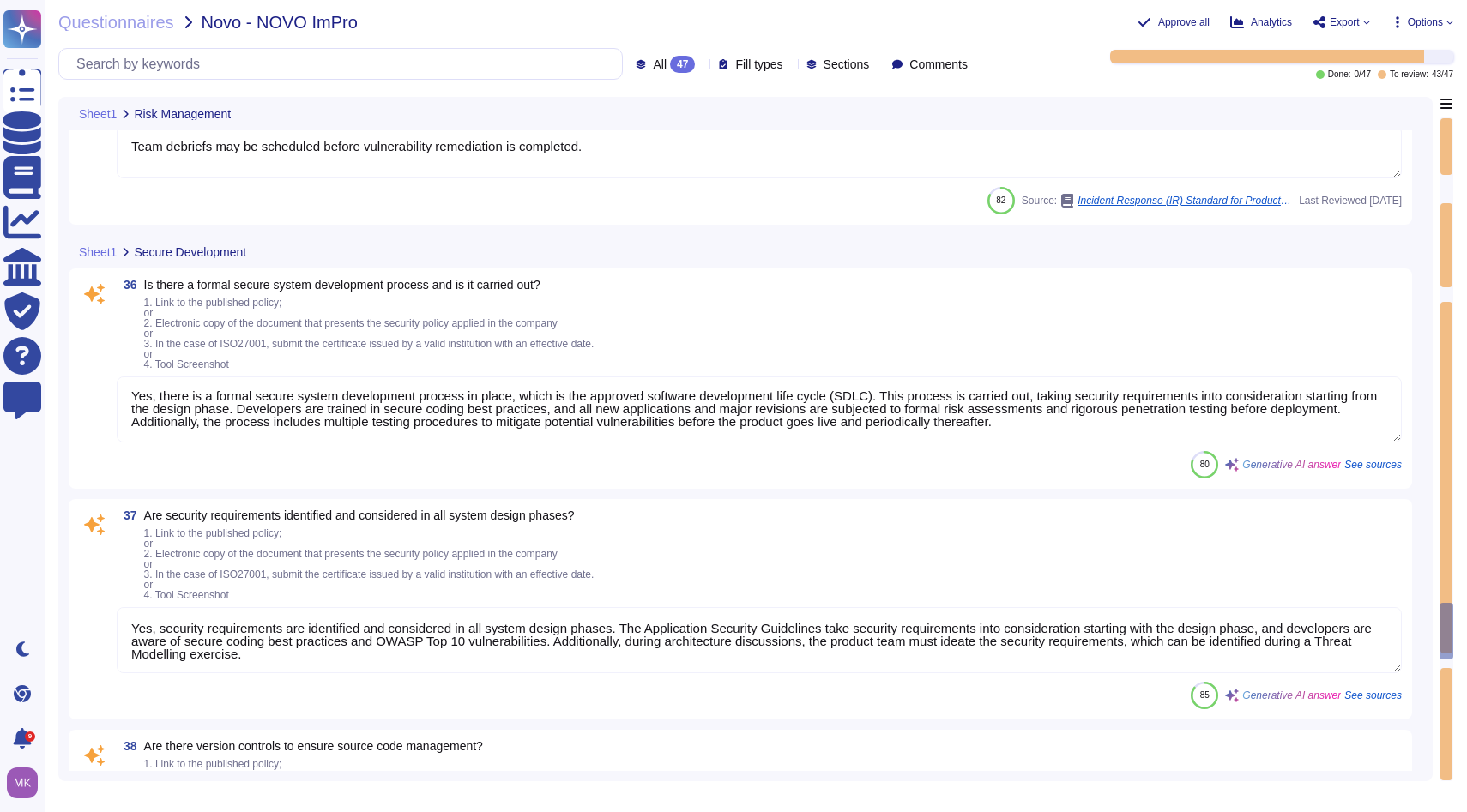
type textarea "Yes, there is a static review of the system cybersecurity requirements. Applica…"
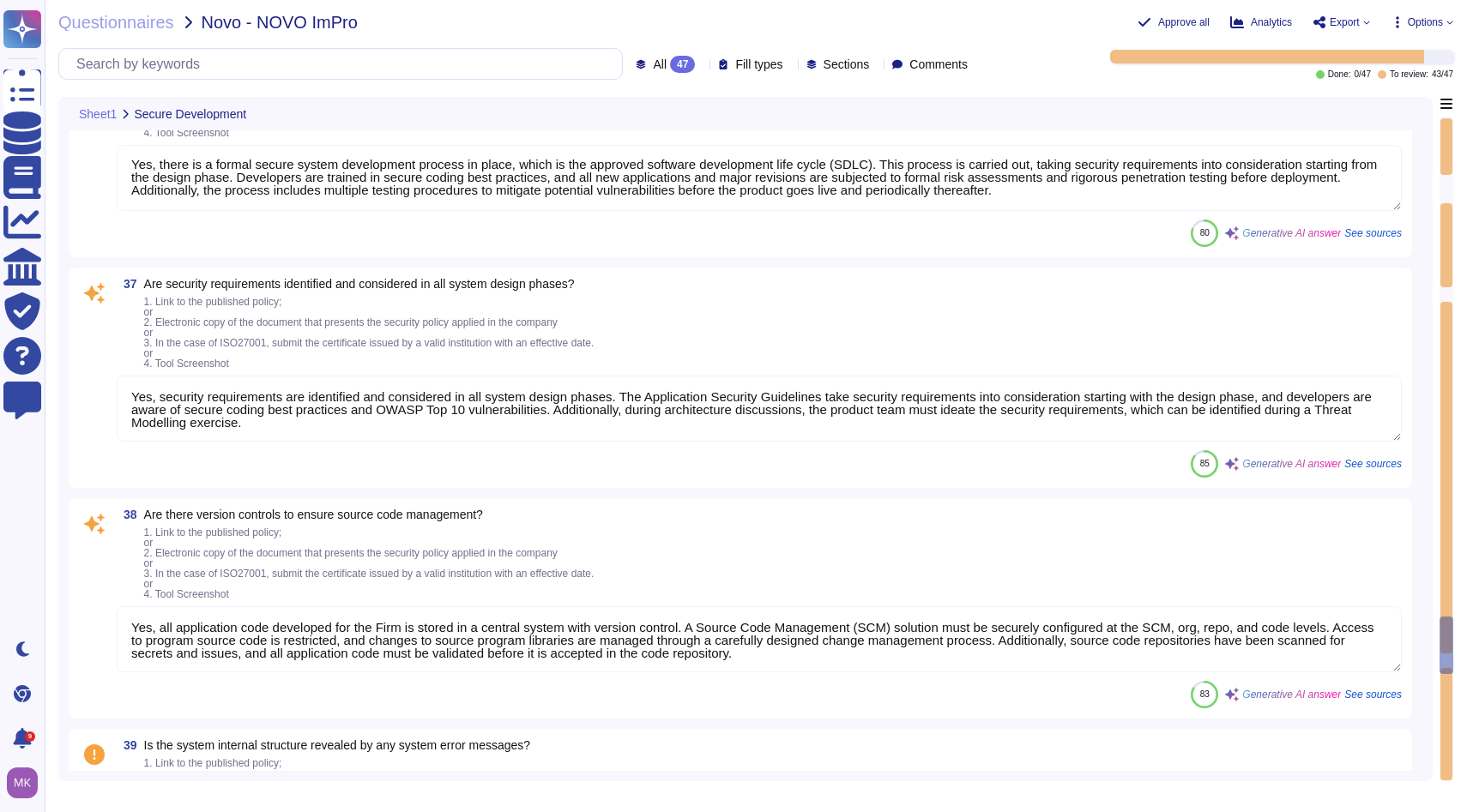
type textarea "Yes, there is a dynamic review of the system cybersecurity requirements. The Fi…"
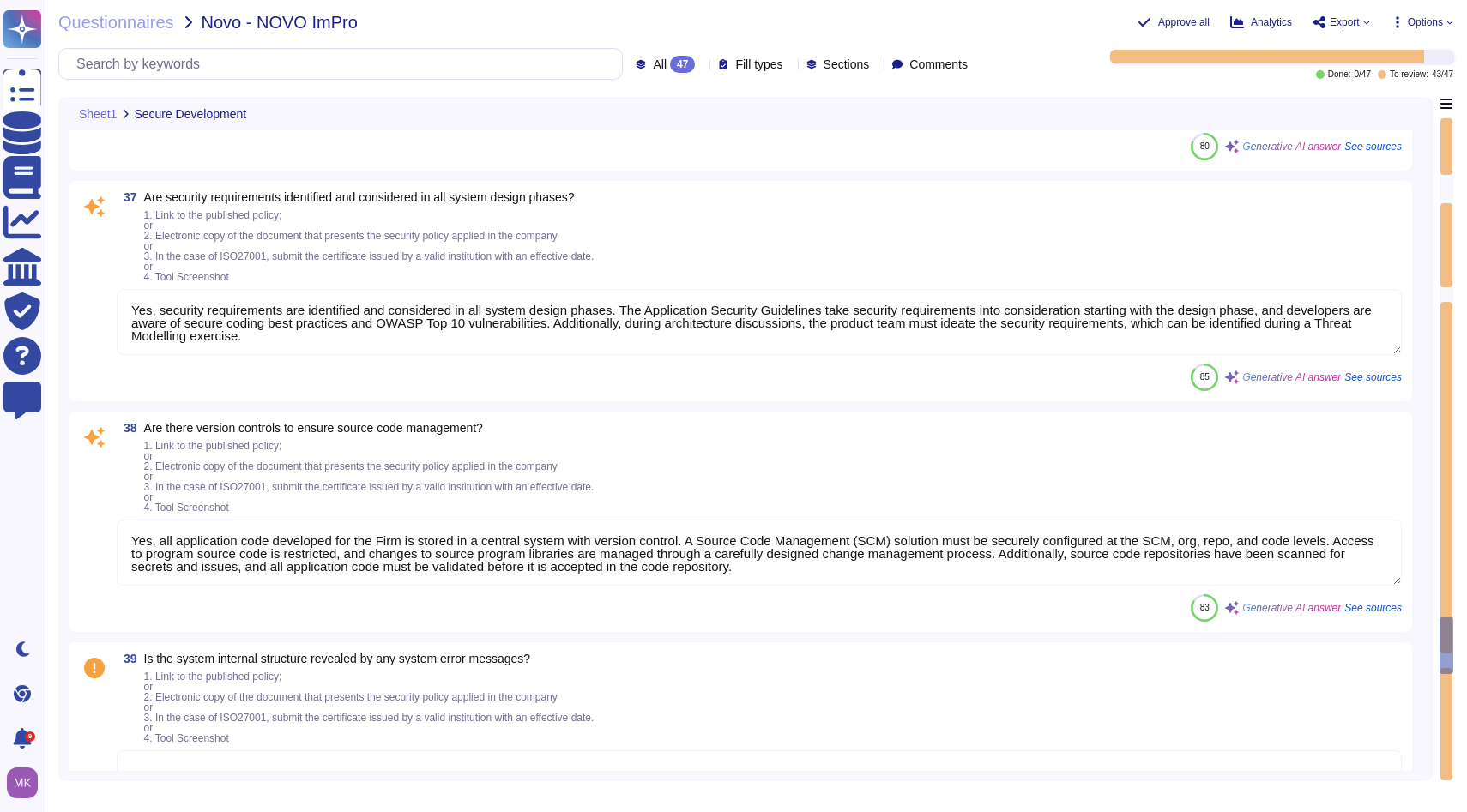
scroll to position [6444, 0]
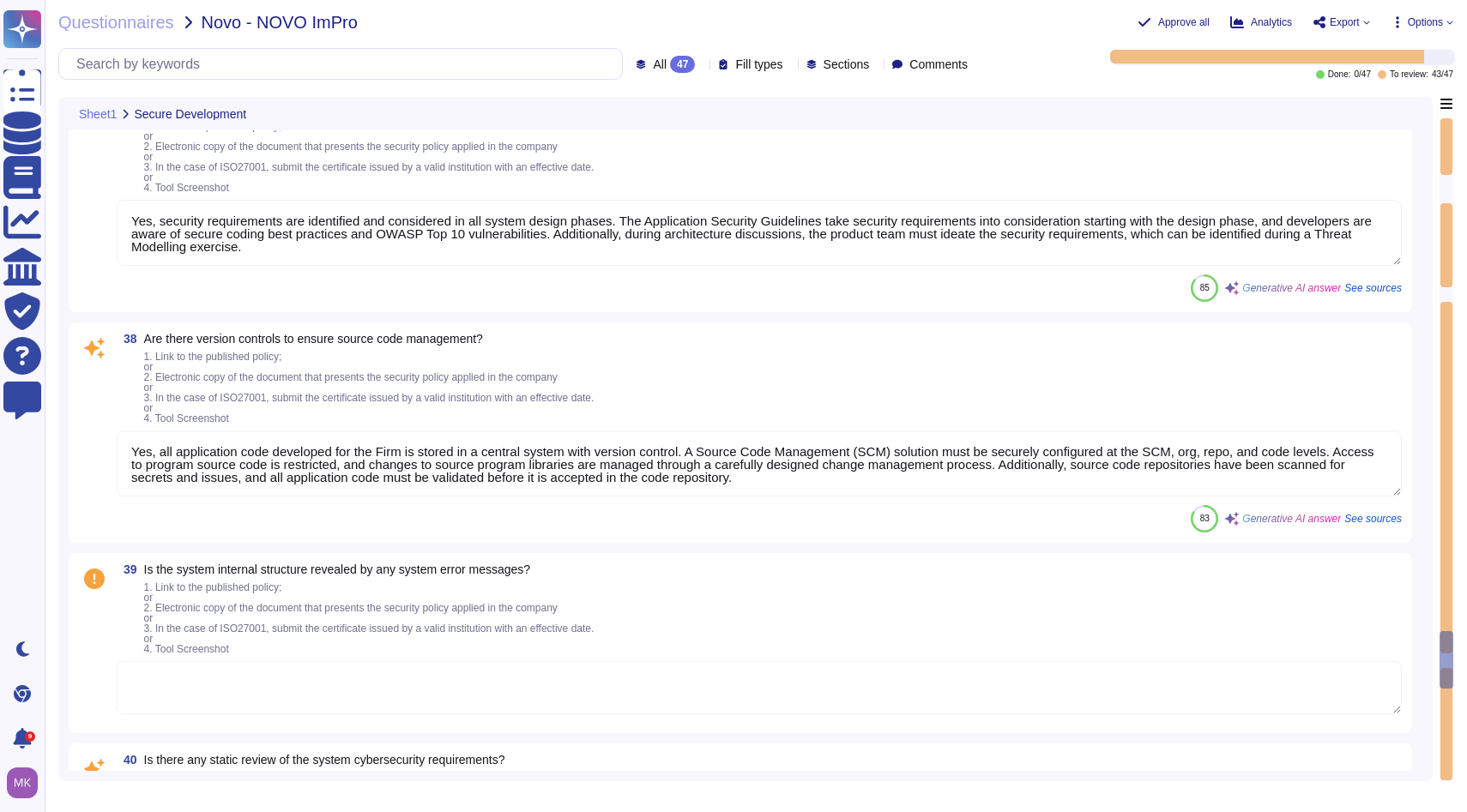
type textarea "Yes, there are audit records of the solution, including logon and access events…"
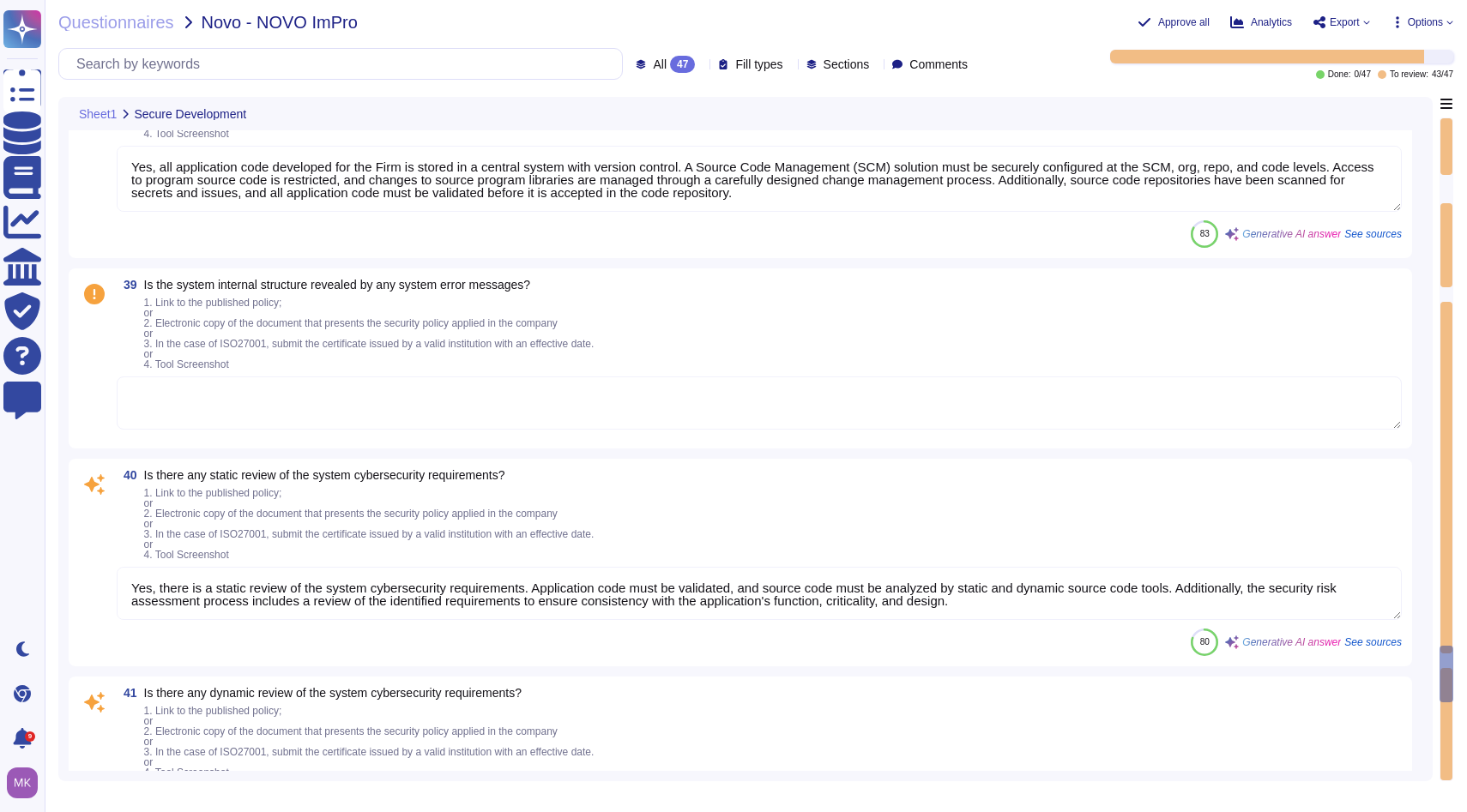
type textarea "Yes, the log records user tracking information, including who has used the prod…"
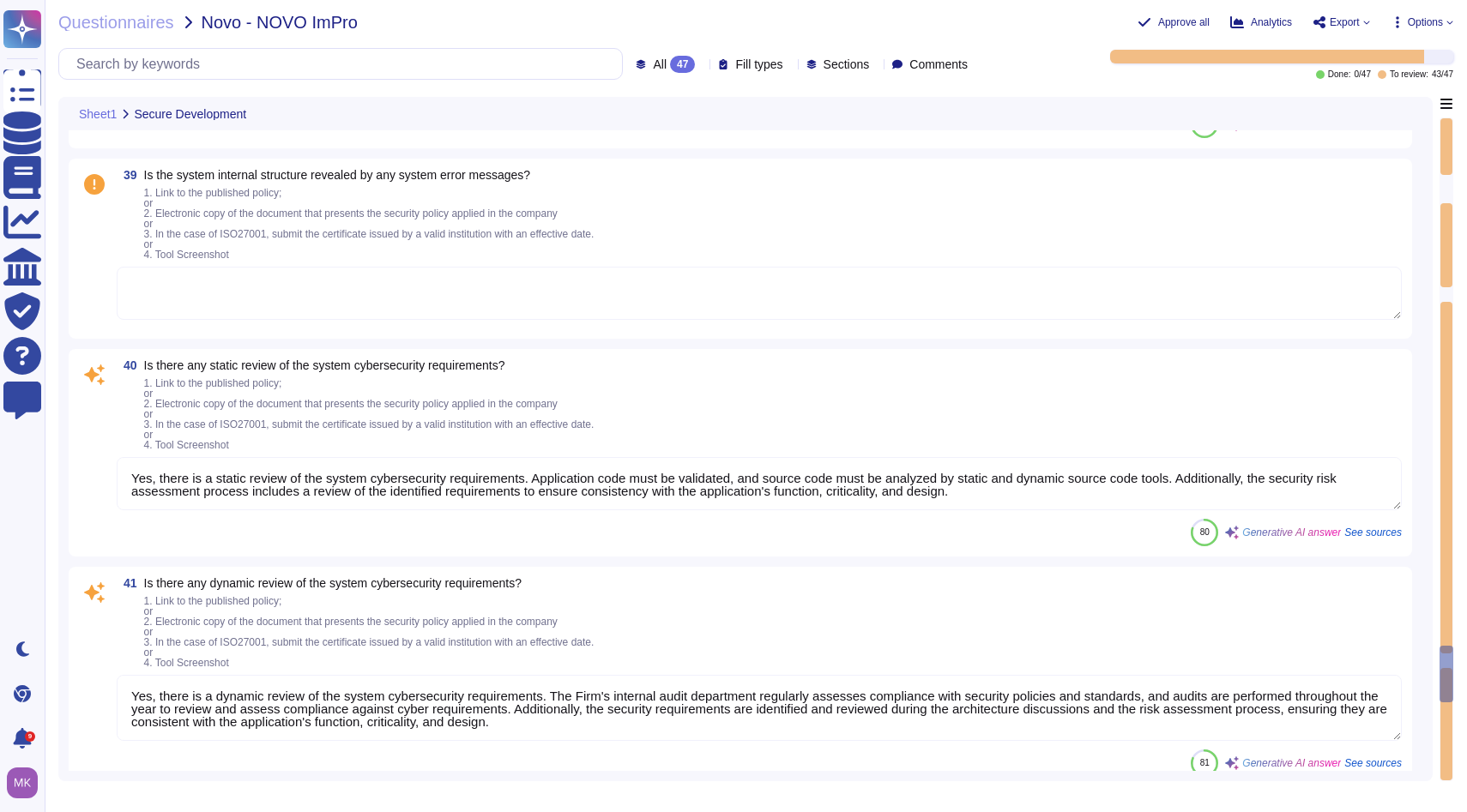
type textarea "Logs are read-only and cannot be edited or modified, which means there is no po…"
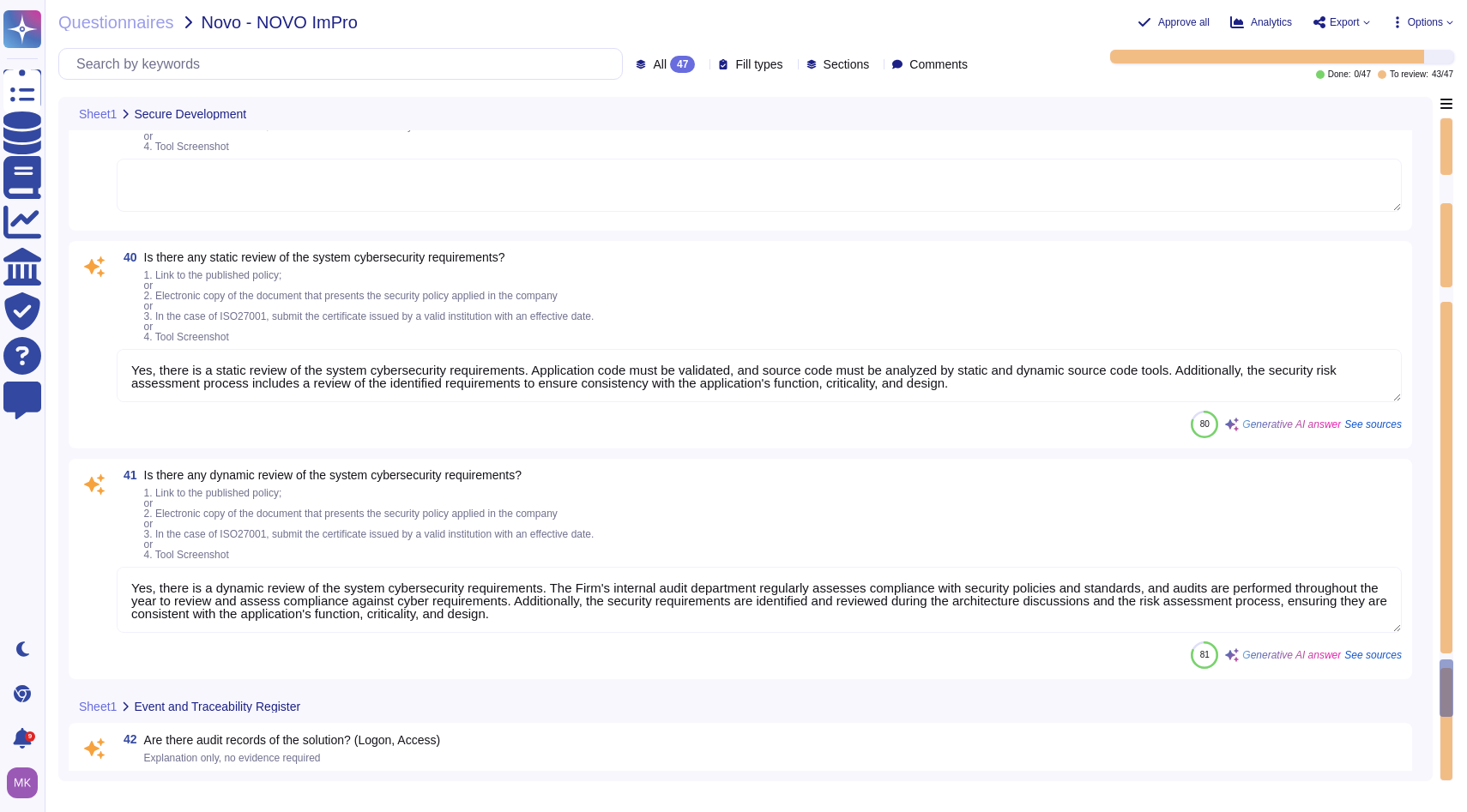
scroll to position [2, 0]
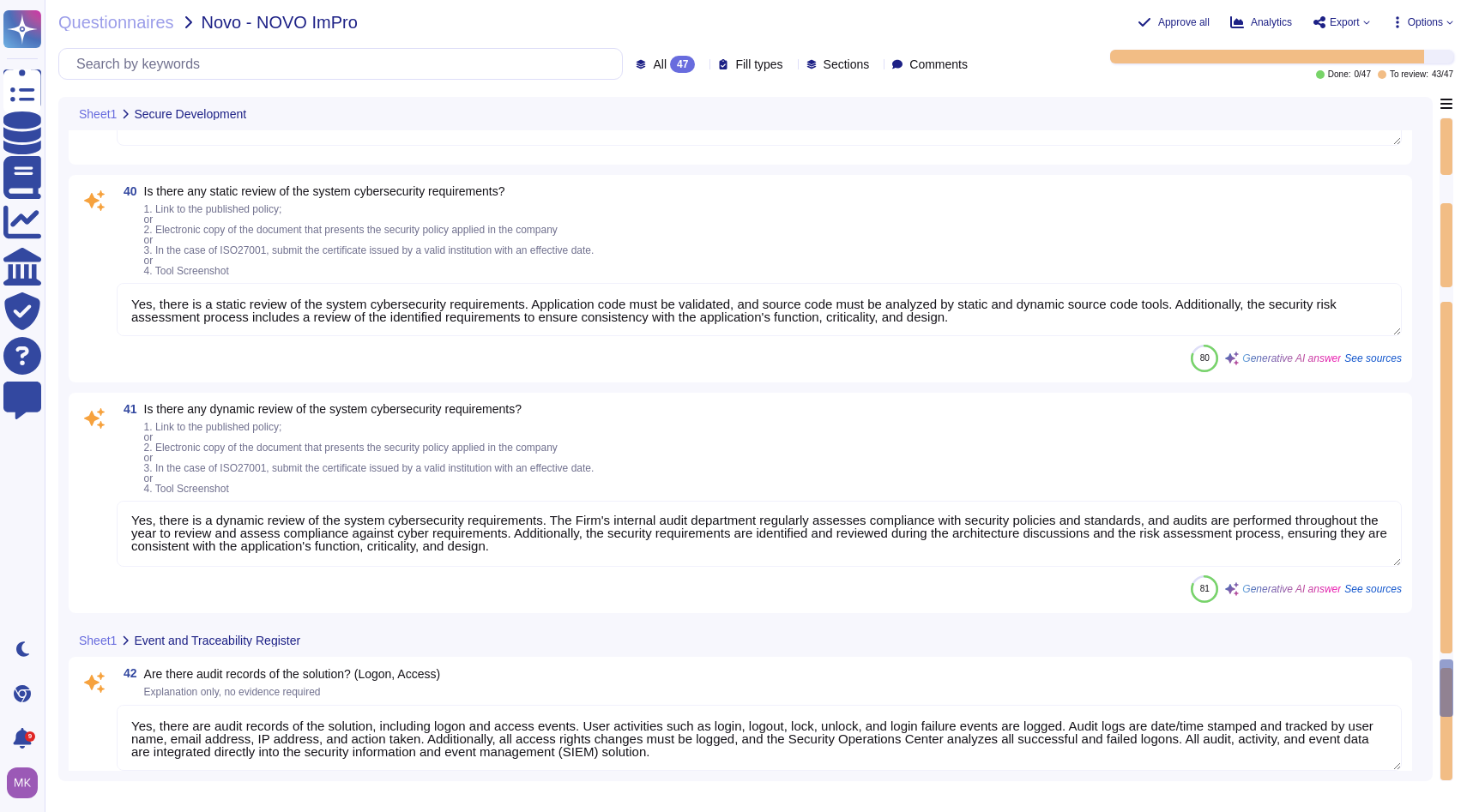
type textarea "Yes, the logs are protected against undue access. They are read-only, cannot be…"
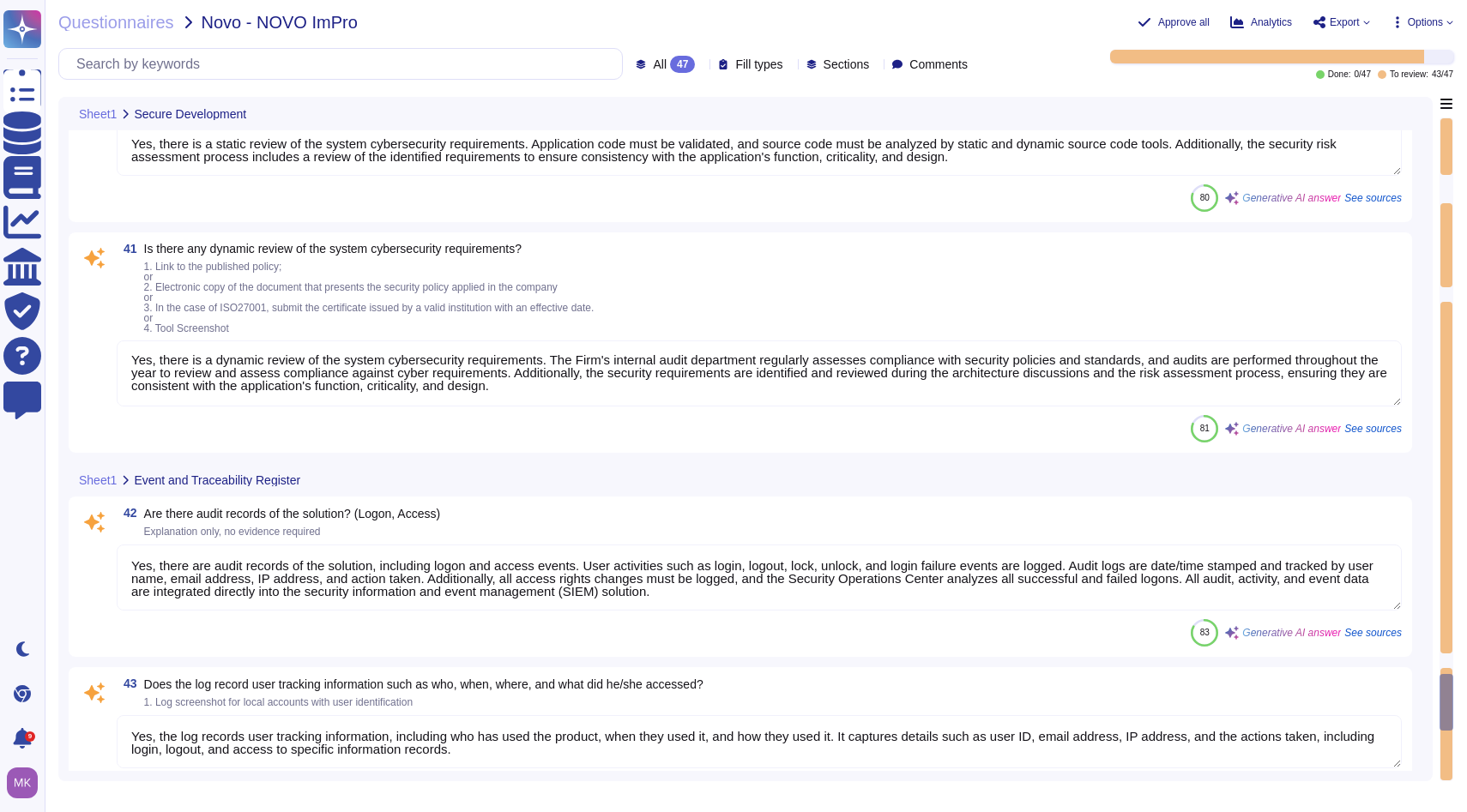
type textarea "Yes, [PERSON_NAME] has a Cyber Security Incident Response Team (CSIRT) that is …"
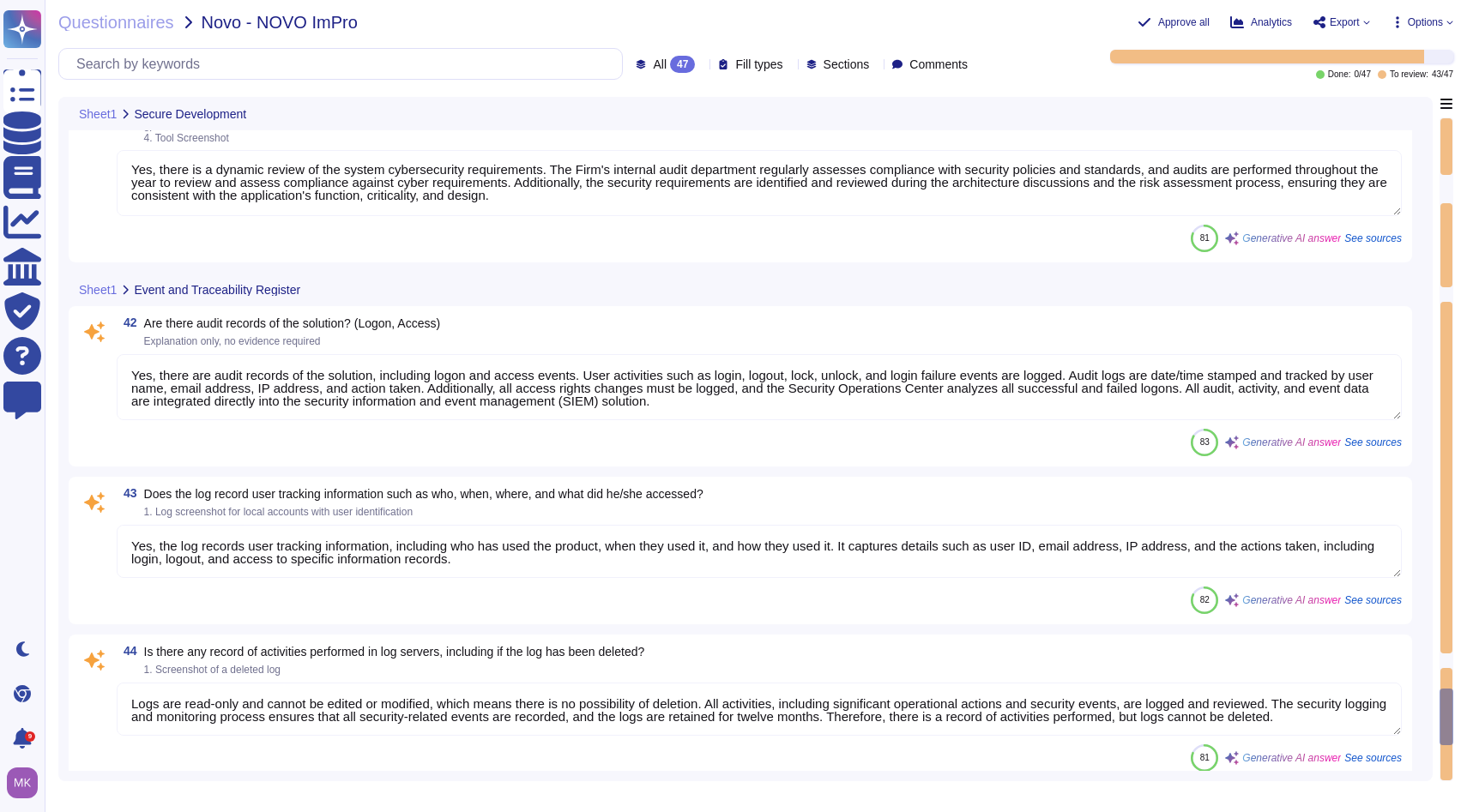
type textarea "Yes, [PERSON_NAME] has predefined communication channels for rapid notification…"
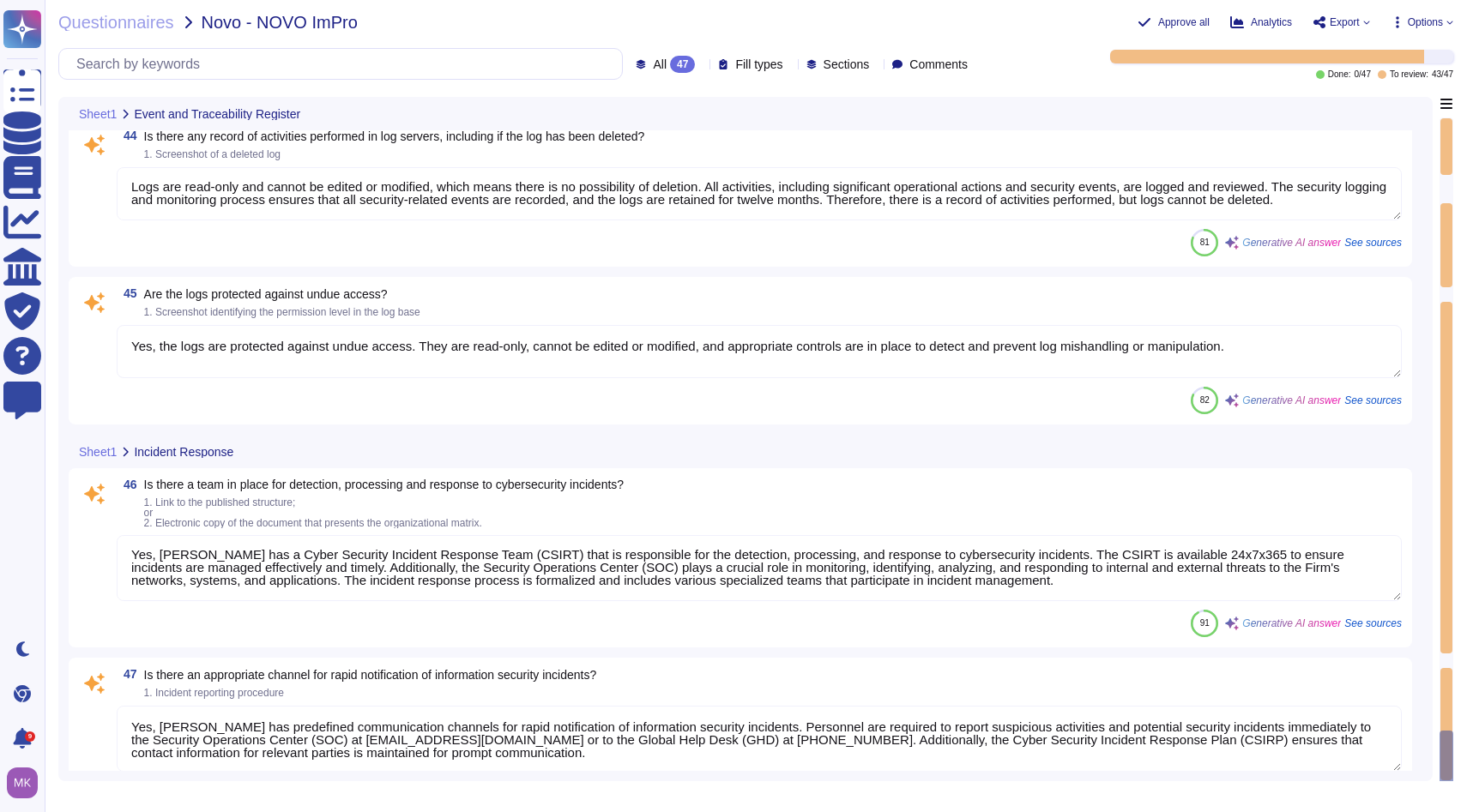
scroll to position [7947, 0]
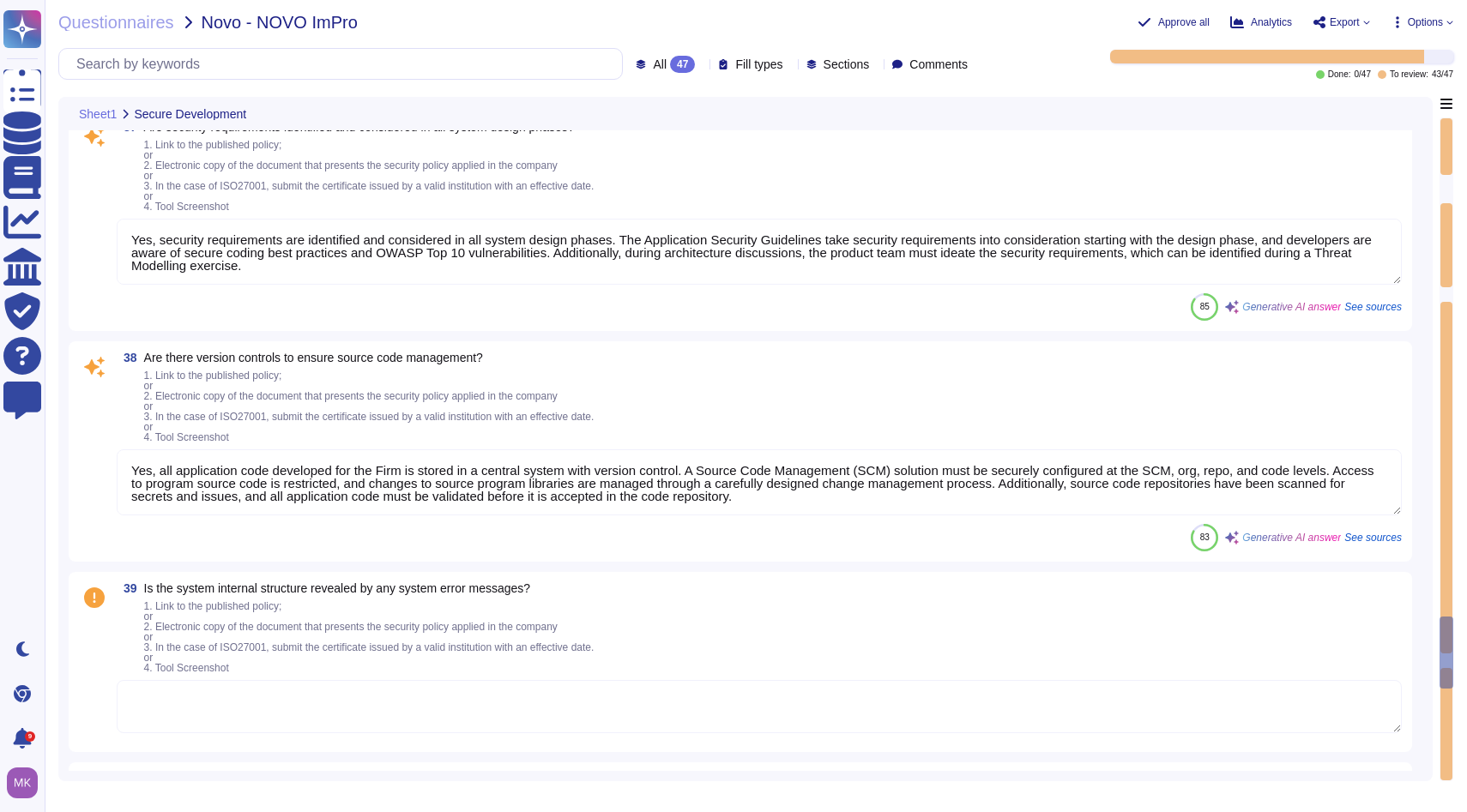
type textarea "Yes, there is a formal secure system development process in place, which is the…"
type textarea "Yes, security requirements are identified and considered in all system design p…"
type textarea "Yes, all application code developed for the Firm is stored in a central system …"
type textarea "Yes, there is a static review of the system cybersecurity requirements. Applica…"
type textarea "Yes, there is a dynamic review of the system cybersecurity requirements. The Fi…"
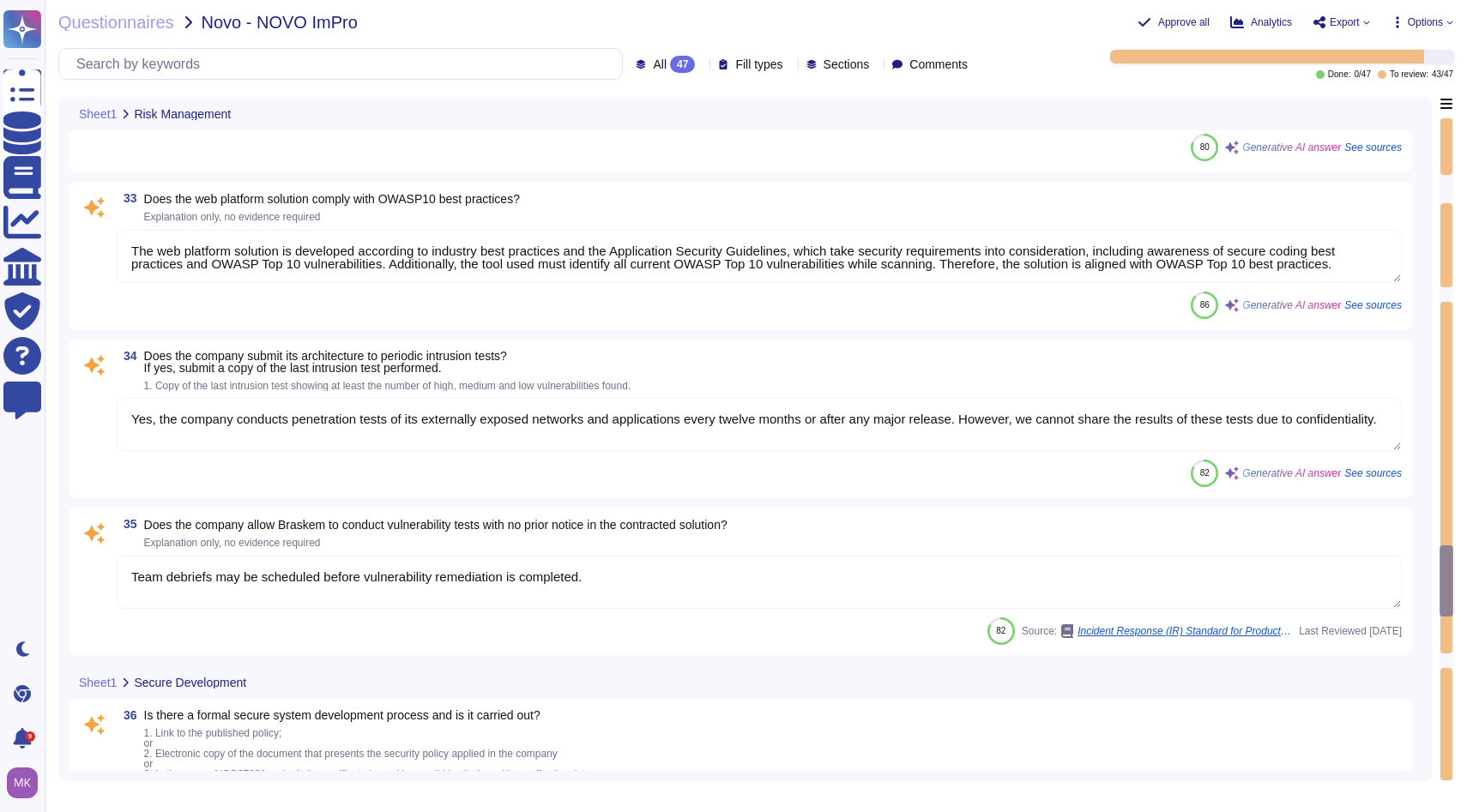
type textarea "Yes, [PERSON_NAME] has a defined and established Vulnerability Management Progr…"
type textarea "Yes, risks of the IT architecture solution are subject to periodic analysis and…"
type textarea "Yes, [PERSON_NAME]'s systems are provisioned with sufficient redundancy capacit…"
type textarea "The web platform solution is developed according to industry best practices and…"
type textarea "Yes, the company conducts penetration tests of its externally exposed networks …"
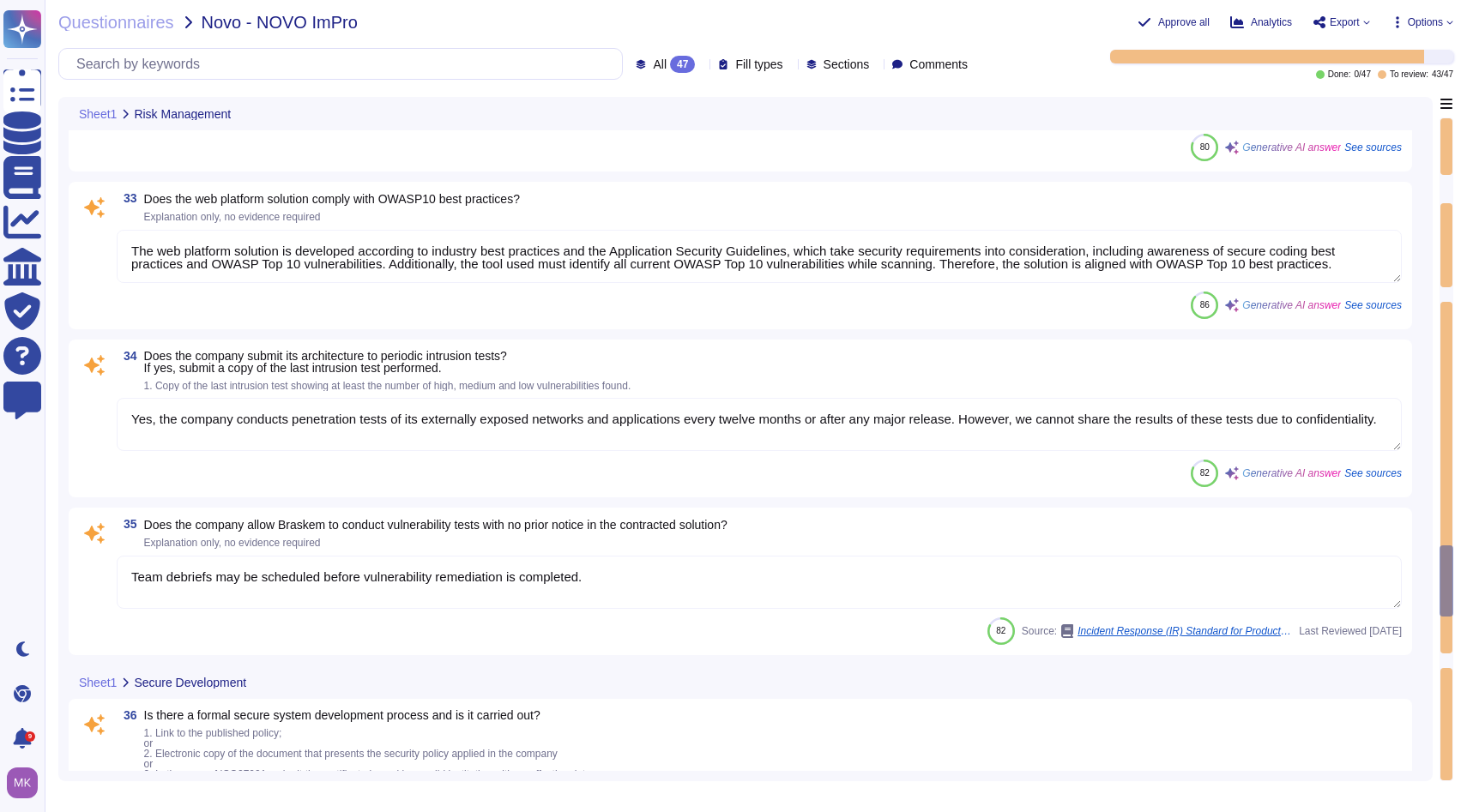
type textarea "Team debriefs may be scheduled before vulnerability remediation is completed."
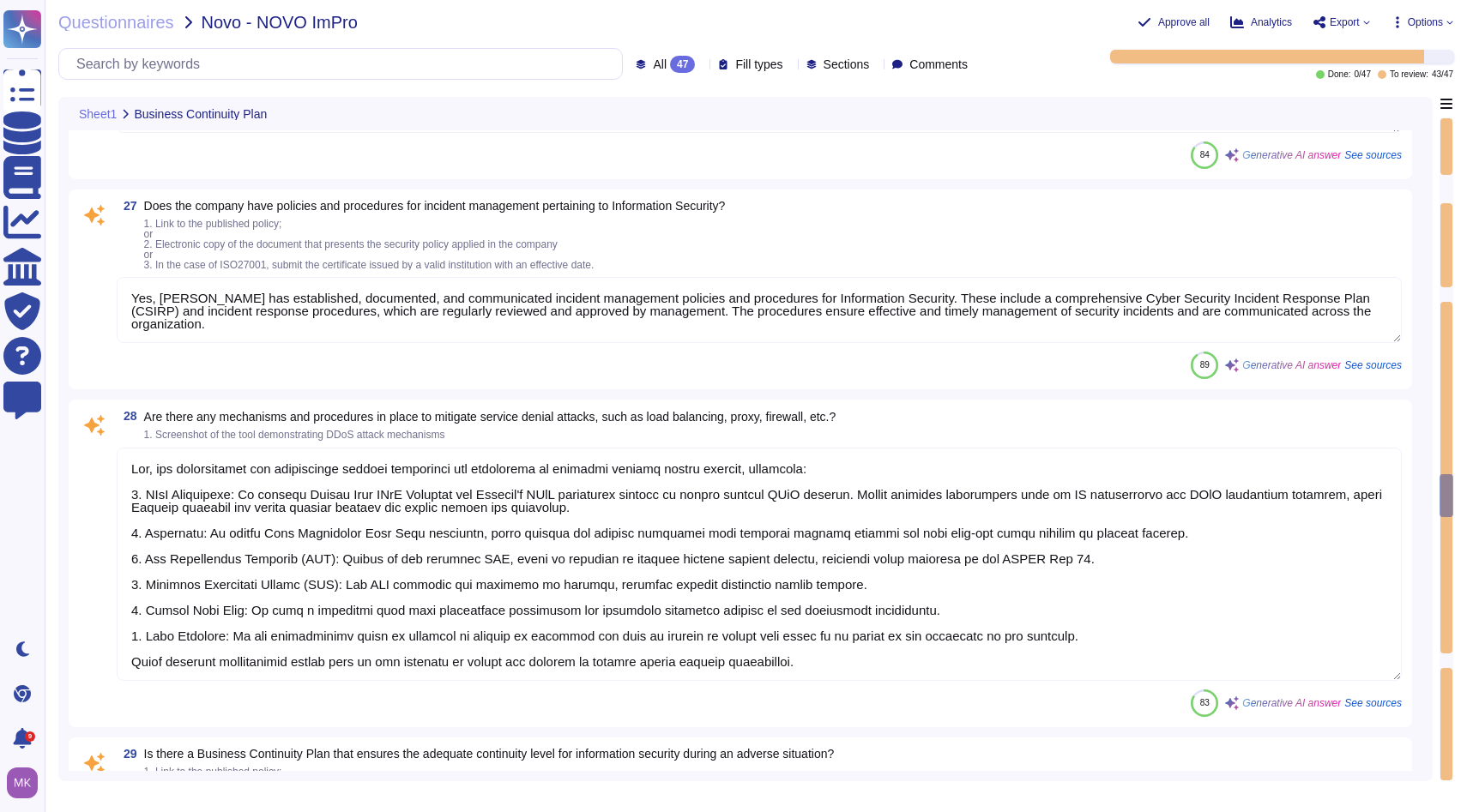
type textarea "Yes, there is a defined and approved backup policy that outlines the backup tec…"
type textarea "Backup data may be retained beyond 30 days in a Disaster Recovery (DR) location…"
type textarea "Yes, the backup copy media are stored in a remote location, specifically at a s…"
type textarea "Yes, [PERSON_NAME] has established, documented, and communicated incident manag…"
type textarea "Yes, our organization has implemented several mechanisms and procedures to miti…"
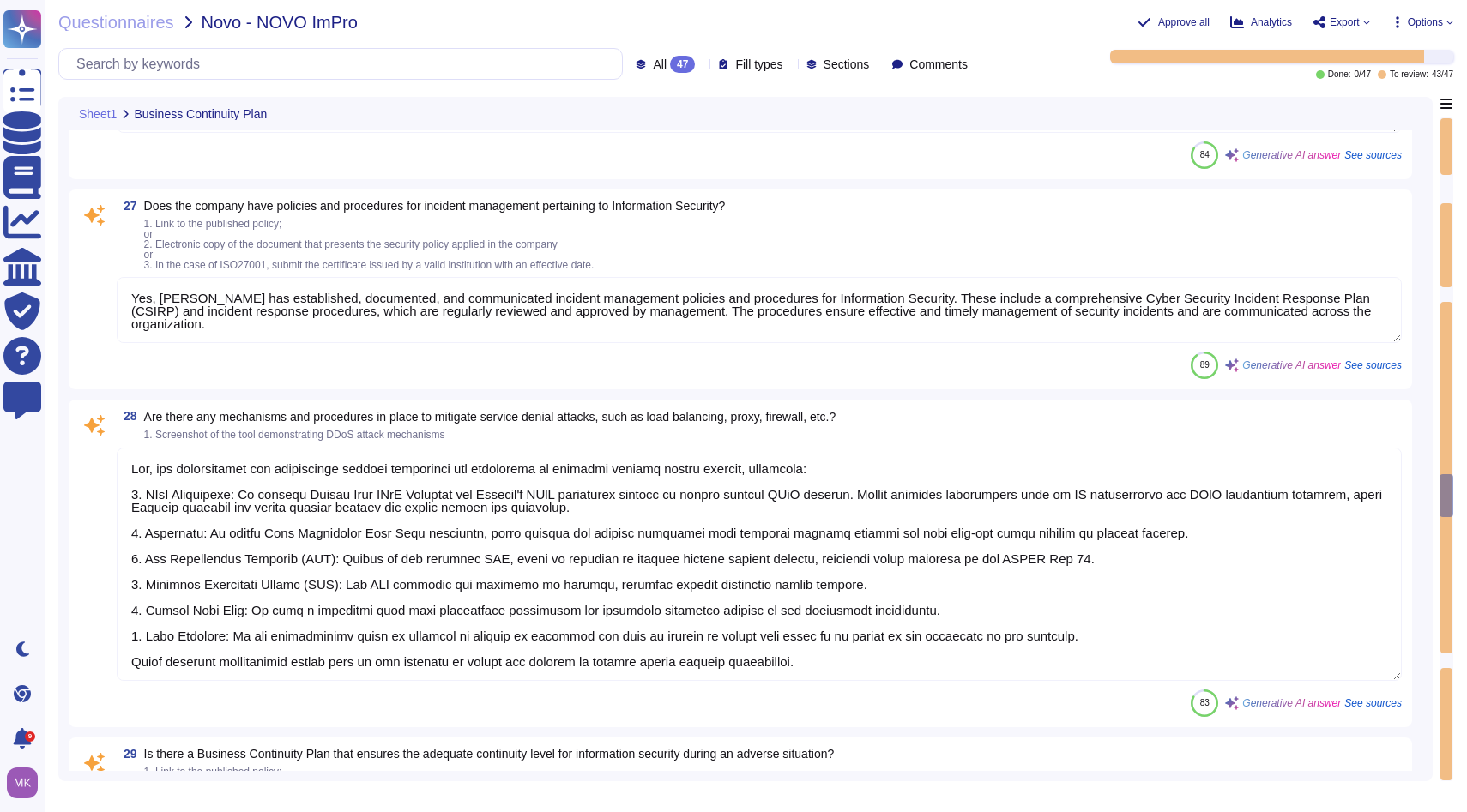
type textarea "[PERSON_NAME] maintains a formal Business Continuity (BC) and Disaster Recovery…"
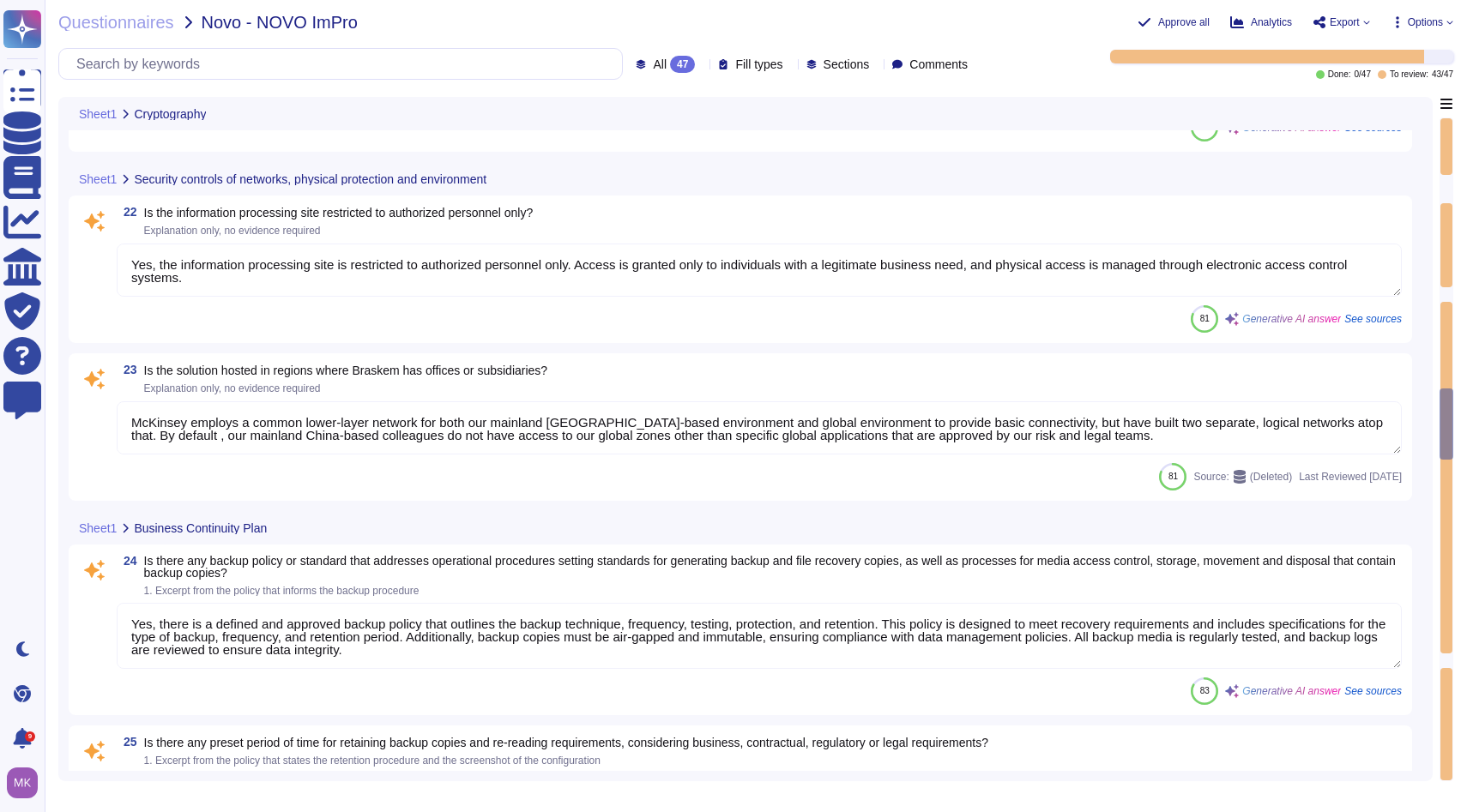
type textarea "Yes, the database is encrypted. Sensitive and confidential data is always encry…"
type textarea "Yes, data traffic is encrypted. All data in transit is encrypted using TLS 1.2 …"
type textarea "Yes, there is both physical and logical segregation between the application net…"
type textarea "Yes, the information processing site is restricted to authorized personnel only…"
type textarea "McKinsey employs a common lower-layer network for both our mainland [GEOGRAPHIC…"
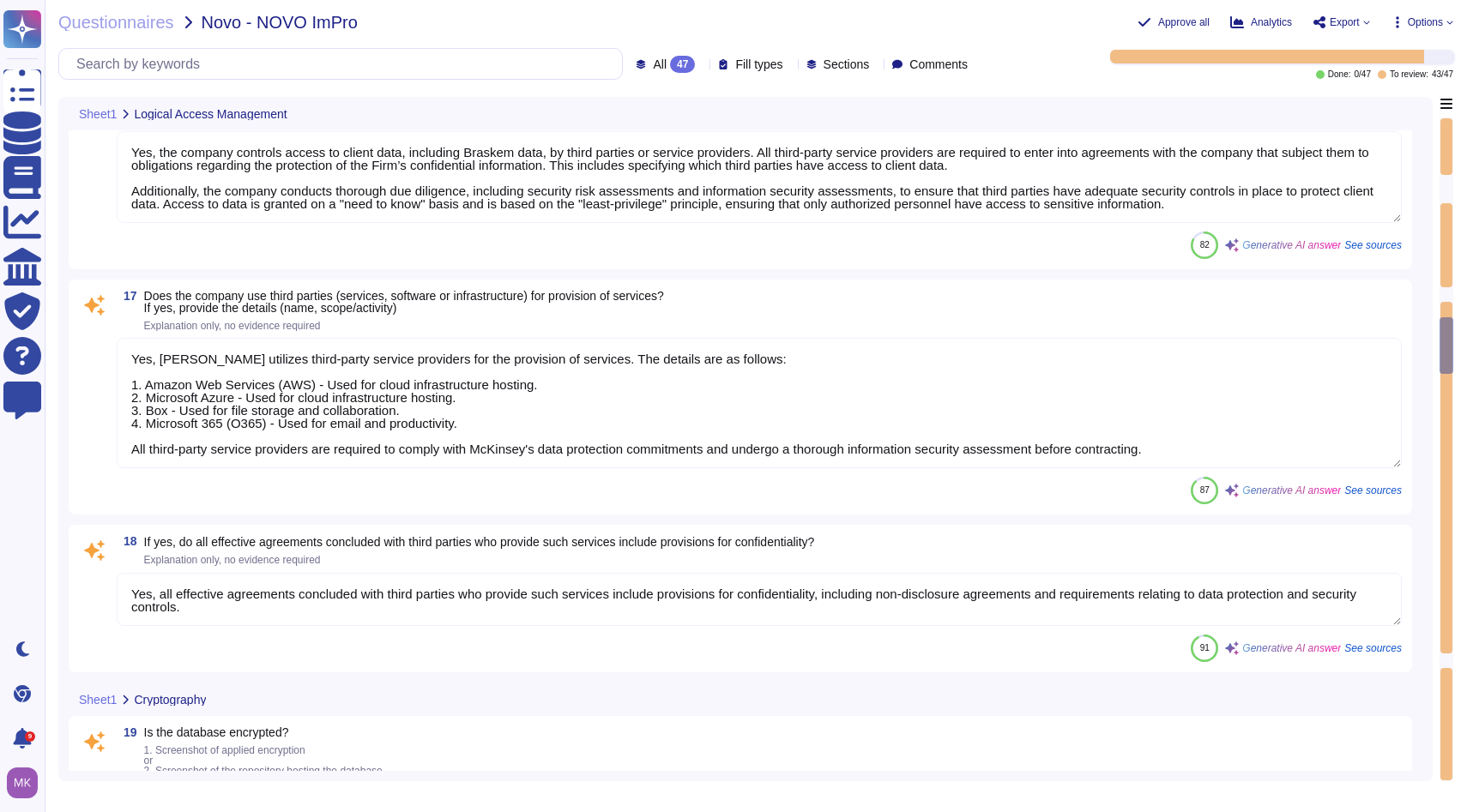
type textarea "Yes, the system implements restrictions for successive unsuccessful access atte…"
type textarea "Access credentials are stored and controlled separately, as they are kept in a …"
type textarea "Yes, the company controls access to client data, including Braskem data, by thi…"
type textarea "Yes, [PERSON_NAME] utilizes third-party service providers for the provision of …"
type textarea "Yes, all effective agreements concluded with third parties who provide such ser…"
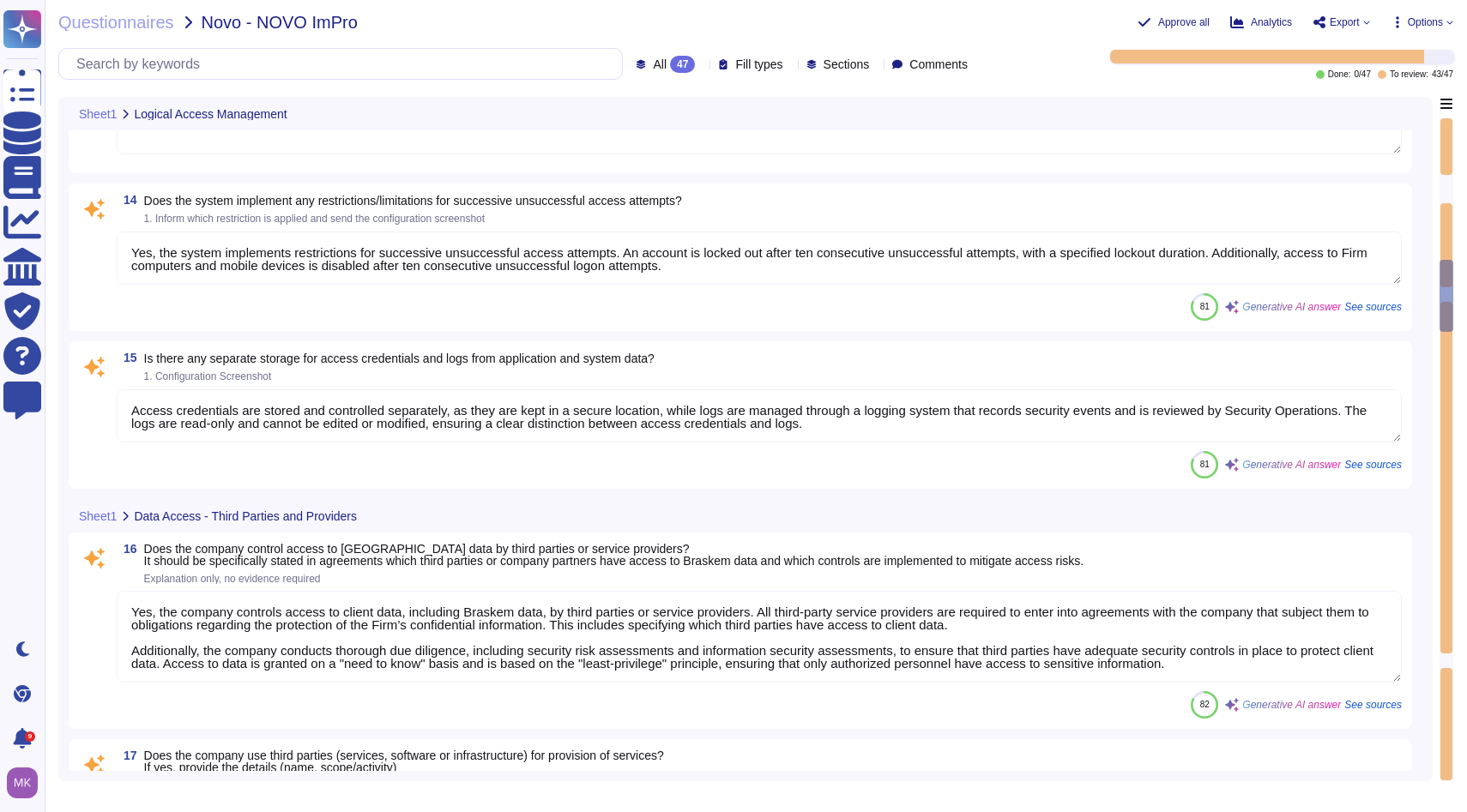
type textarea "Users authenticate to workstations via username and password. The password poli…"
type textarea "Yes, the system has a password policy that defines a minimum size and format. T…"
type textarea "Yes, there is a password recovery mechanism in place. When a user account is cr…"
type textarea "Yes, there are mechanisms in place to terminate sessions without user activity …"
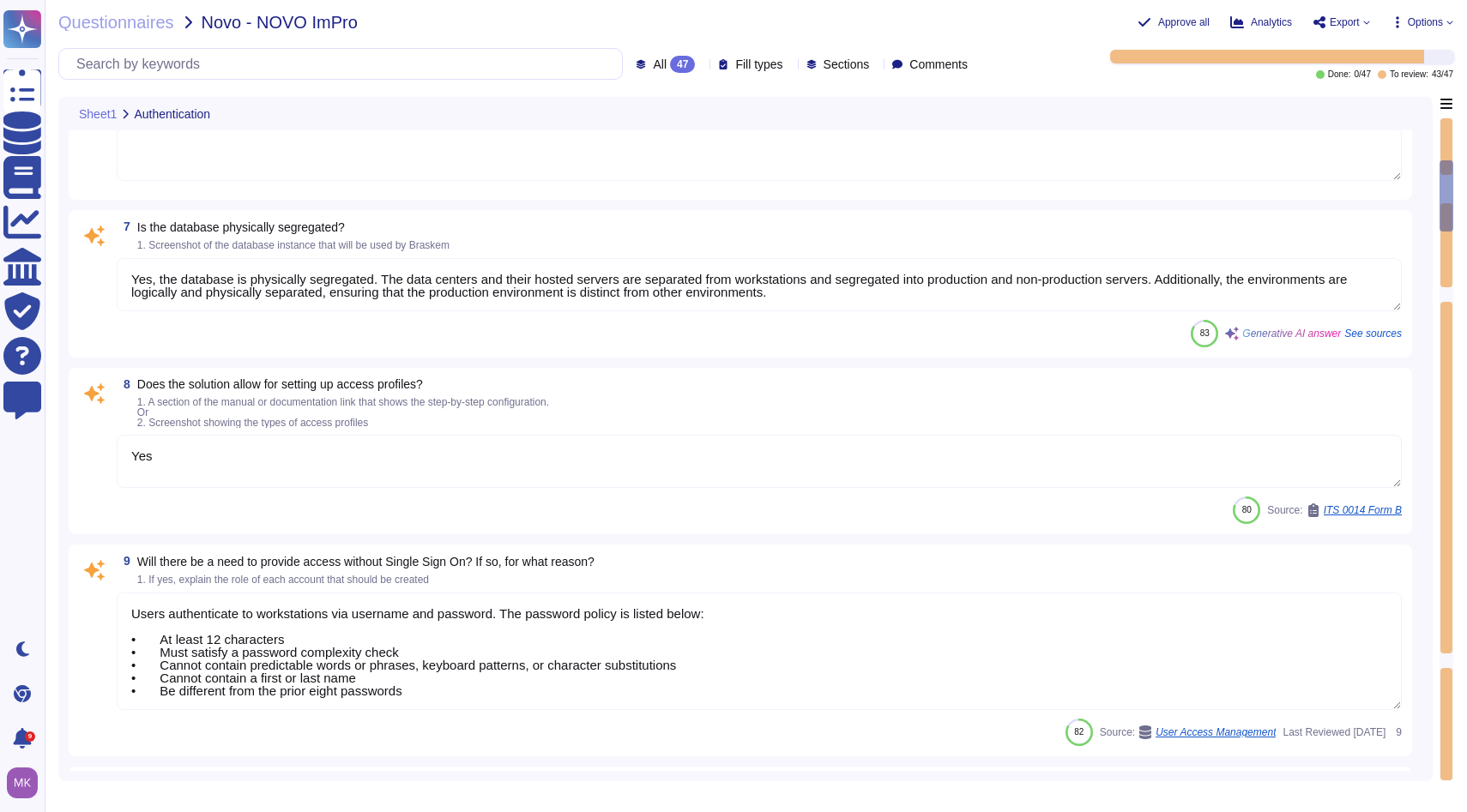
type textarea "Yes, the solution supports Single Sign-On (SSO) through Azure Active Directory …"
type textarea "Yes, the database is physically segregated. The data centers and their hosted s…"
type textarea "Yes"
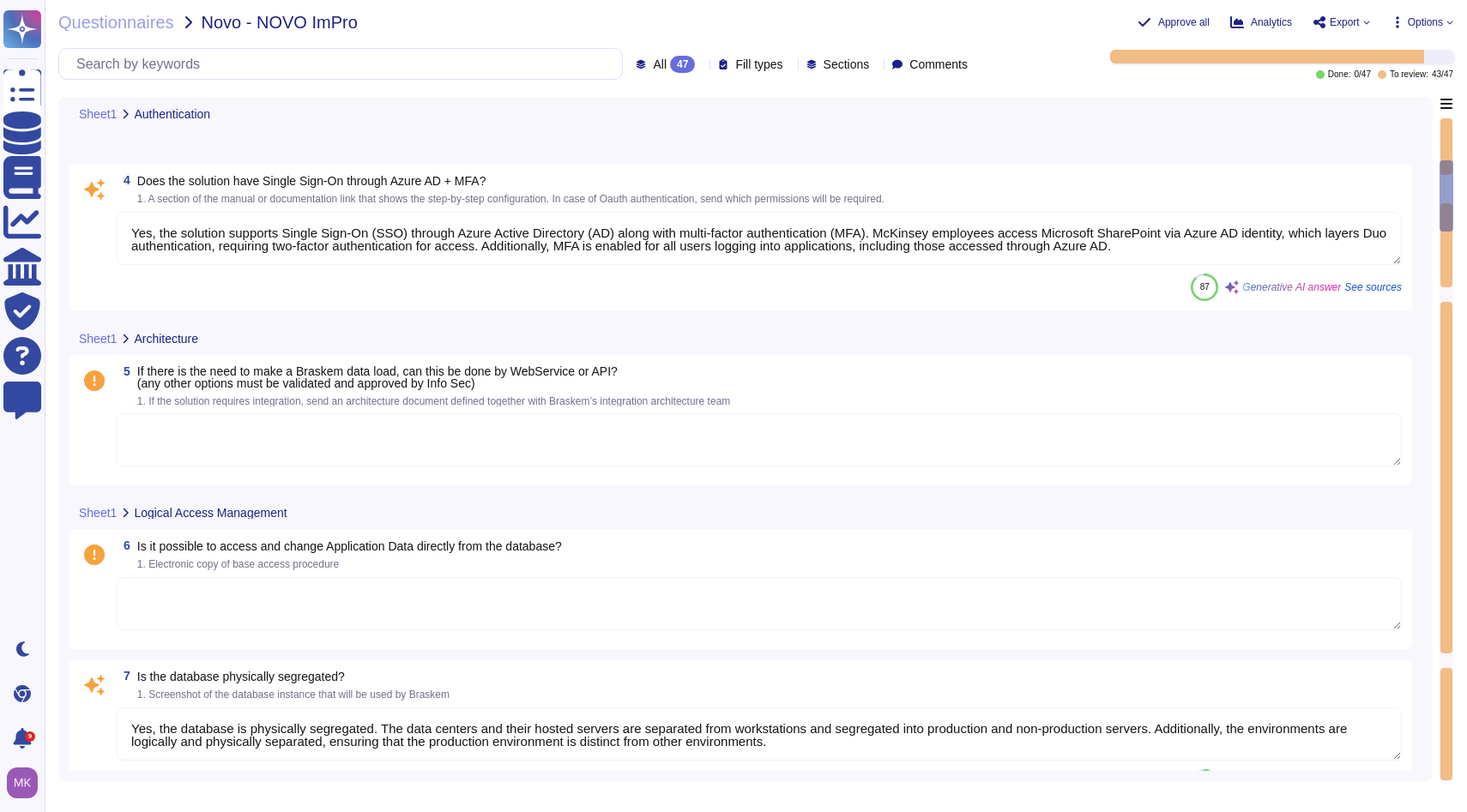
scroll to position [146, 0]
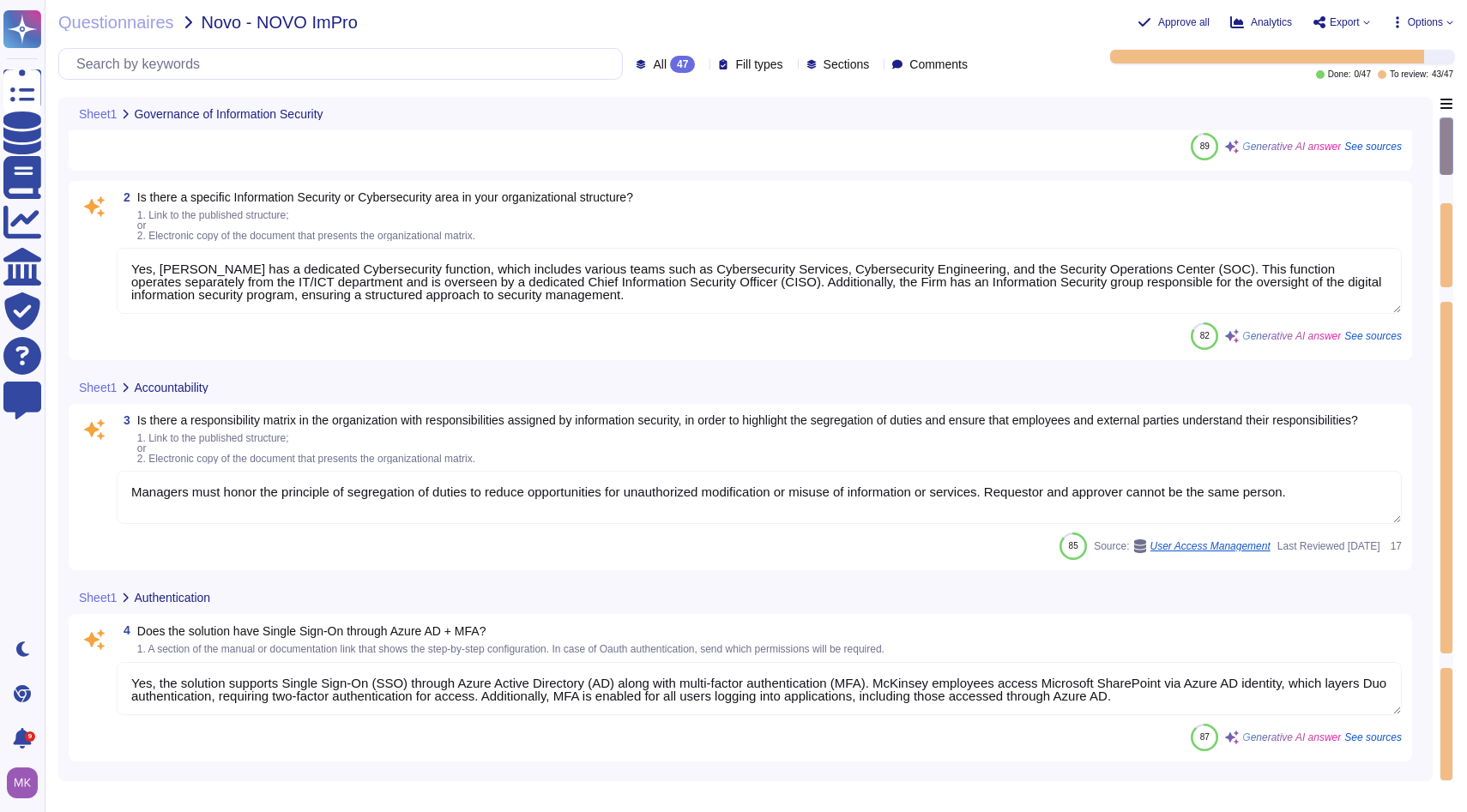
type textarea "Yes, the company has published and enforced information security policies that …"
type textarea "Yes, [PERSON_NAME] has a dedicated Cybersecurity function, which includes vario…"
type textarea "Managers must honor the principle of segregation of duties to reduce opportunit…"
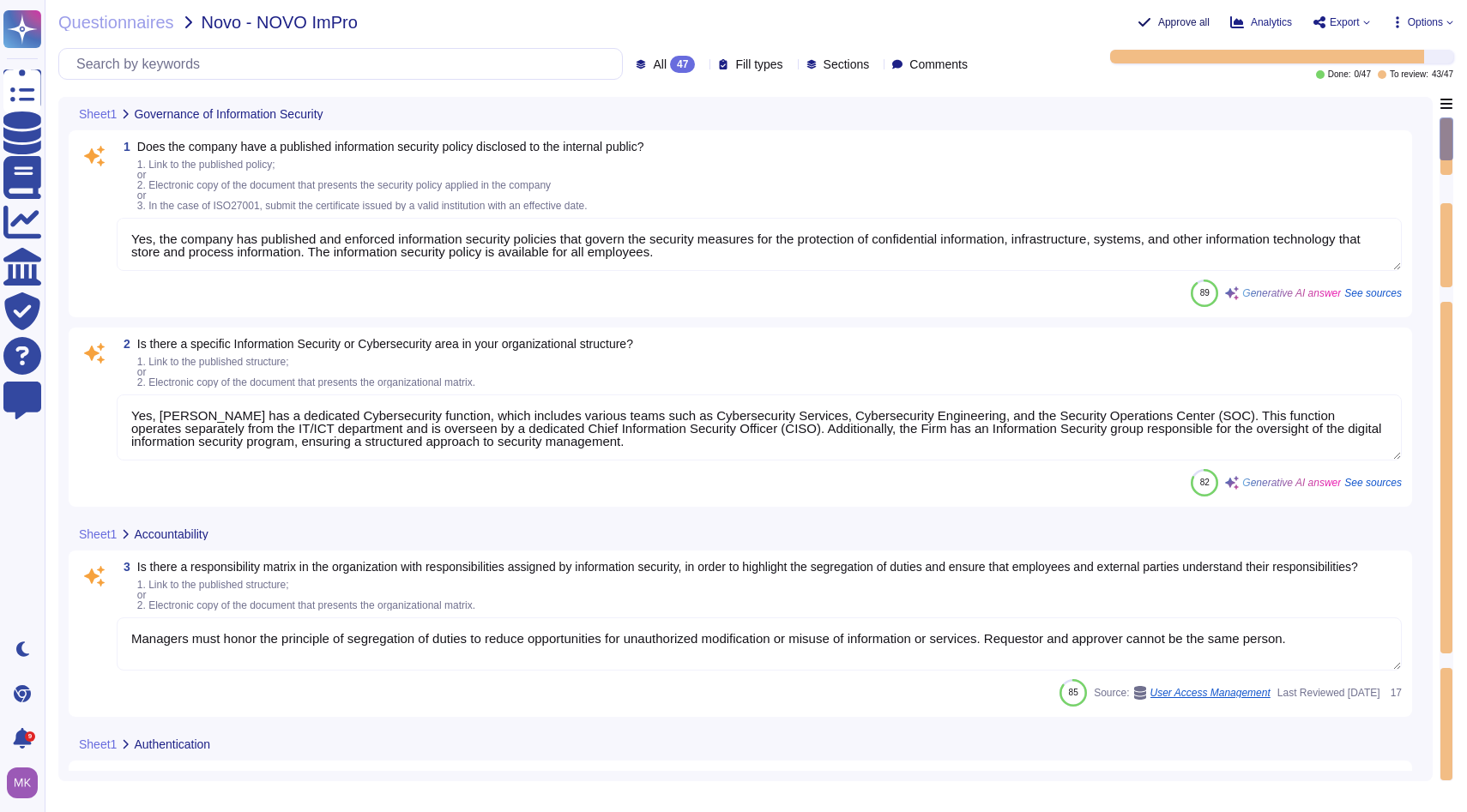
click at [1161, 21] on span "Approve all" at bounding box center [1184, 23] width 51 height 10
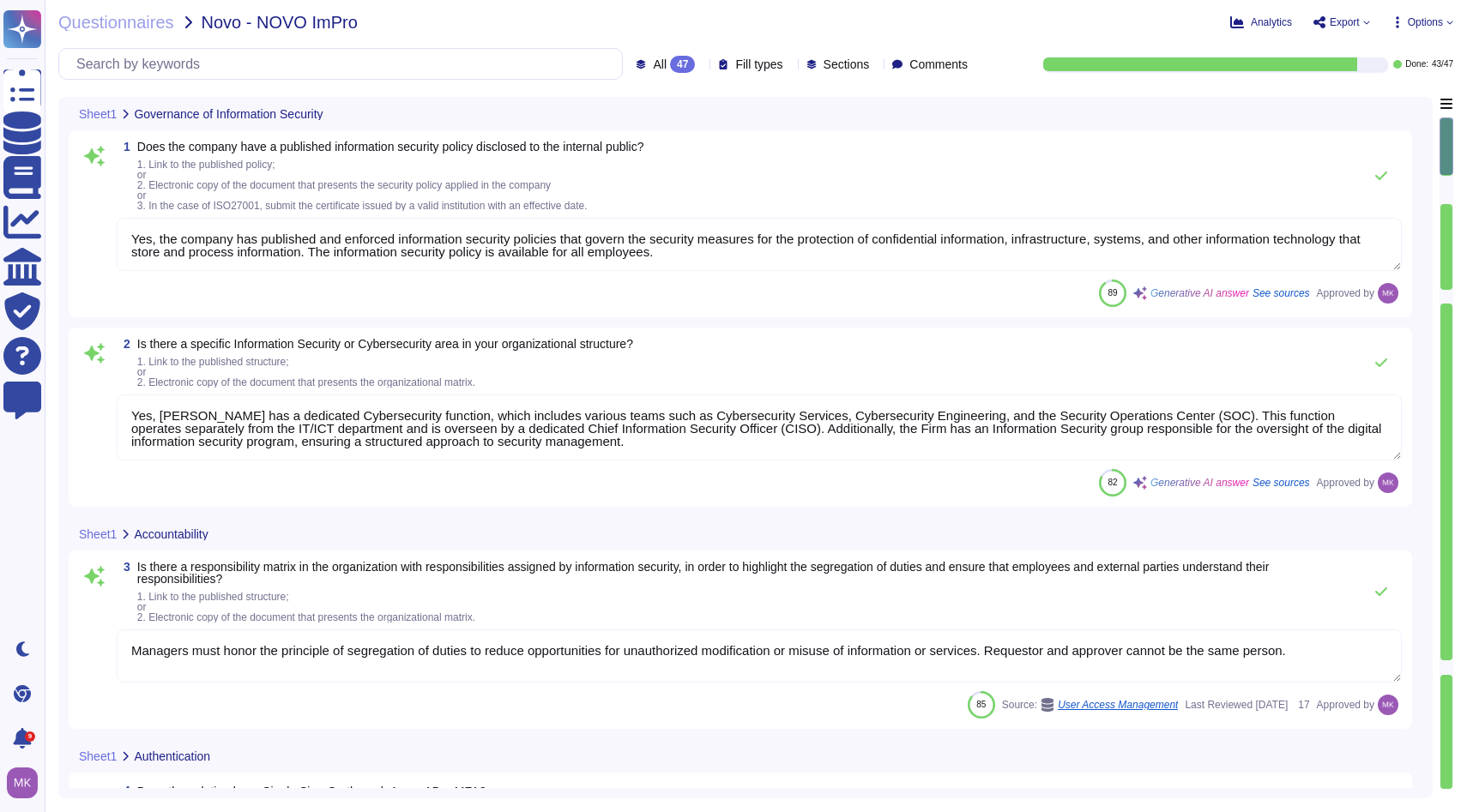
click at [1364, 24] on icon at bounding box center [1367, 23] width 7 height 7
click at [1375, 104] on p "Download" at bounding box center [1405, 125] width 61 height 42
